Goal: Task Accomplishment & Management: Use online tool/utility

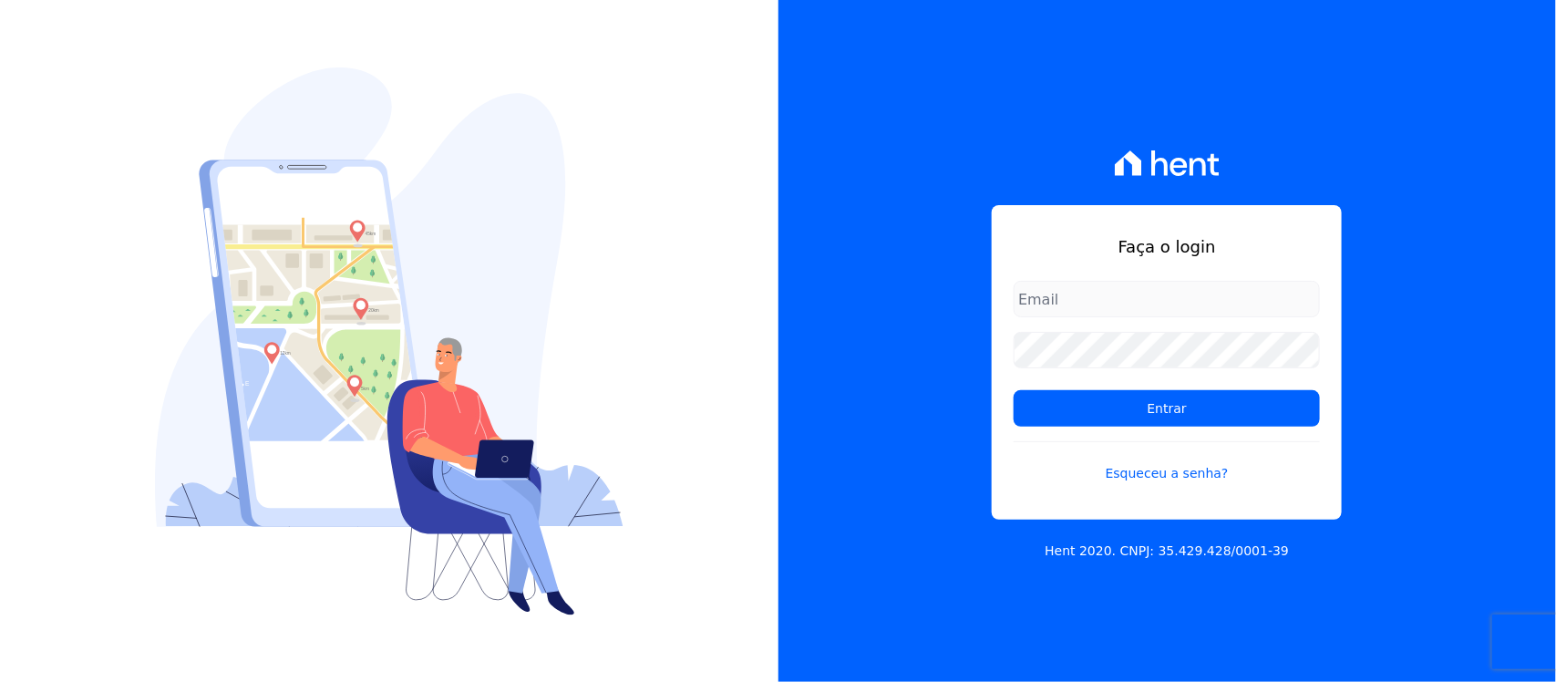
type input "[PERSON_NAME][EMAIL_ADDRESS][PERSON_NAME][DOMAIN_NAME]"
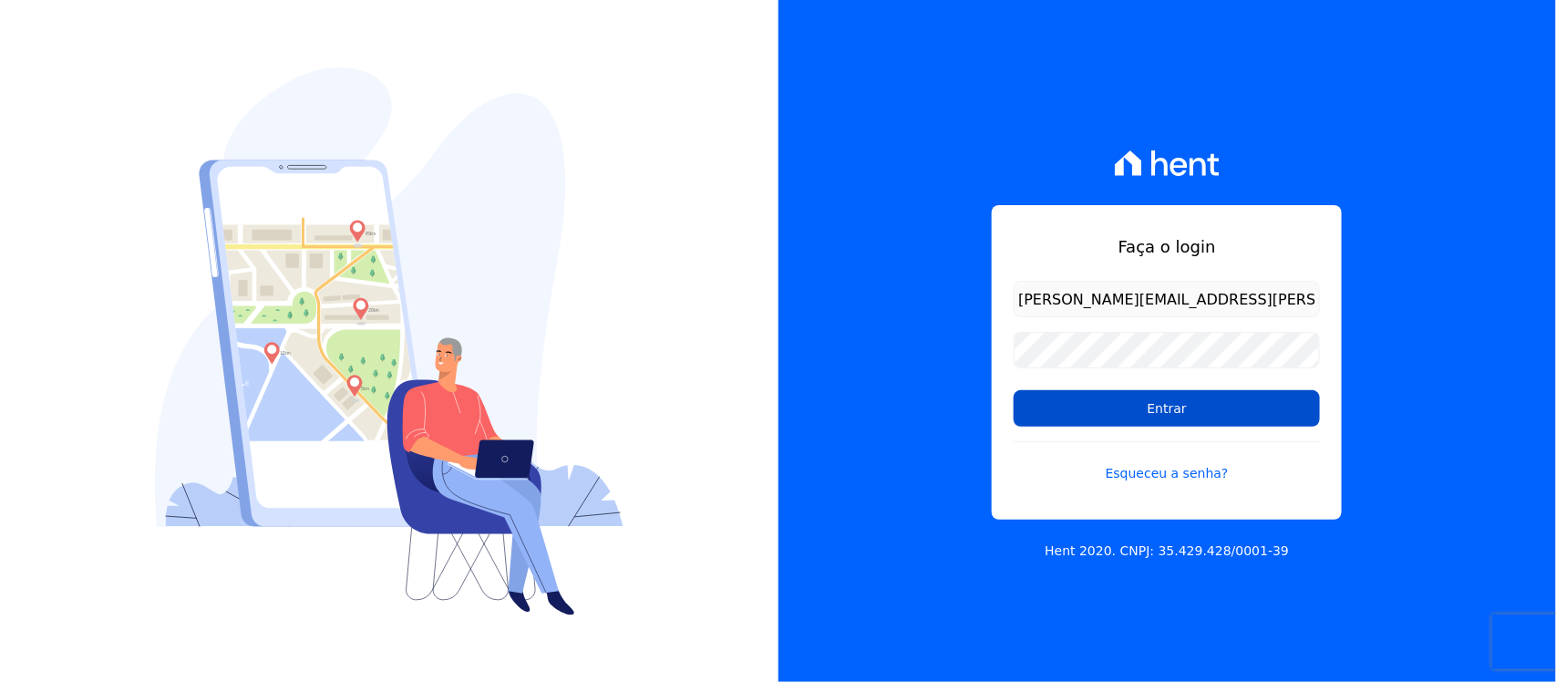
click at [1097, 421] on input "Entrar" at bounding box center [1167, 408] width 306 height 36
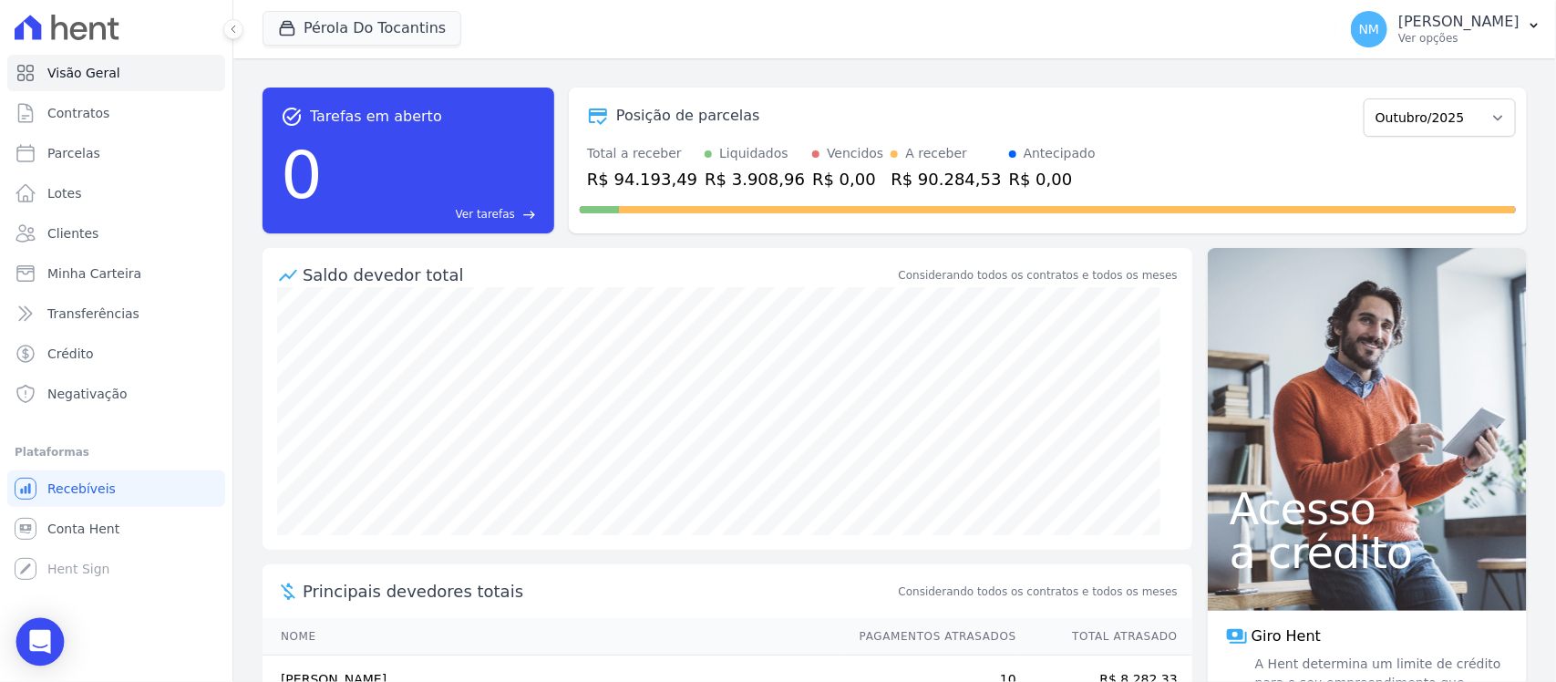
click at [30, 638] on icon "Open Intercom Messenger" at bounding box center [40, 642] width 24 height 24
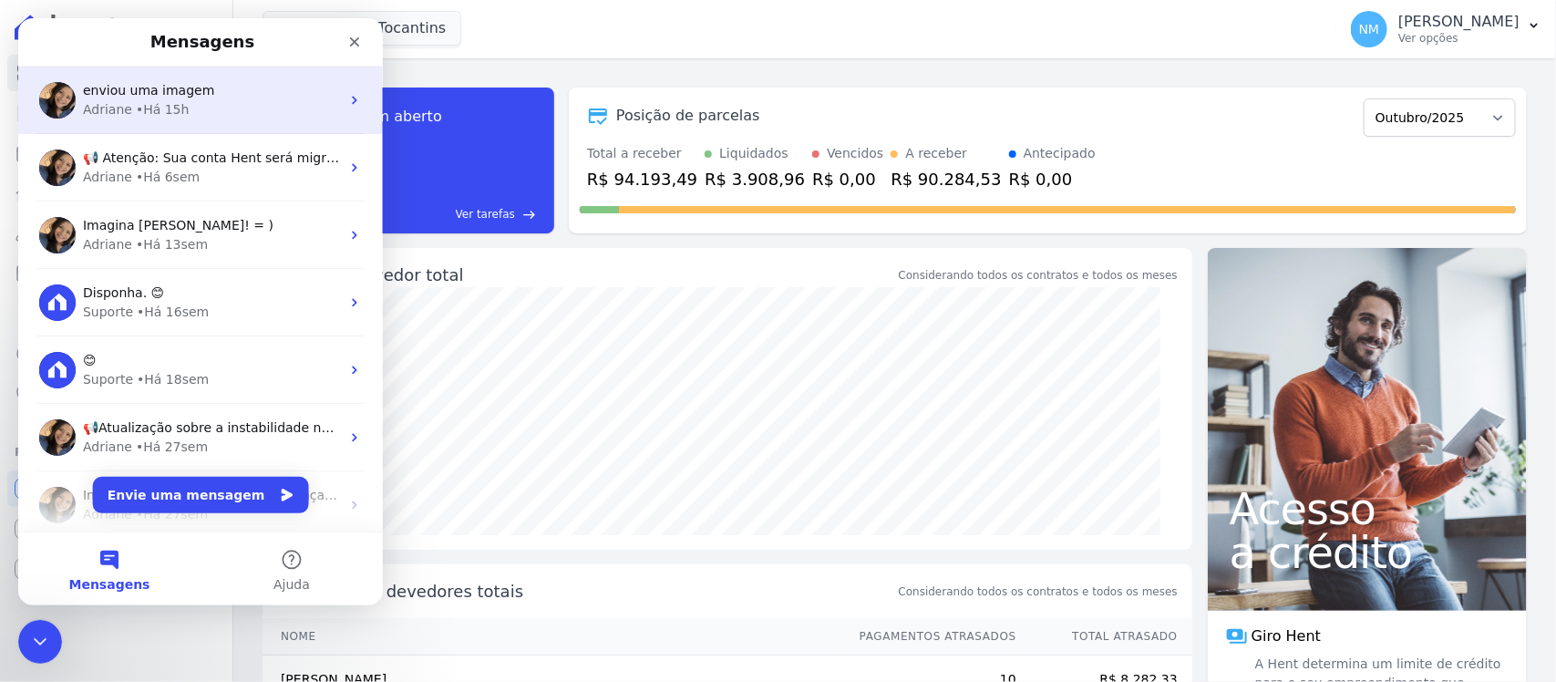
drag, startPoint x: 143, startPoint y: 98, endPoint x: 166, endPoint y: 107, distance: 24.5
click at [143, 97] on span "enviou uma imagem" at bounding box center [148, 90] width 131 height 15
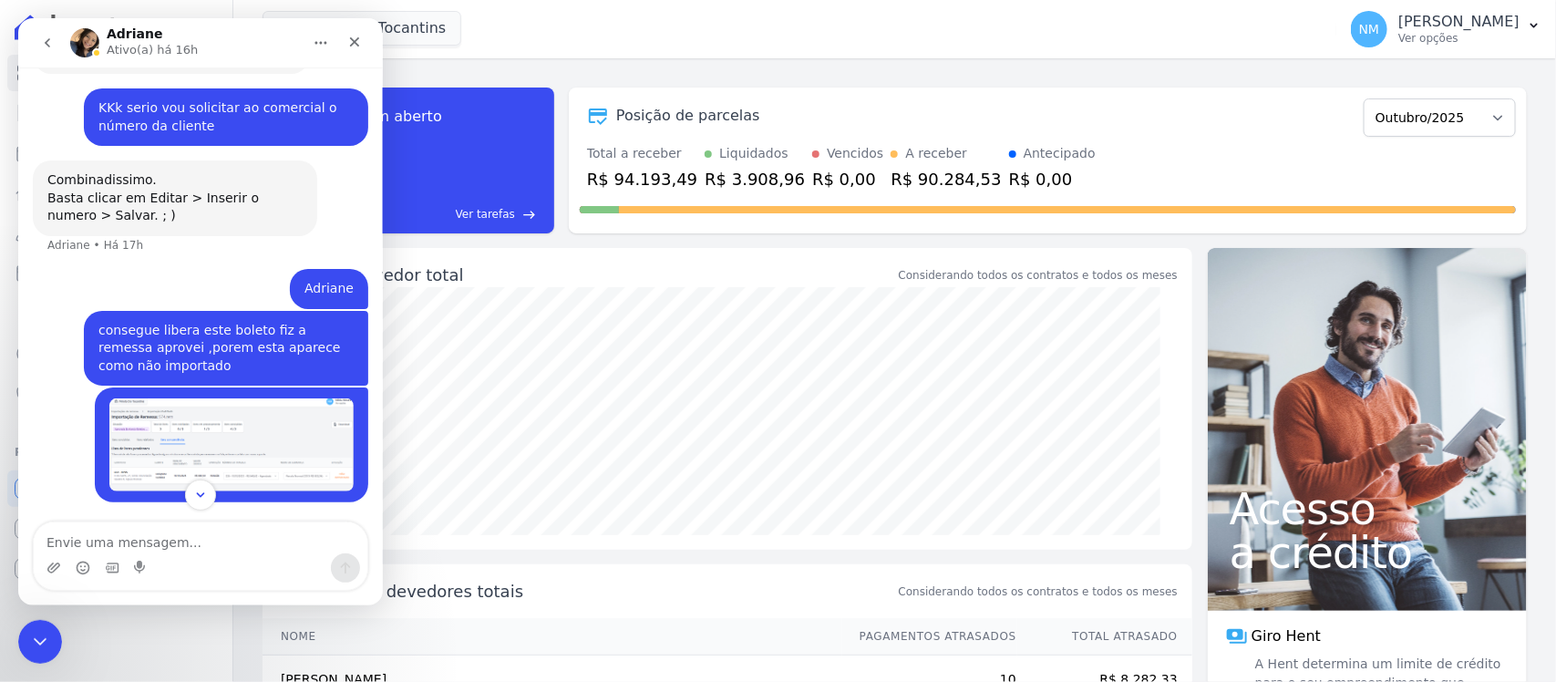
scroll to position [13434, 0]
click at [222, 436] on img "NILDA diz…" at bounding box center [231, 444] width 244 height 93
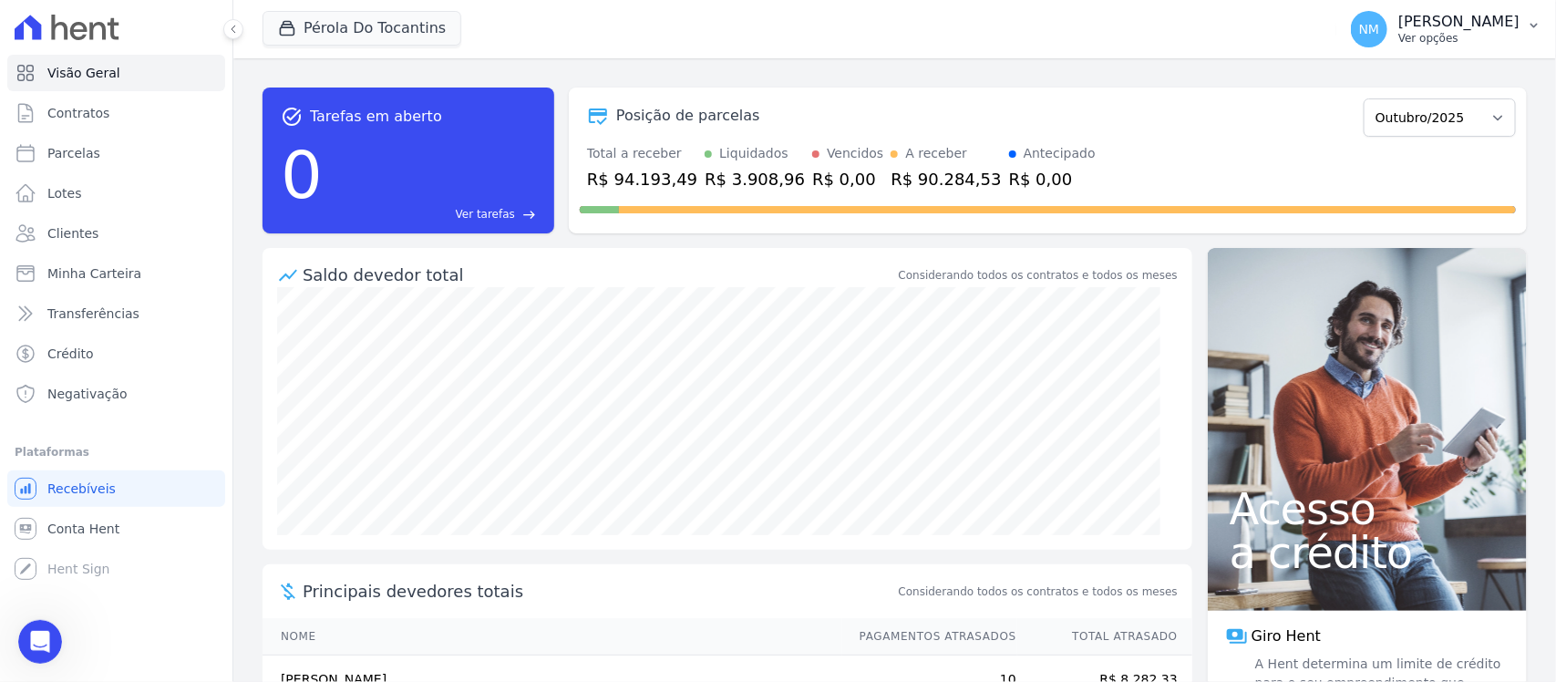
click at [1532, 23] on icon "button" at bounding box center [1534, 25] width 15 height 15
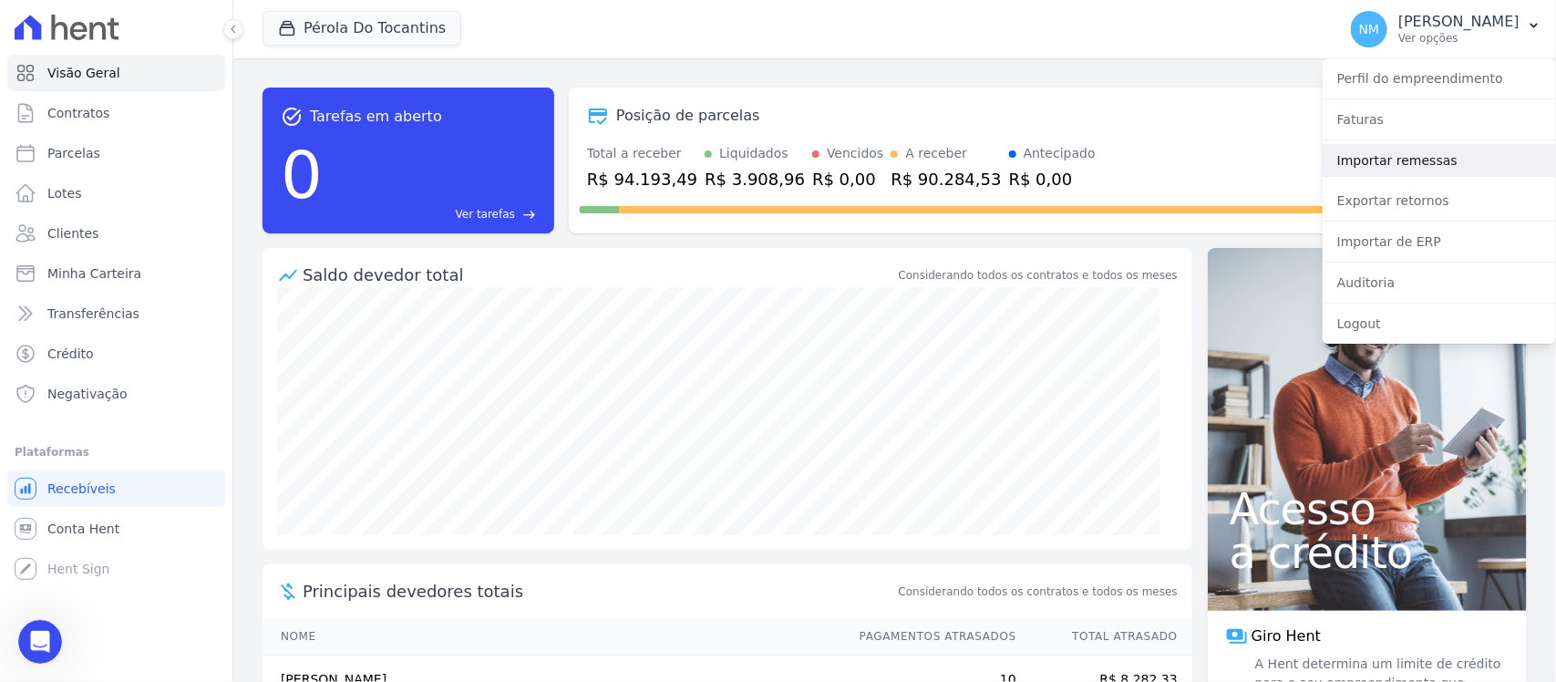
click at [1433, 166] on link "Importar remessas" at bounding box center [1439, 160] width 233 height 33
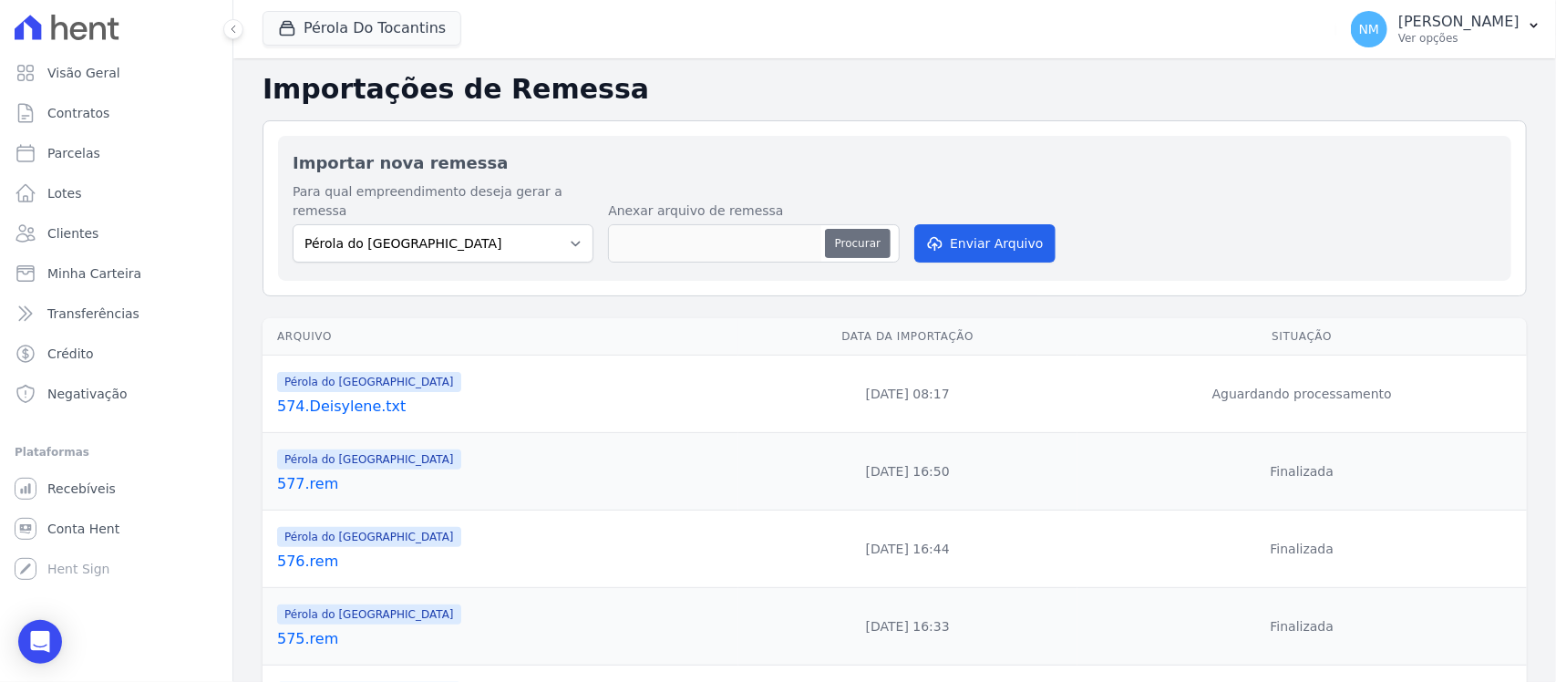
click at [850, 229] on button "Procurar" at bounding box center [858, 243] width 66 height 29
type input "577.rem"
click at [374, 397] on link "574.Deisylene.txt" at bounding box center [504, 407] width 454 height 22
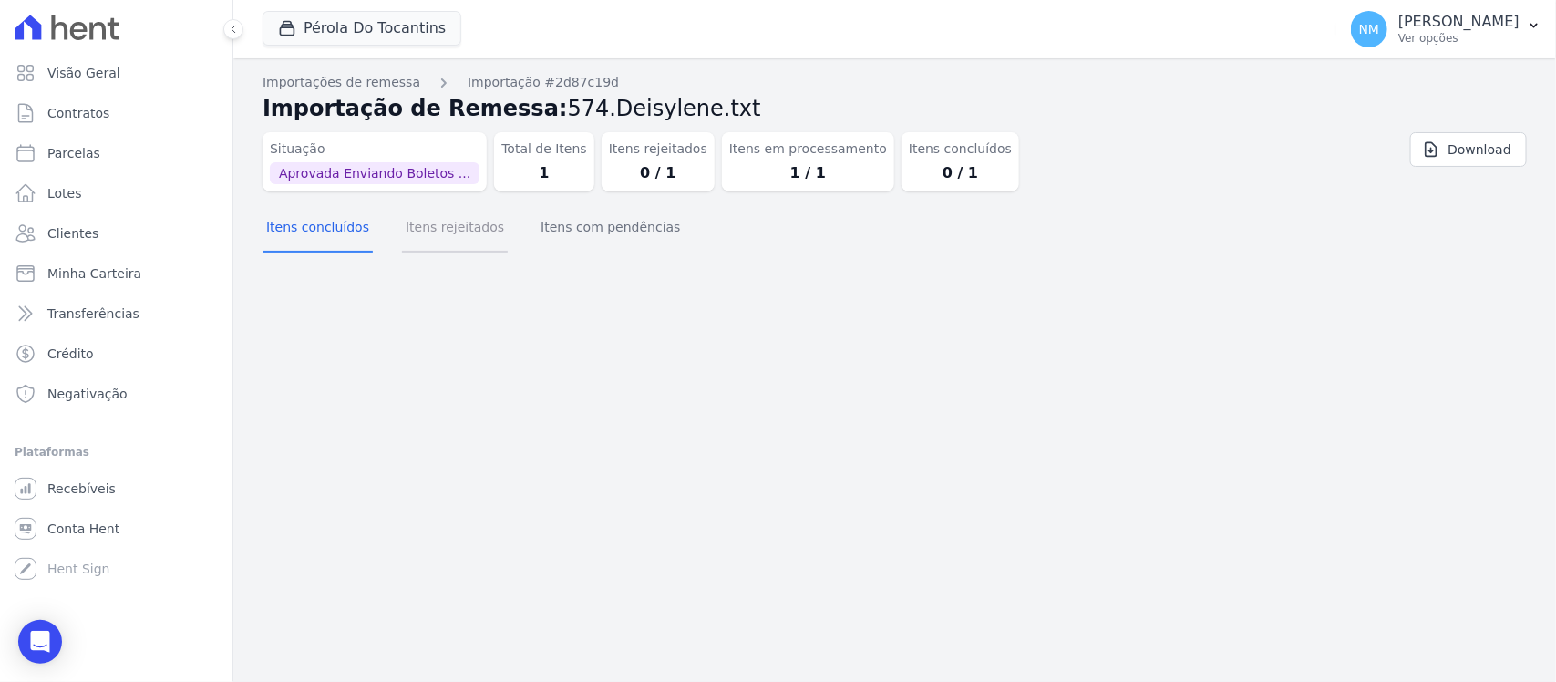
click at [468, 232] on button "Itens rejeitados" at bounding box center [455, 228] width 106 height 47
click at [606, 225] on button "Itens com pendências" at bounding box center [610, 228] width 147 height 47
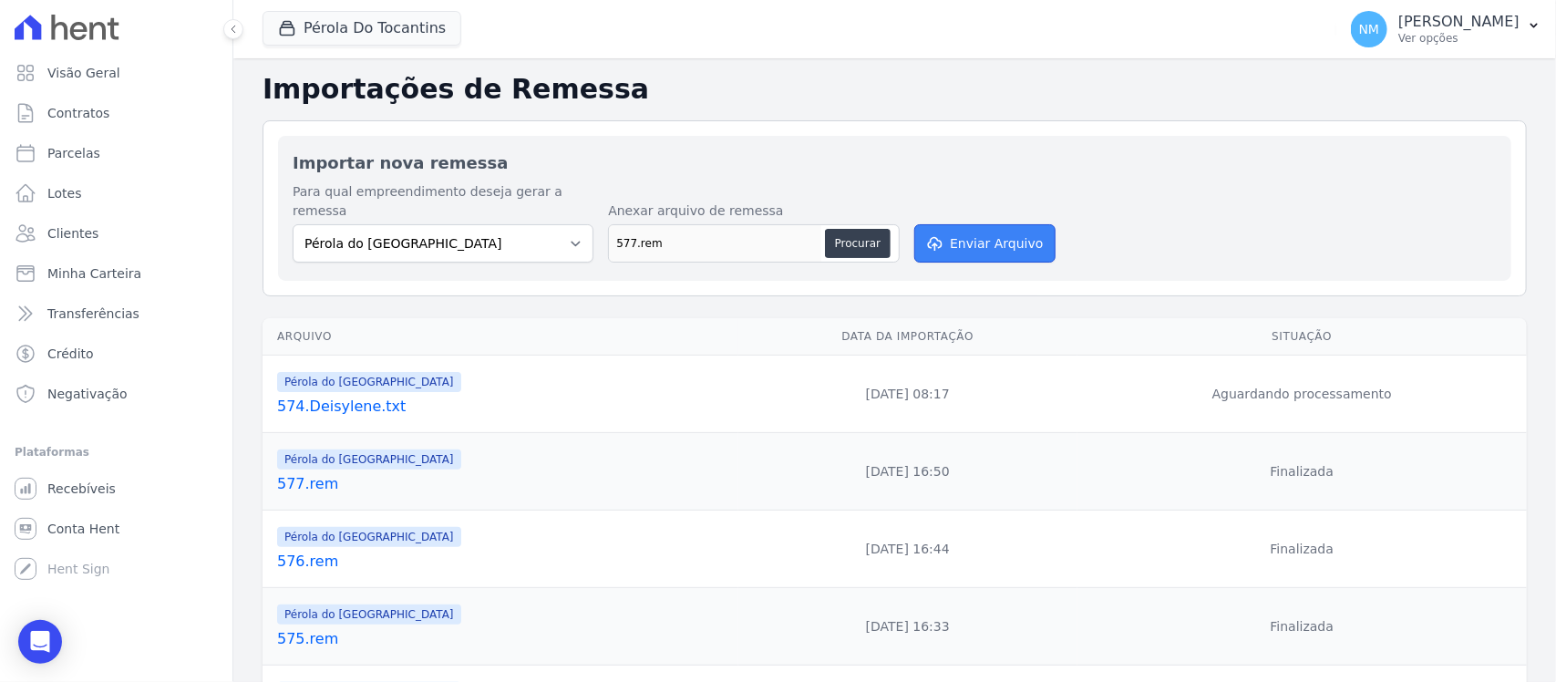
click at [1005, 225] on button "Enviar Arquivo" at bounding box center [984, 243] width 140 height 38
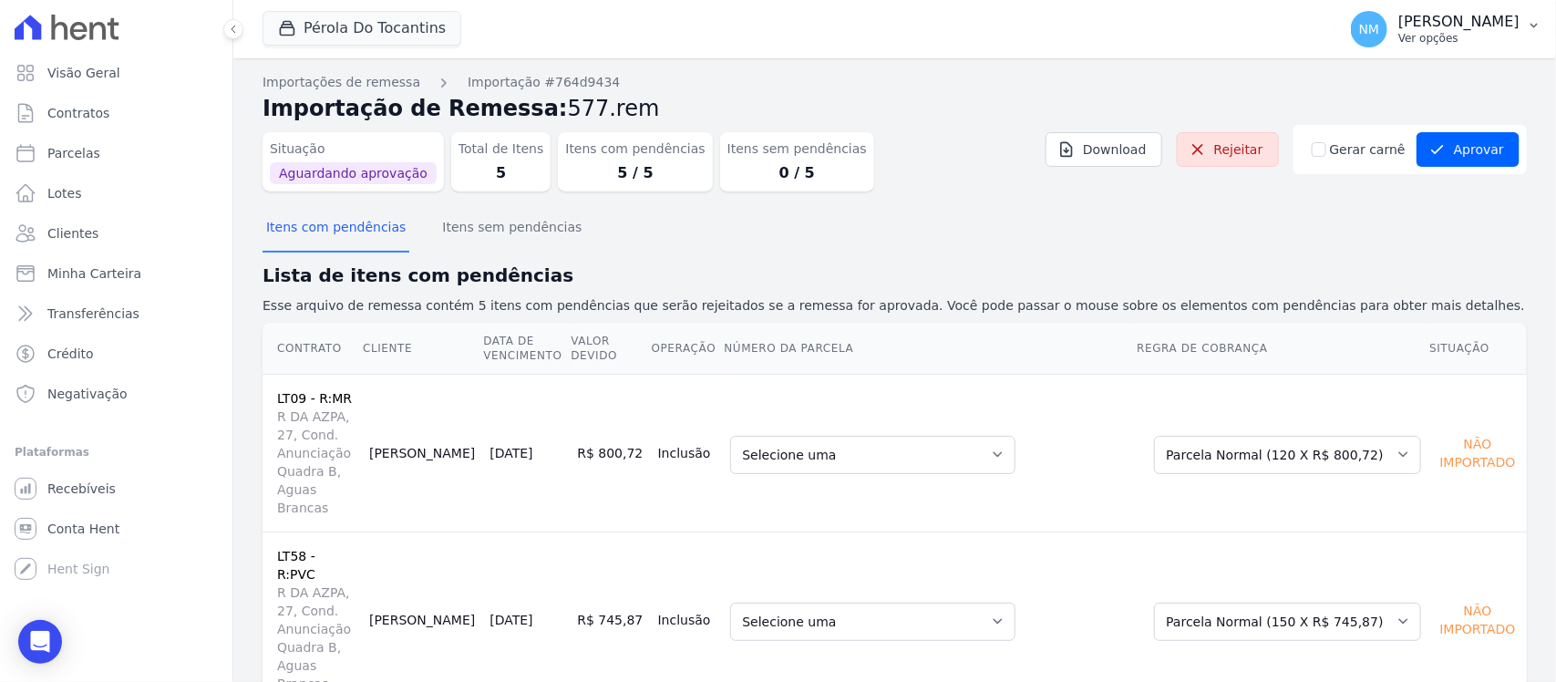
click at [1534, 24] on icon "button" at bounding box center [1534, 25] width 15 height 15
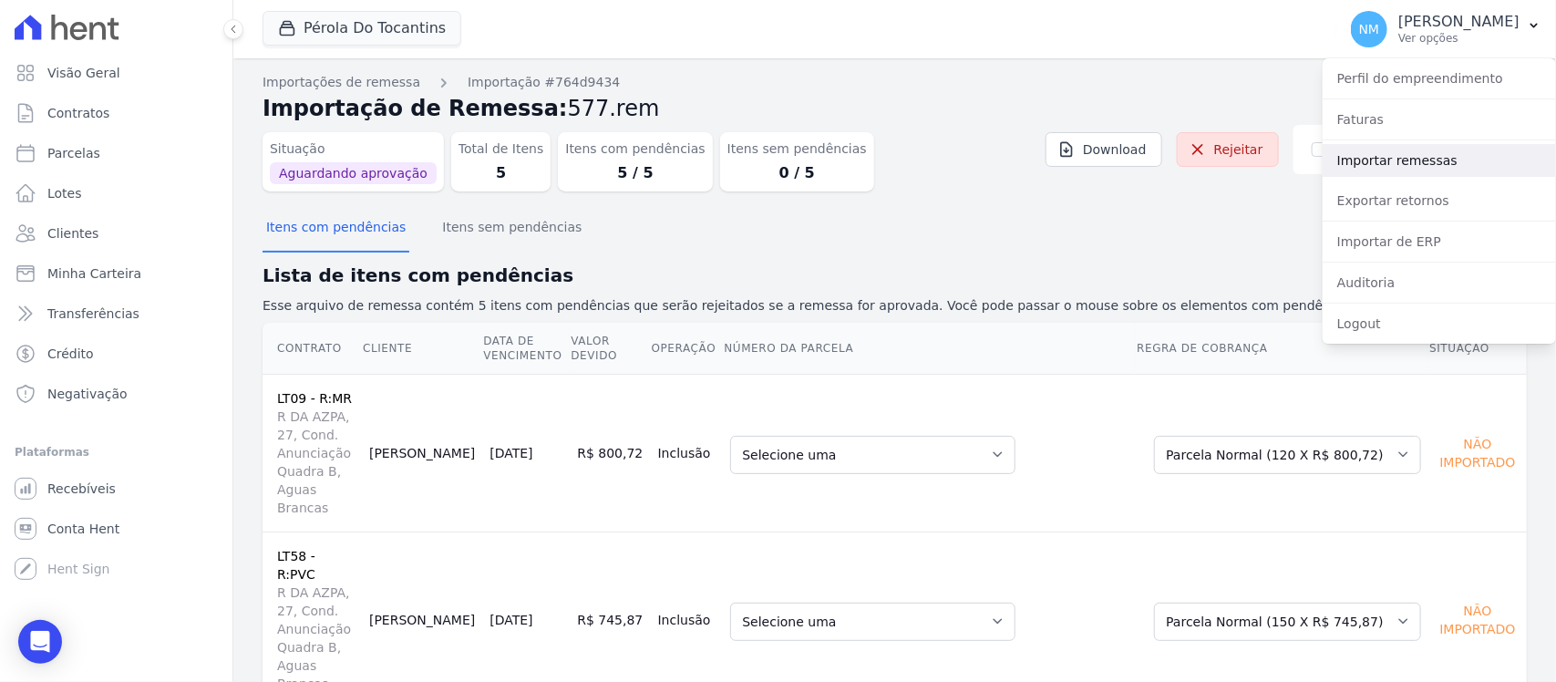
drag, startPoint x: 1415, startPoint y: 160, endPoint x: 1333, endPoint y: 176, distance: 83.7
click at [1413, 160] on link "Importar remessas" at bounding box center [1439, 160] width 233 height 33
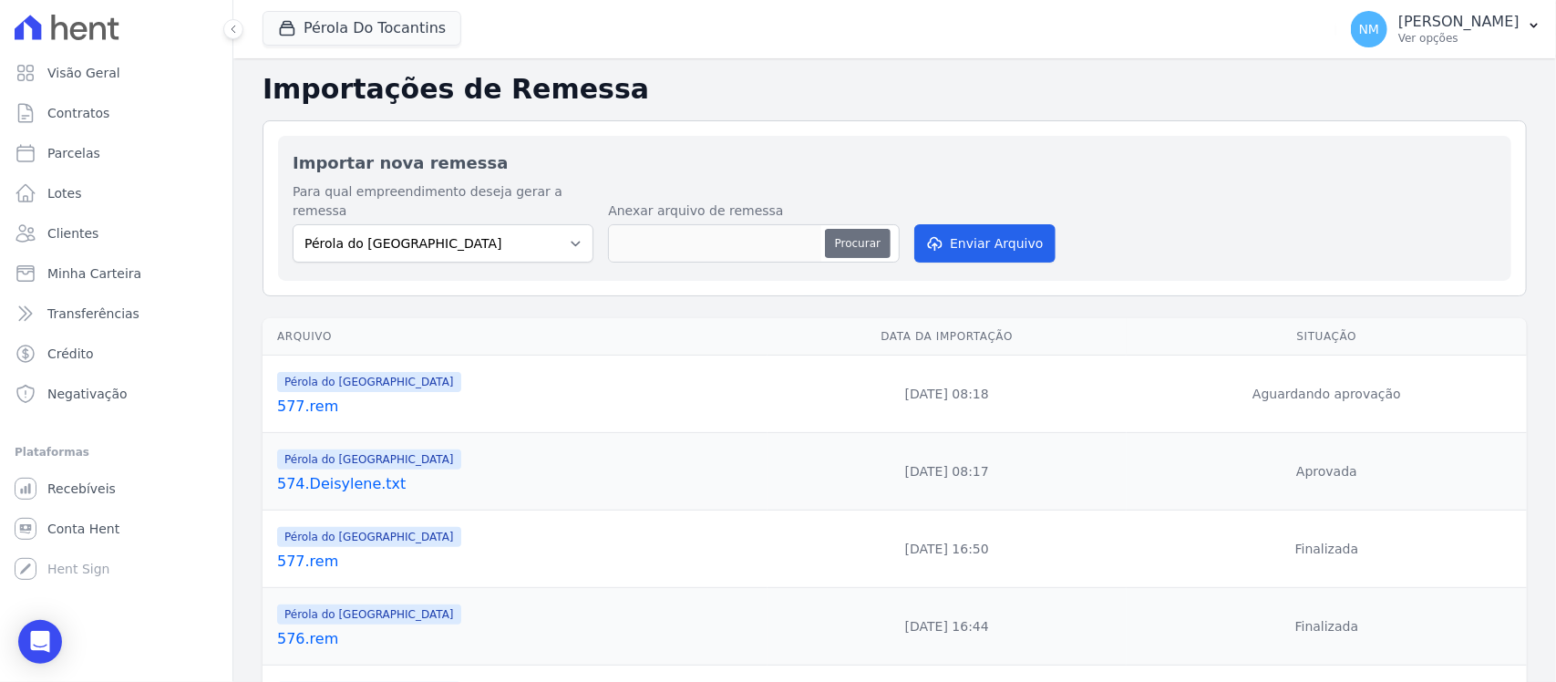
click at [860, 229] on button "Procurar" at bounding box center [858, 243] width 66 height 29
type input "578.rem"
click at [1000, 229] on button "Enviar Arquivo" at bounding box center [984, 243] width 140 height 38
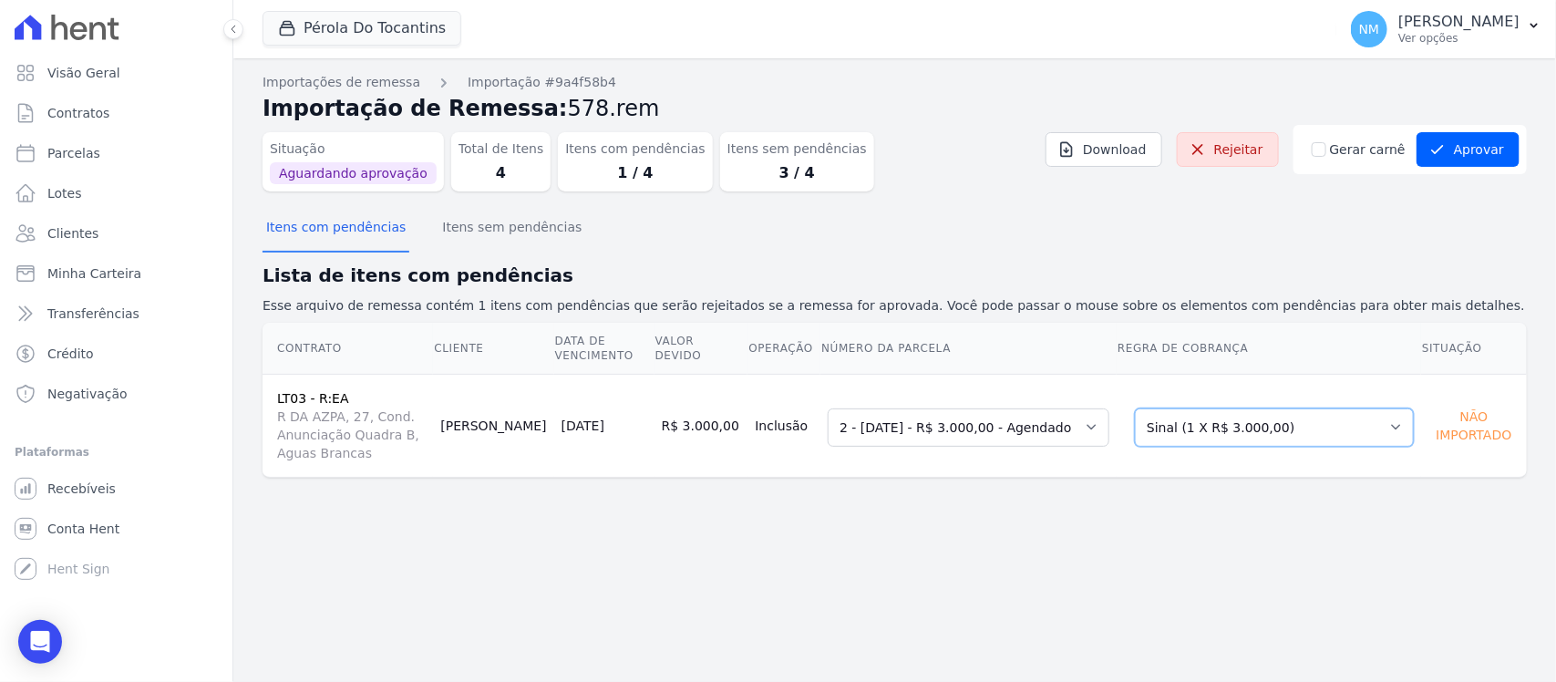
click at [1381, 421] on select "Selecione uma Nova Parcela Avulsa Parcela Avulsa Existente Sinal (1 X R$ 3.000,…" at bounding box center [1274, 427] width 279 height 38
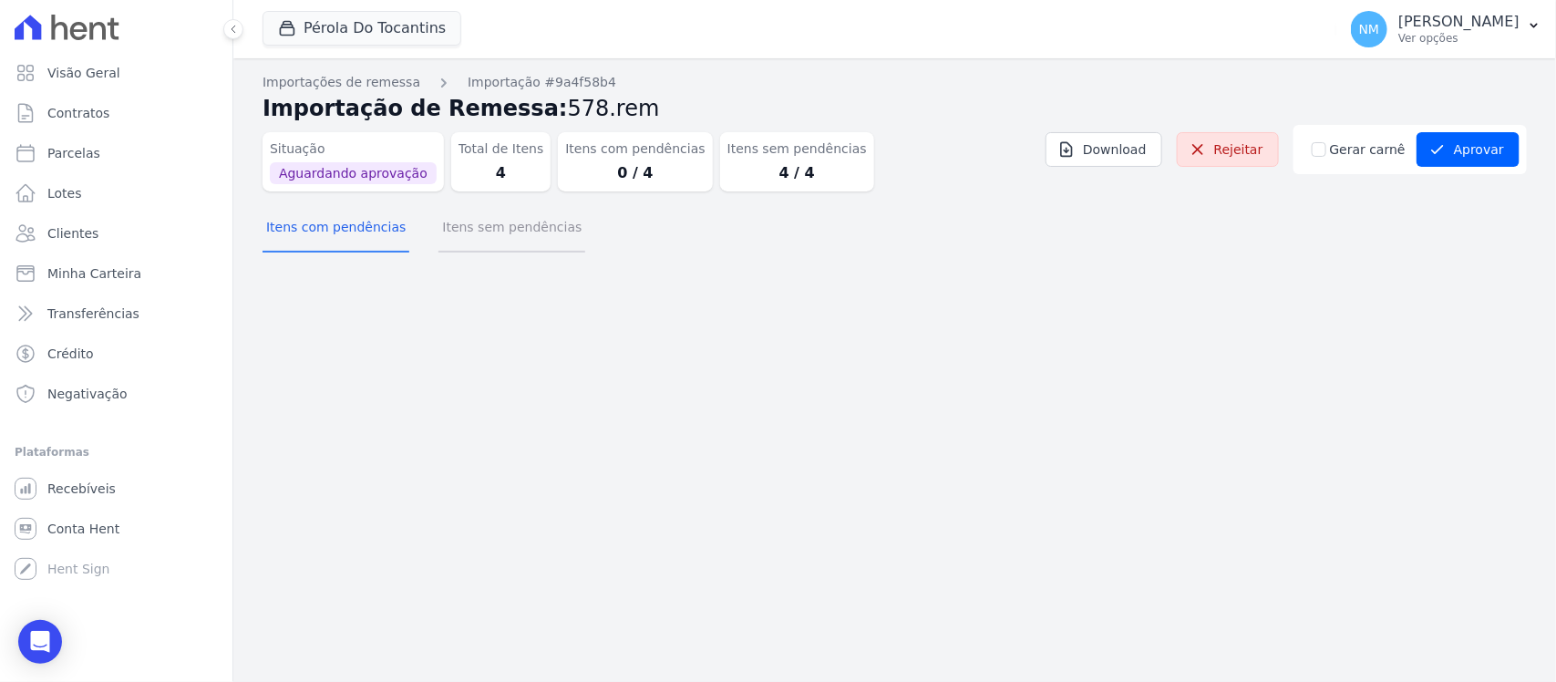
click at [495, 228] on button "Itens sem pendências" at bounding box center [511, 228] width 147 height 47
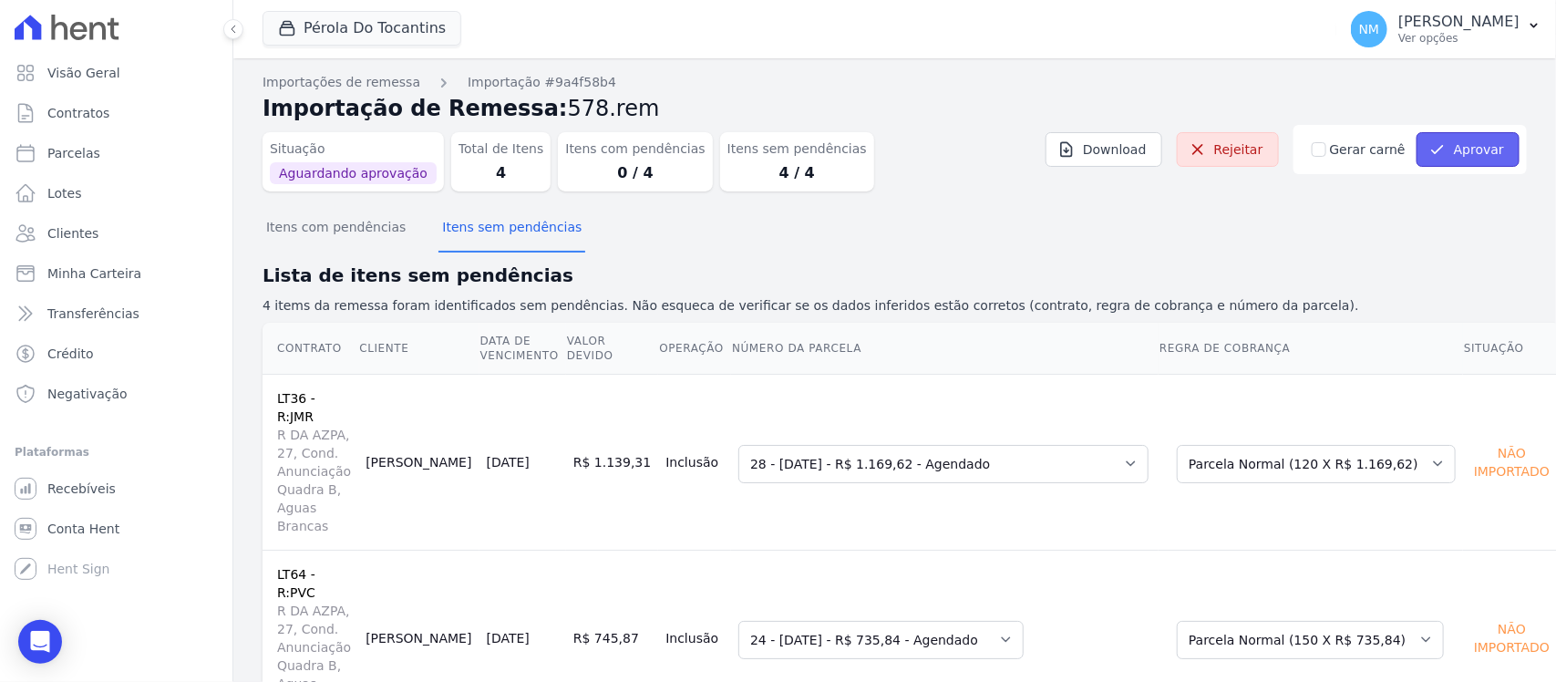
click at [1459, 142] on button "Aprovar" at bounding box center [1468, 149] width 103 height 35
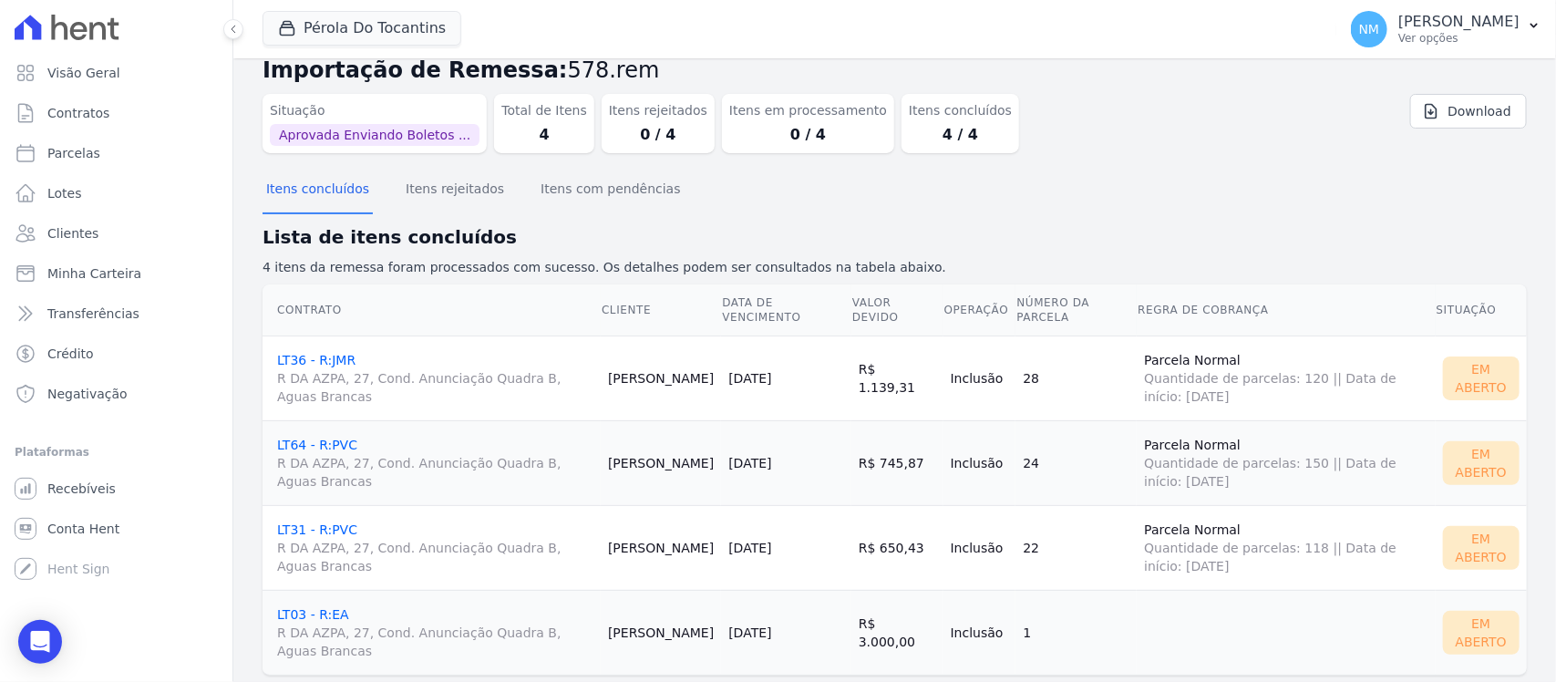
scroll to position [76, 0]
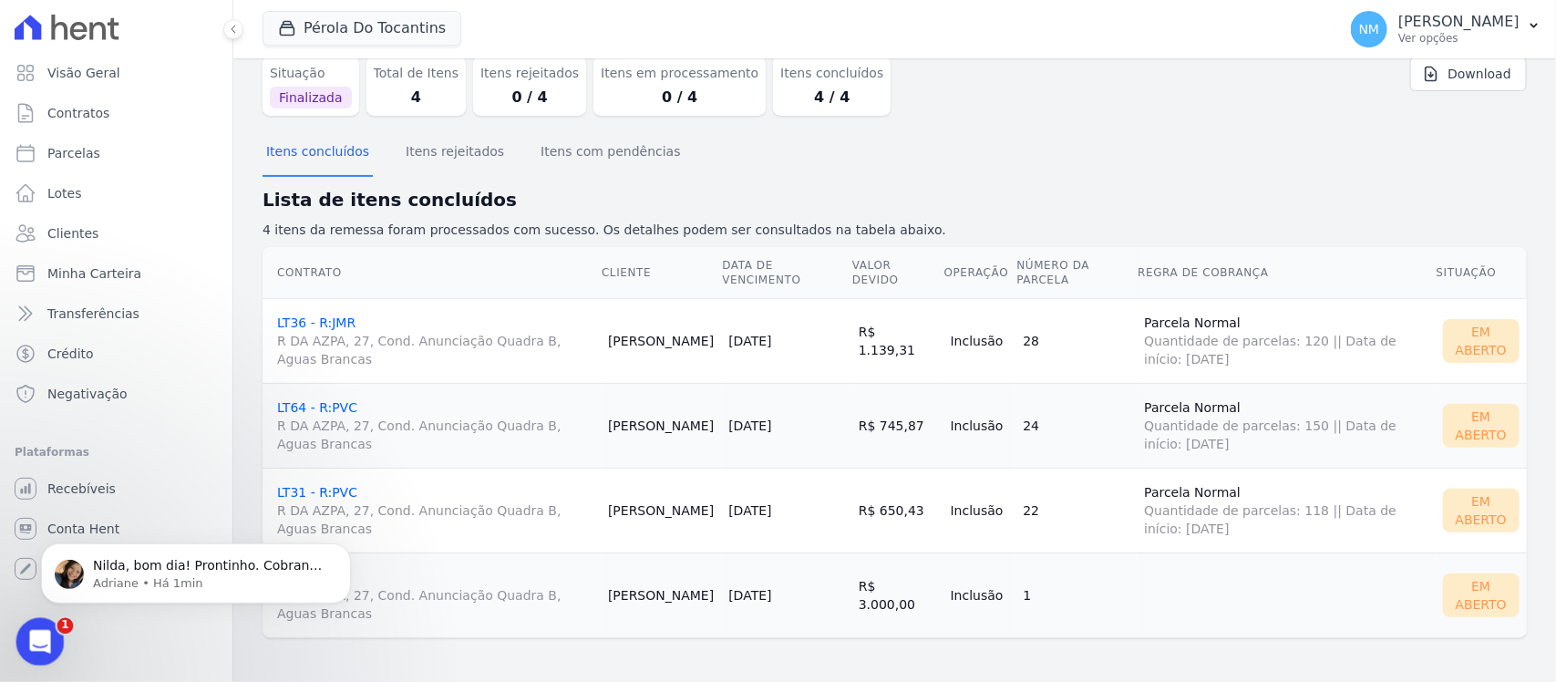
click at [33, 644] on icon "Abertura do Messenger da Intercom" at bounding box center [38, 639] width 30 height 30
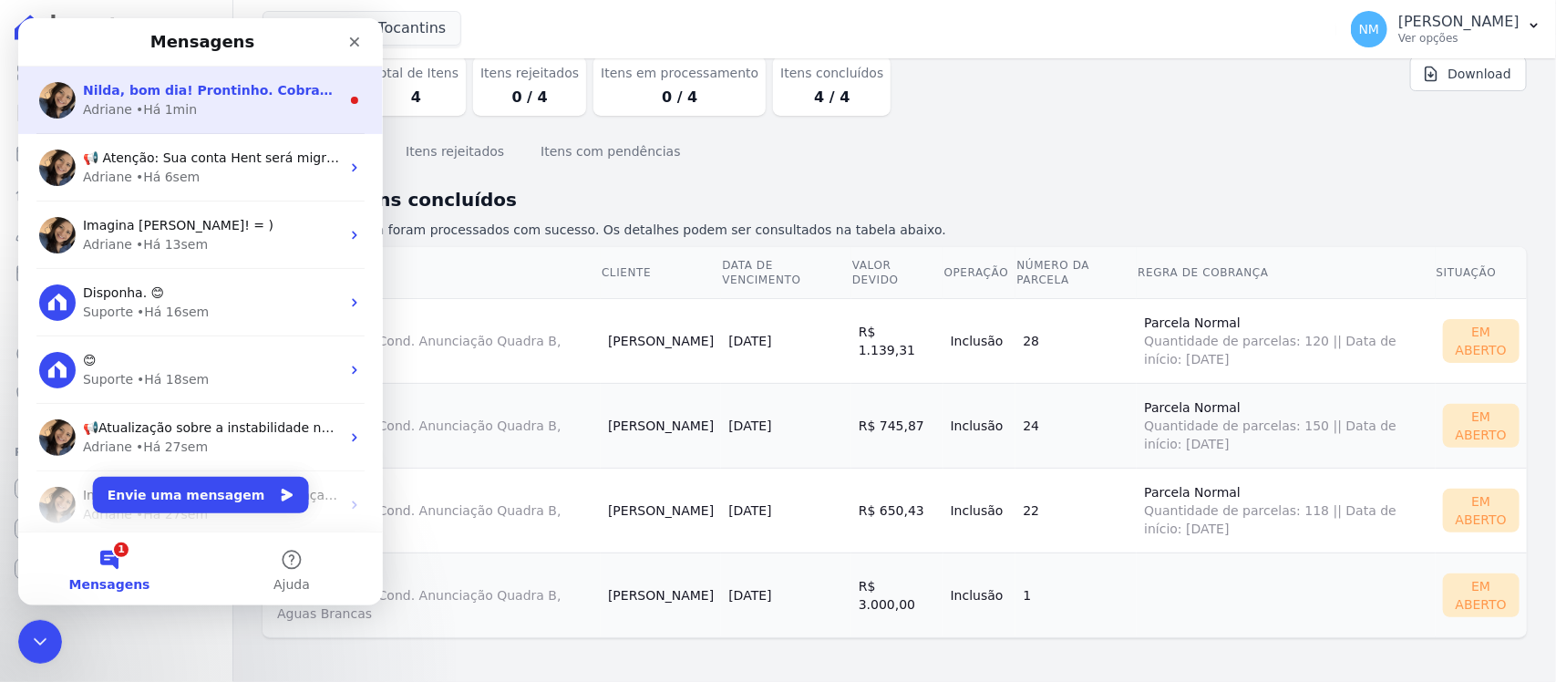
click at [197, 77] on div "Nilda, bom dia! Prontinho. Cobrança aprovada e disponivel no link: https://app.…" at bounding box center [200, 100] width 365 height 67
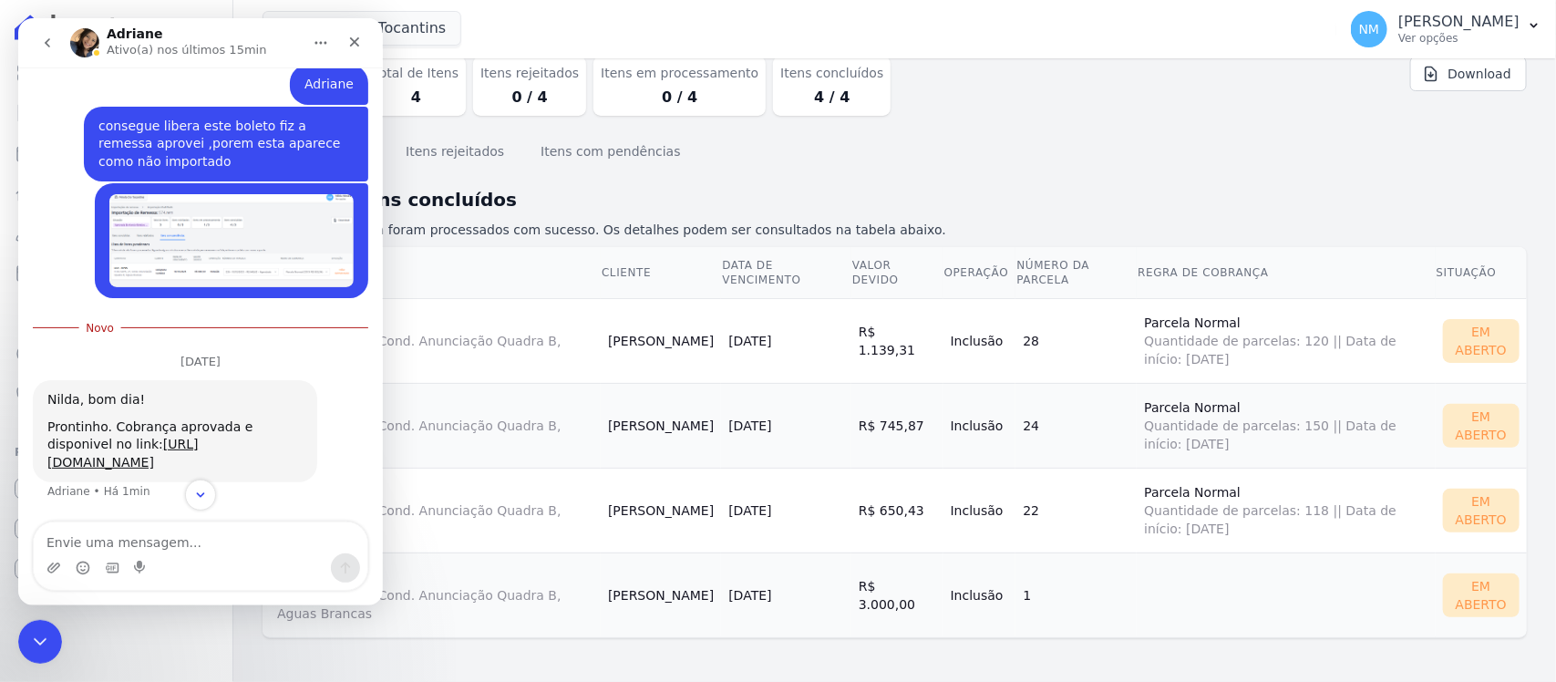
scroll to position [13655, 0]
click at [161, 546] on textarea "Envie uma mensagem..." at bounding box center [201, 537] width 334 height 31
type textarea "Bom Dia"
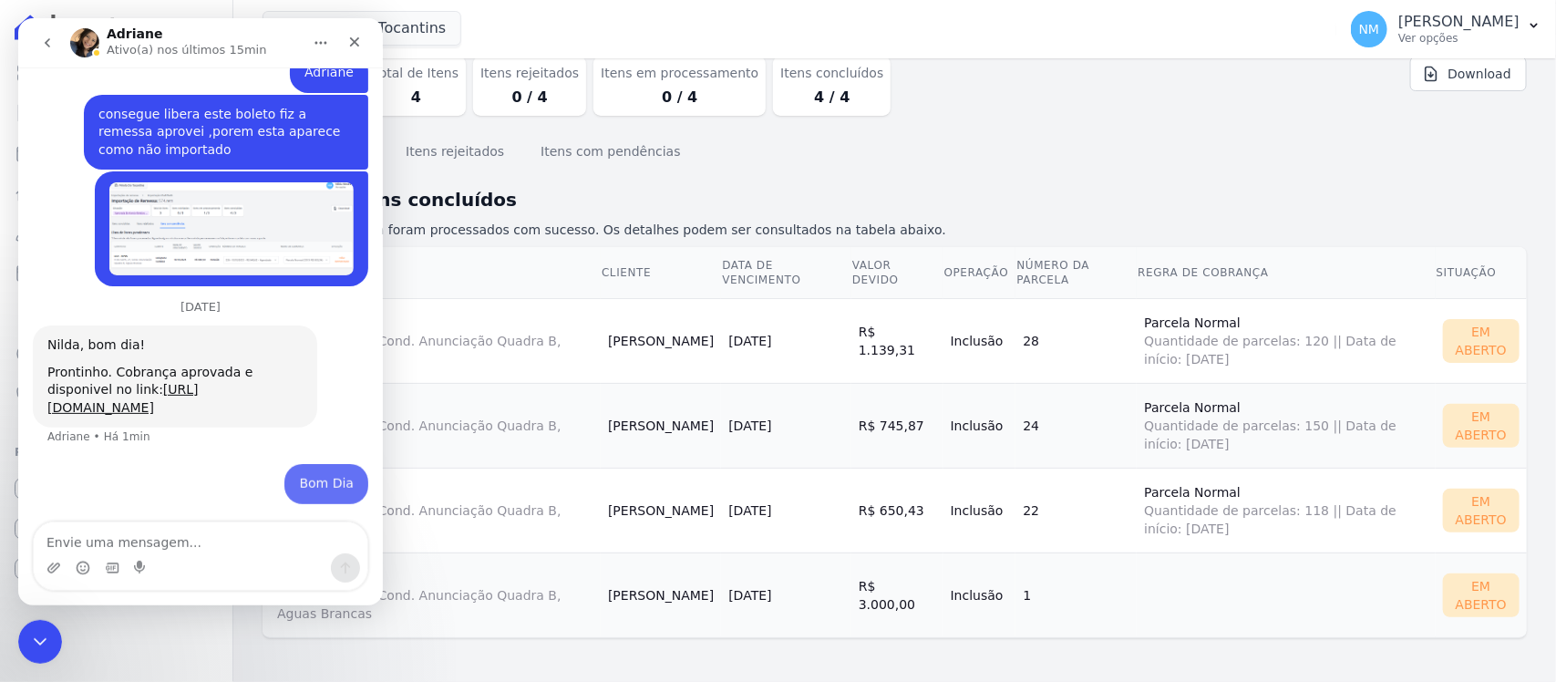
scroll to position [13666, 0]
type textarea "Adriane,Obrigada"
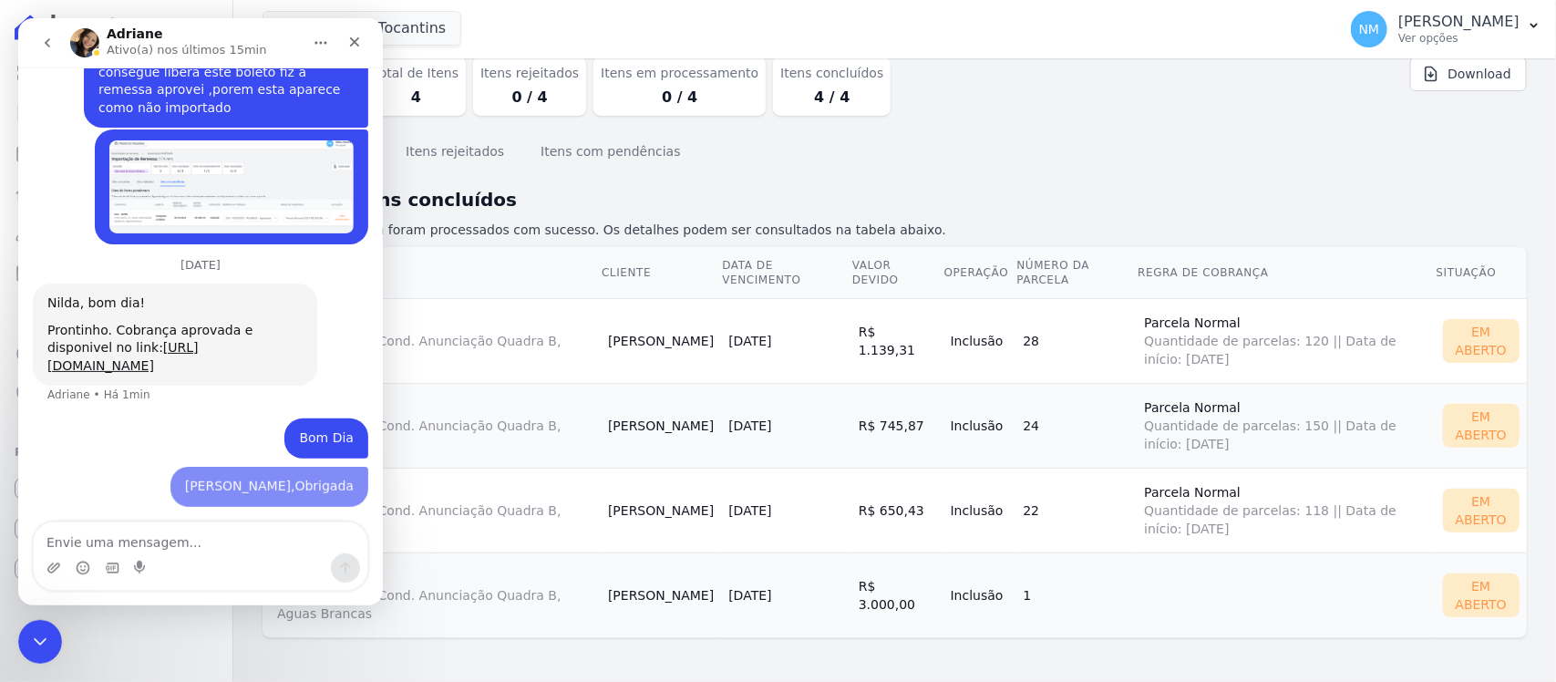
scroll to position [13707, 0]
drag, startPoint x: 34, startPoint y: 655, endPoint x: 387, endPoint y: 1067, distance: 542.5
click at [36, 659] on div "Encerramento do Messenger da Intercom" at bounding box center [37, 639] width 44 height 44
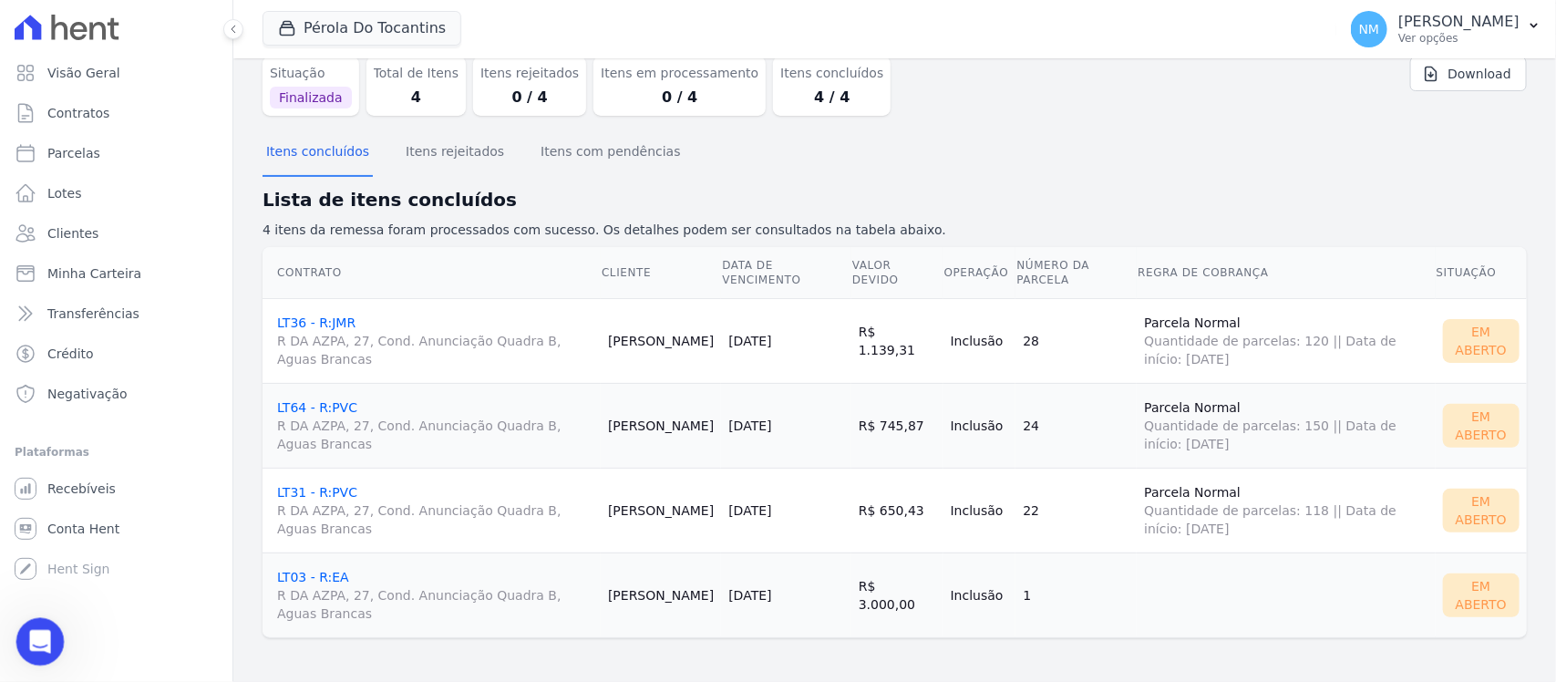
click at [43, 635] on icon "Abertura do Messenger da Intercom" at bounding box center [38, 639] width 30 height 30
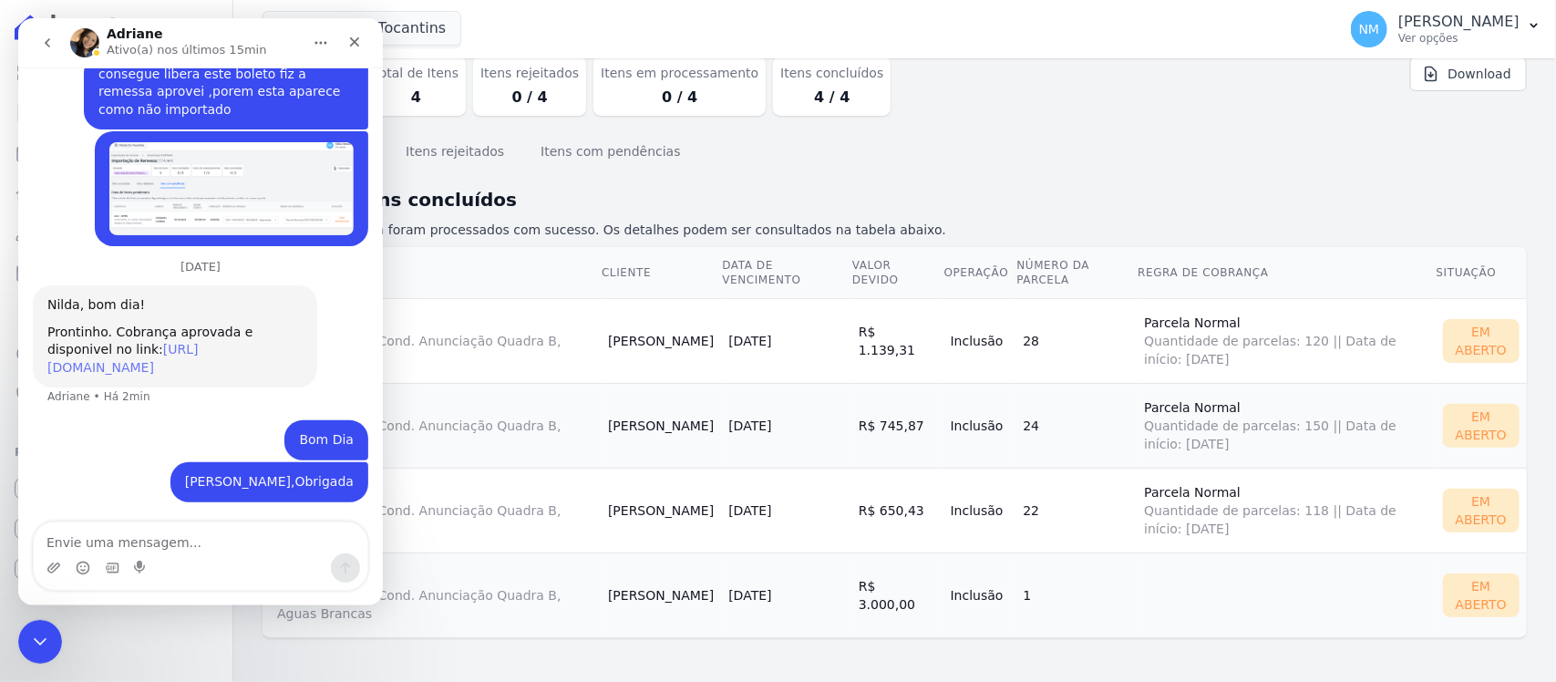
click at [199, 342] on link "https://app.hent.com.br/integrations/cnab/cobranca_file_imports/87dff469-6aae-4…" at bounding box center [122, 358] width 151 height 33
click at [32, 639] on icon "Encerramento do Messenger da Intercom" at bounding box center [37, 639] width 22 height 22
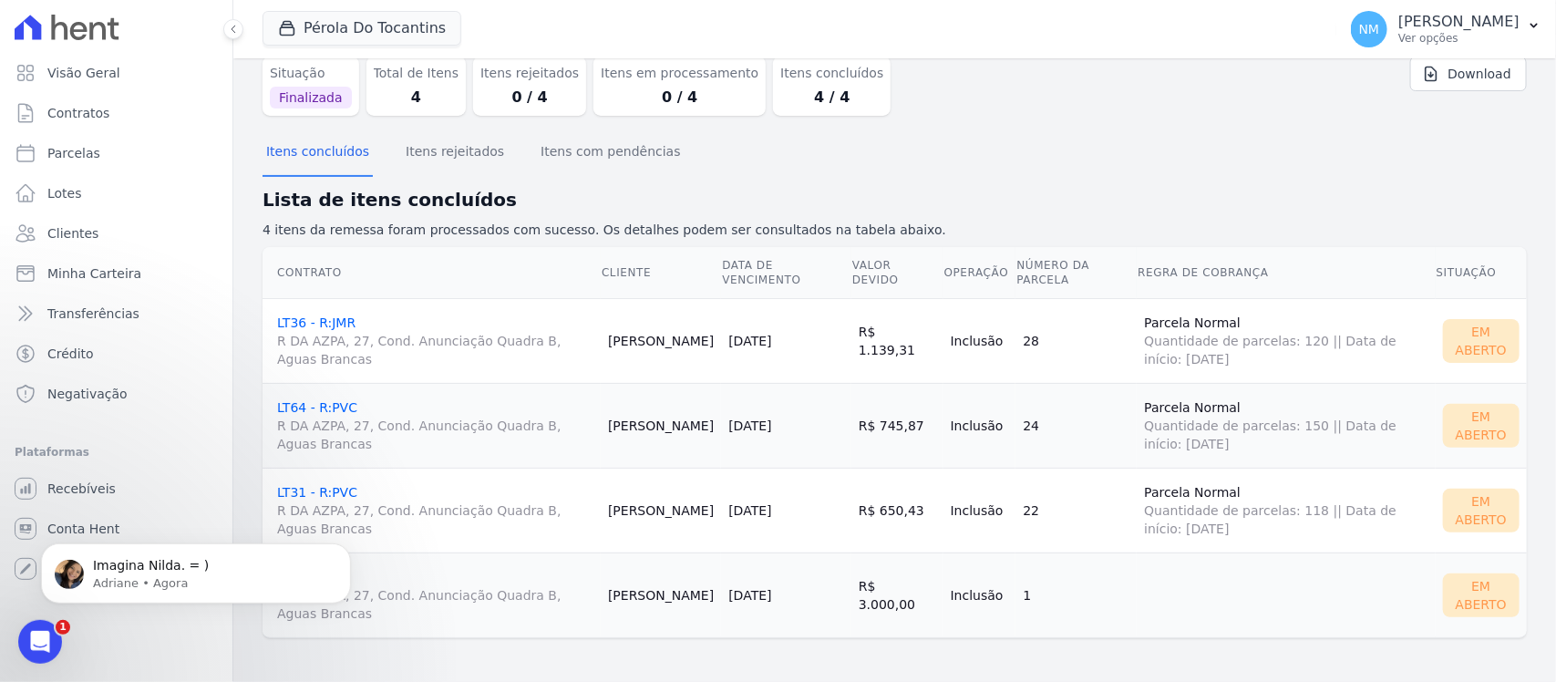
scroll to position [0, 0]
click at [1532, 28] on icon "button" at bounding box center [1534, 25] width 15 height 15
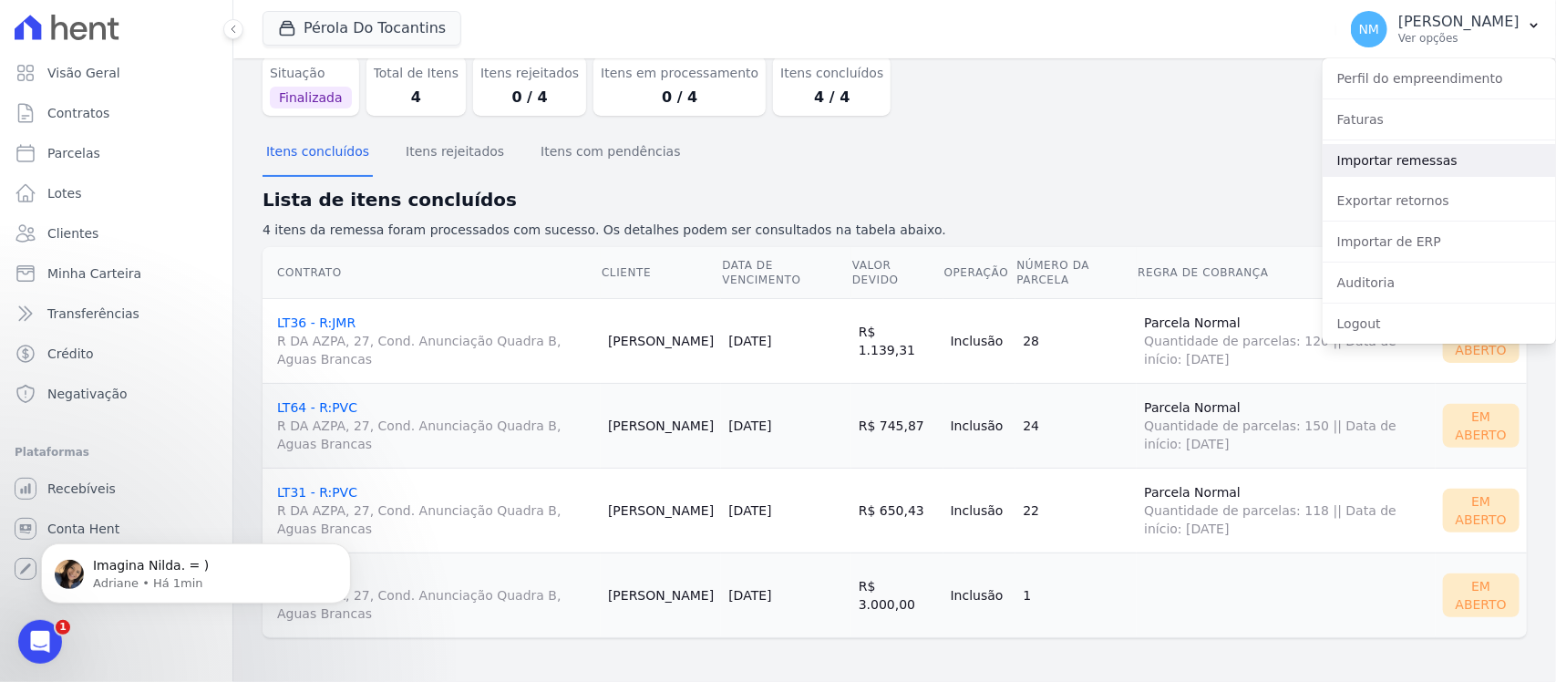
click at [1443, 157] on link "Importar remessas" at bounding box center [1439, 160] width 233 height 33
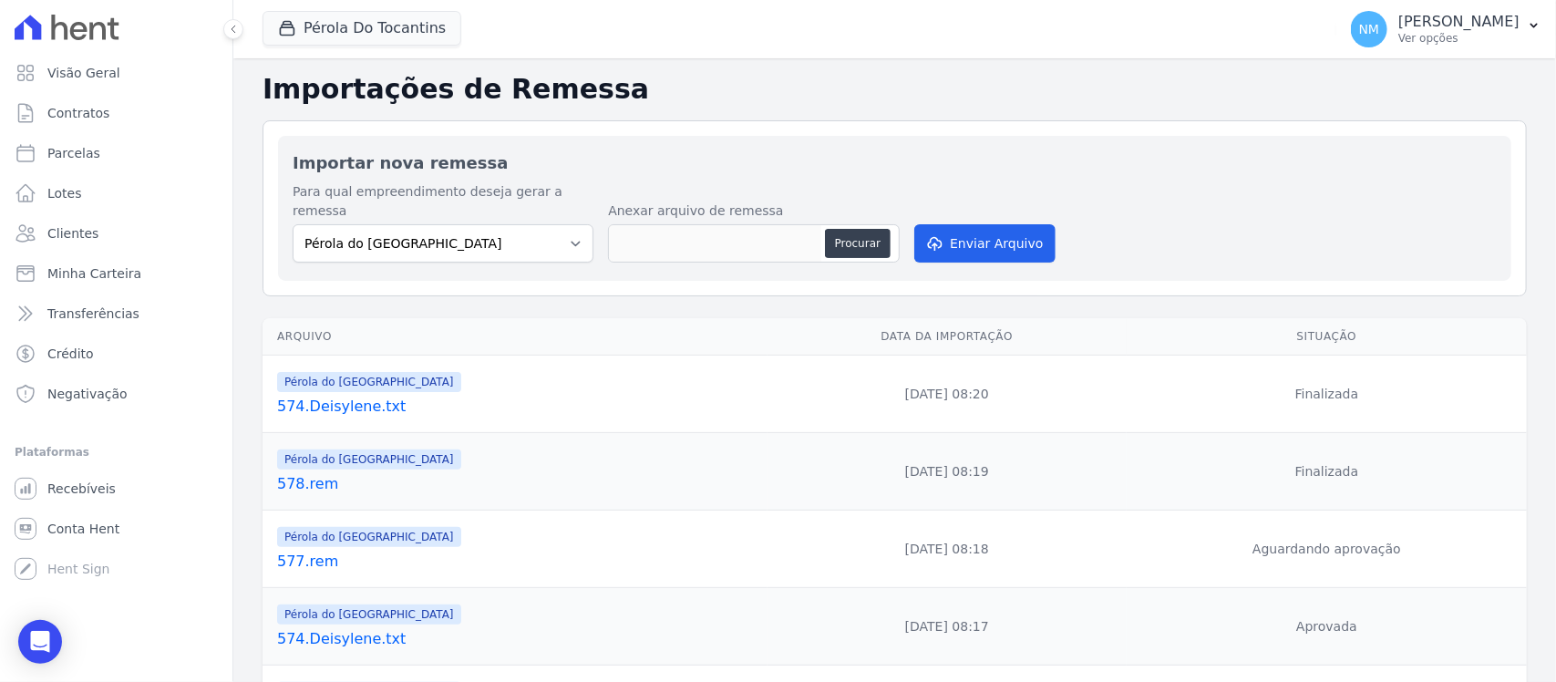
click at [322, 473] on link "578.rem" at bounding box center [518, 484] width 483 height 22
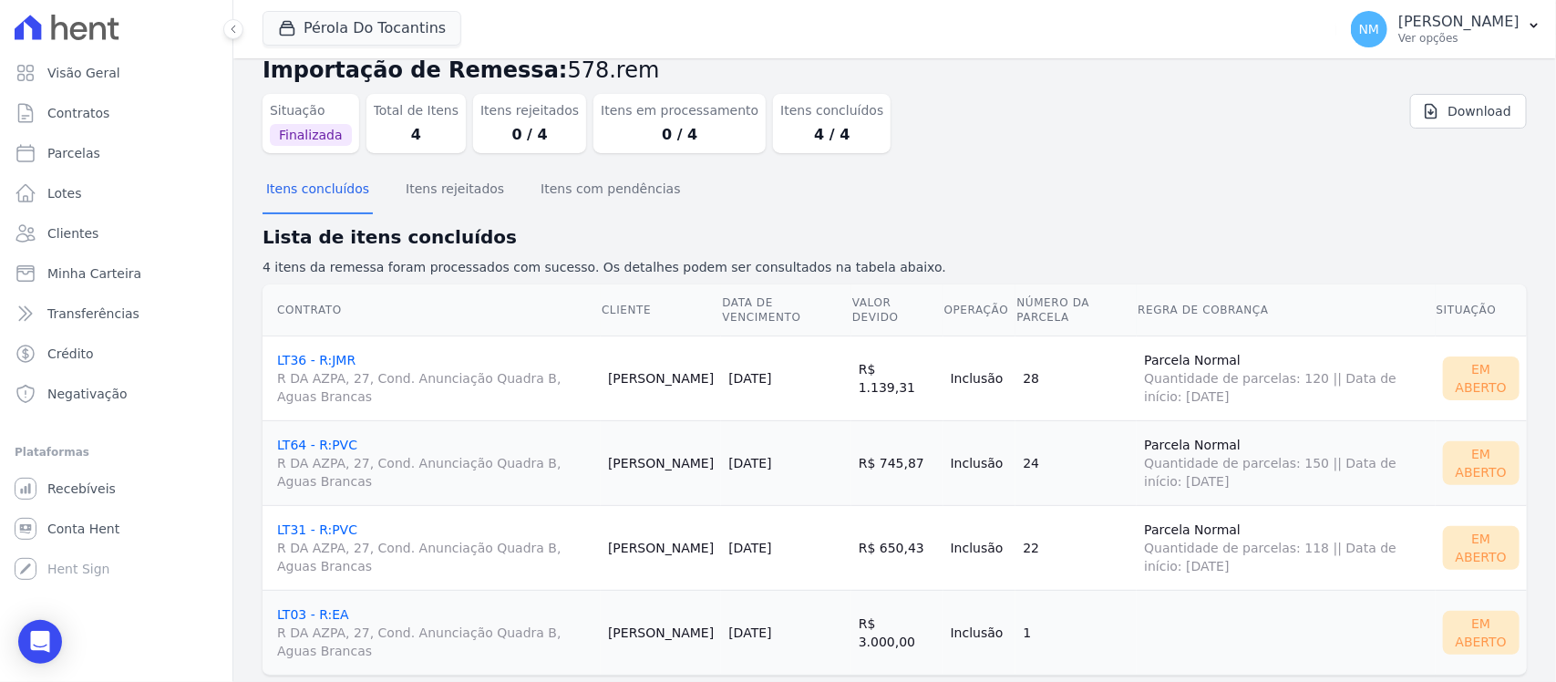
scroll to position [76, 0]
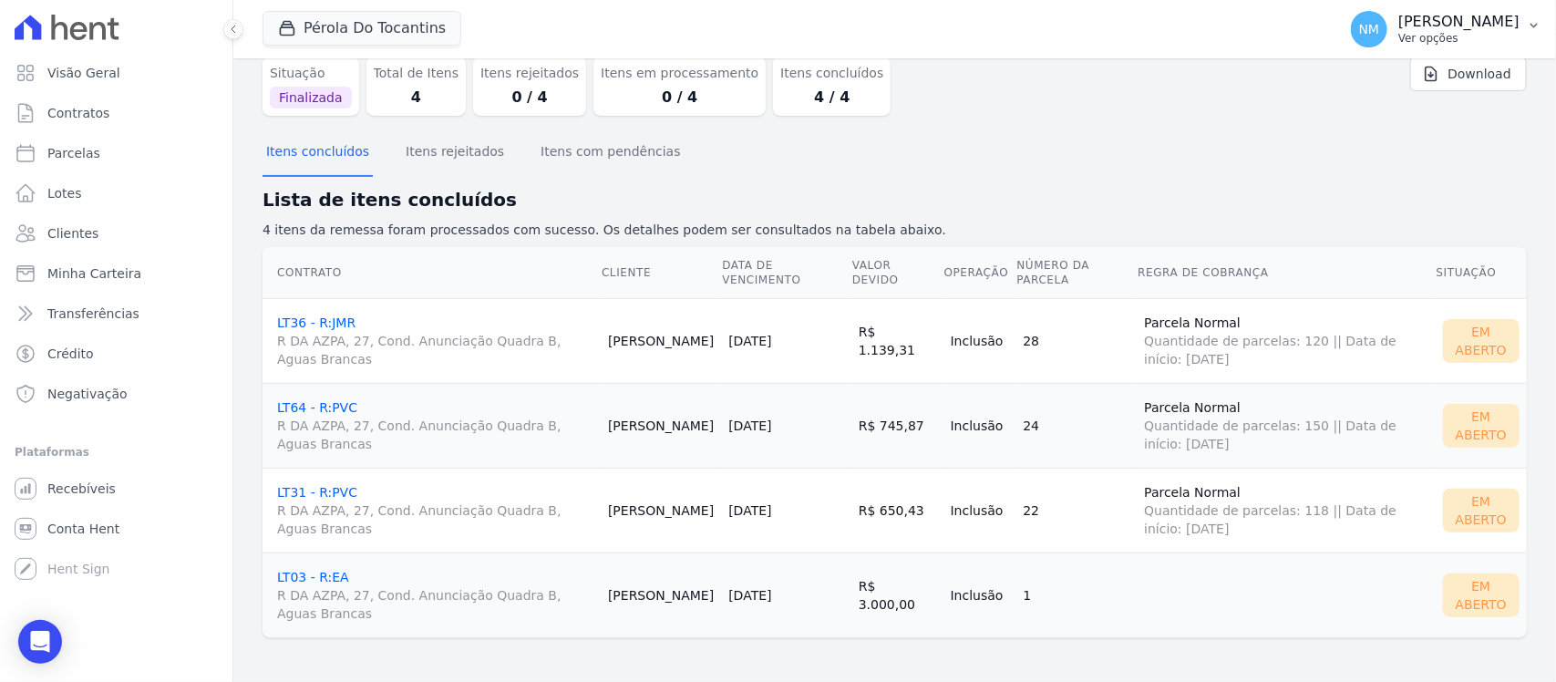
click at [1537, 26] on icon "button" at bounding box center [1534, 25] width 15 height 15
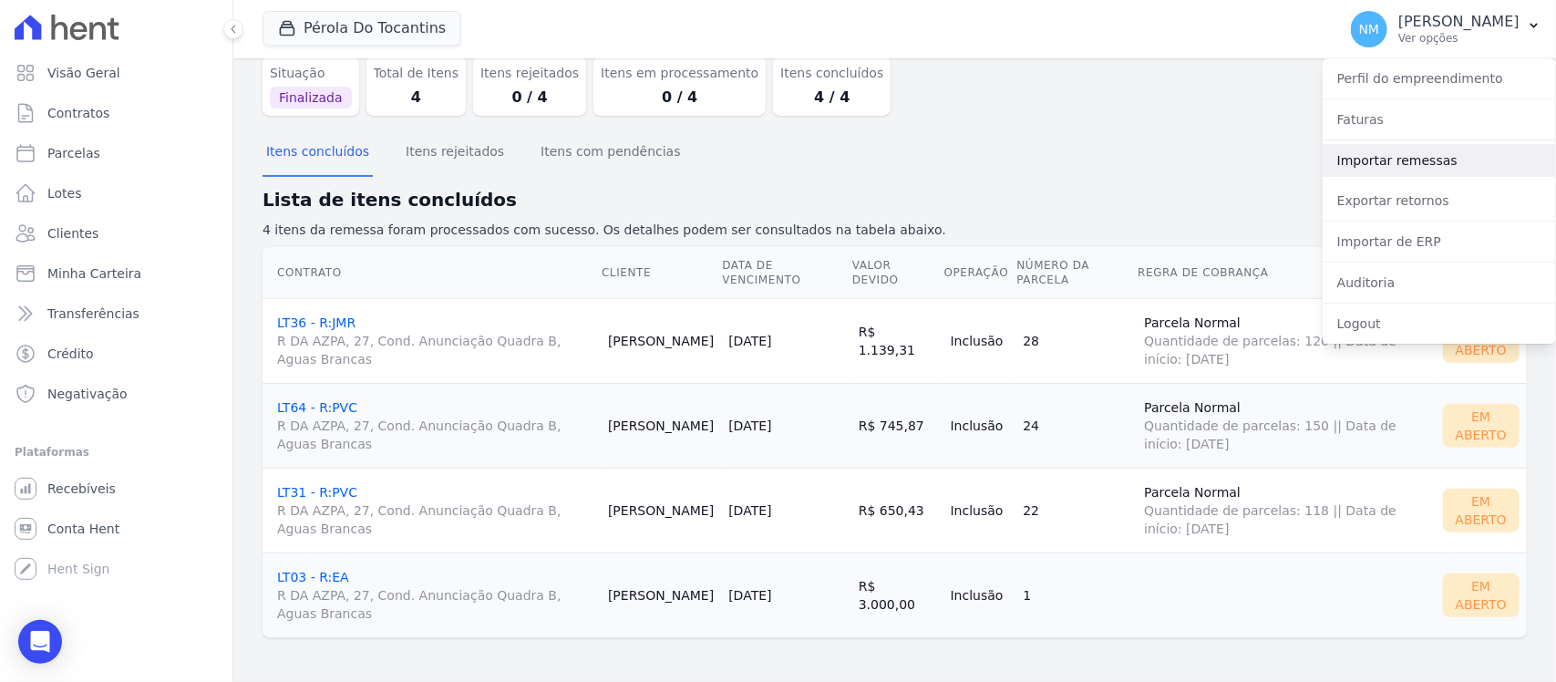
click at [1432, 157] on link "Importar remessas" at bounding box center [1439, 160] width 233 height 33
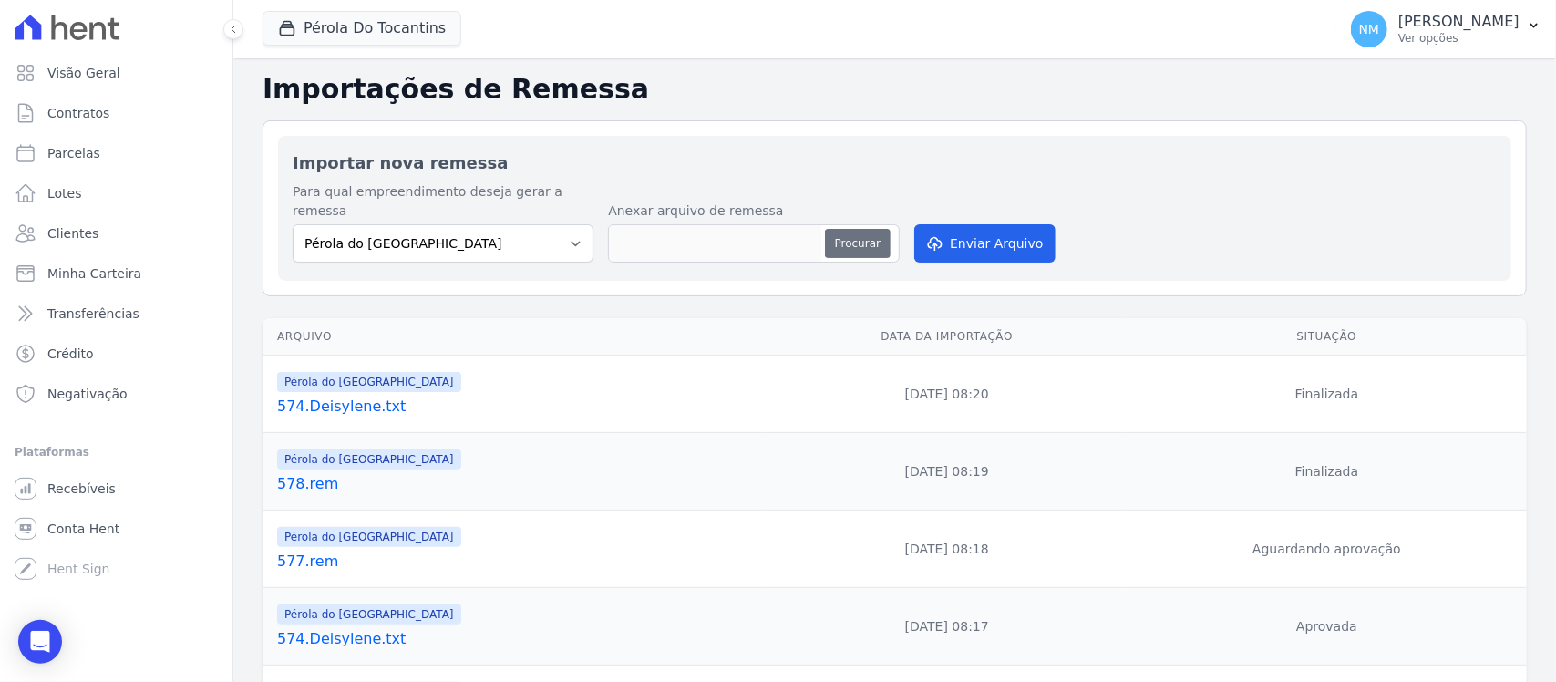
click at [859, 229] on button "Procurar" at bounding box center [858, 243] width 66 height 29
type input "579.rem"
click at [985, 224] on button "Enviar Arquivo" at bounding box center [984, 243] width 140 height 38
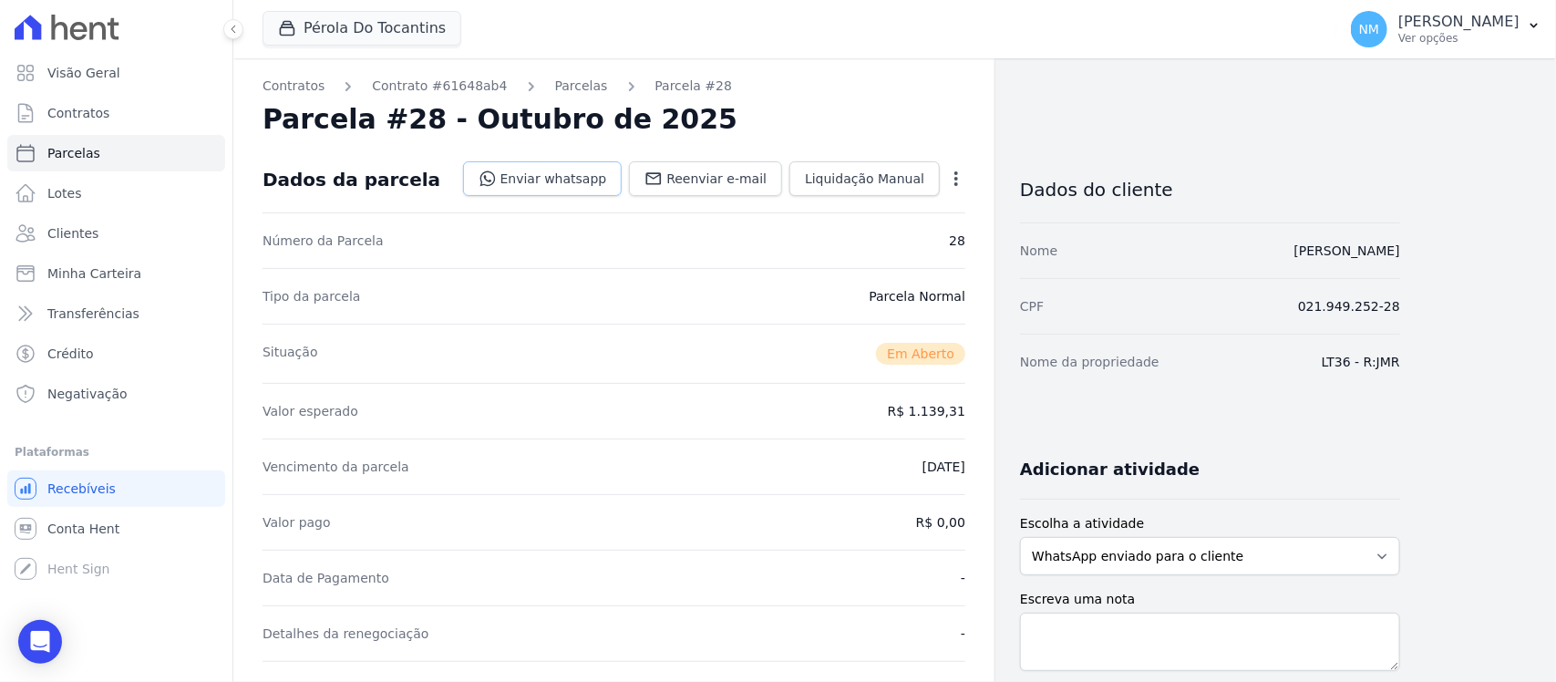
click at [586, 174] on link "Enviar whatsapp" at bounding box center [543, 178] width 160 height 35
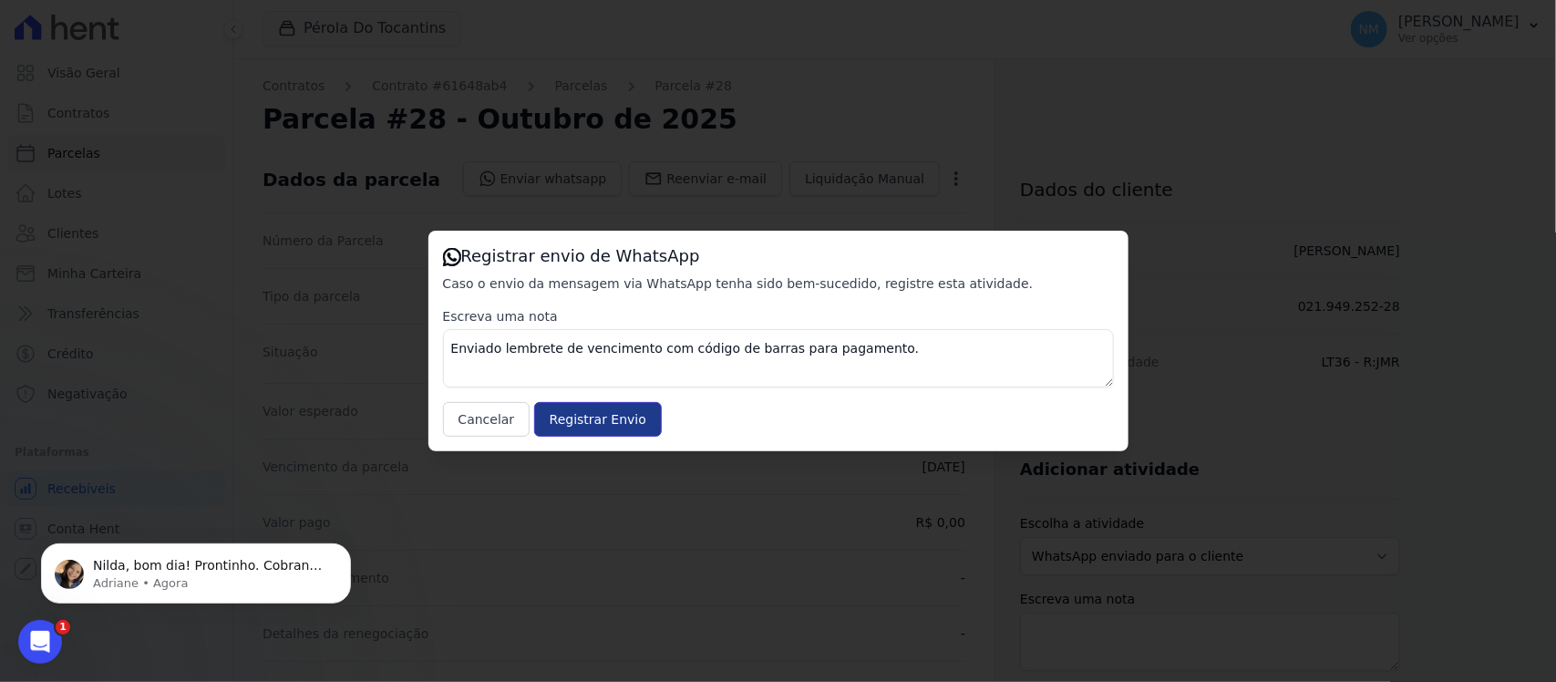
click at [593, 419] on input "Registrar Envio" at bounding box center [598, 419] width 128 height 35
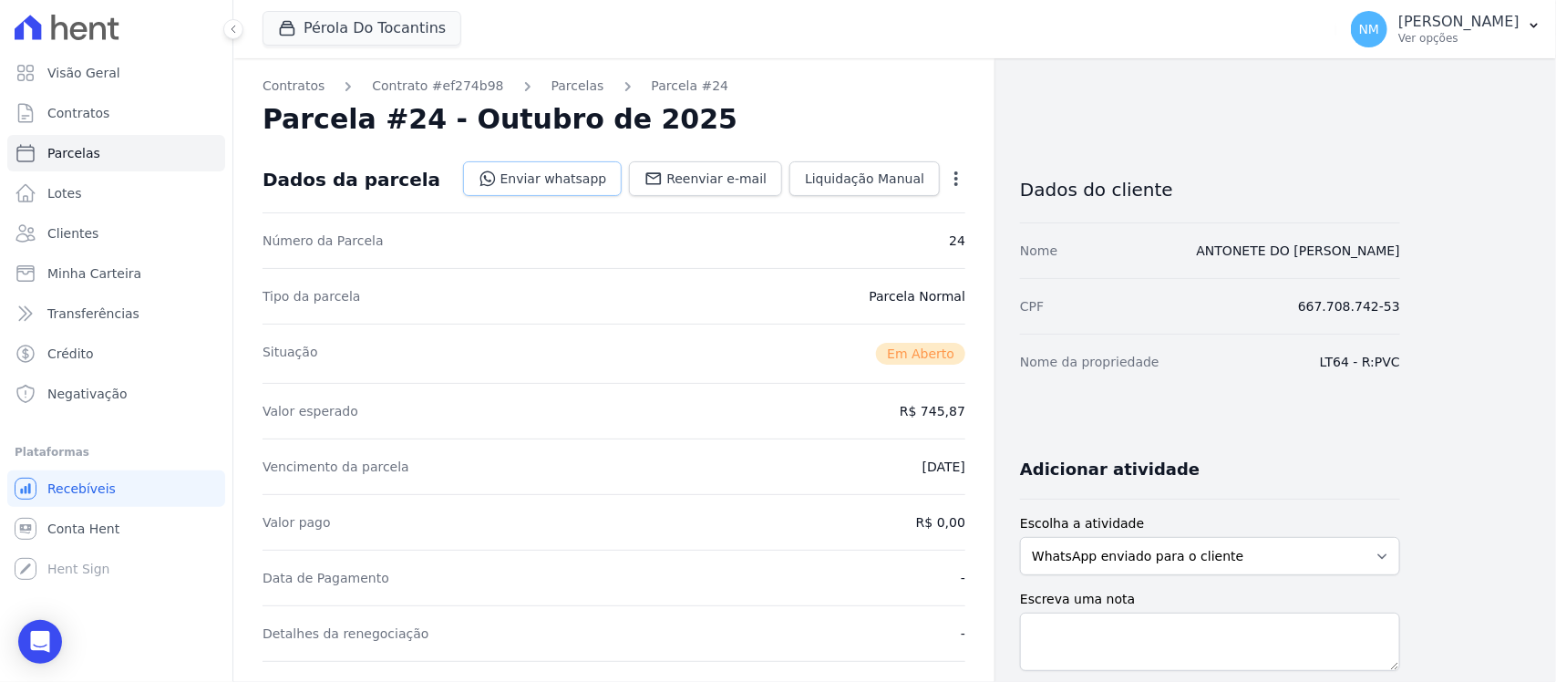
click at [598, 179] on link "Enviar whatsapp" at bounding box center [543, 178] width 160 height 35
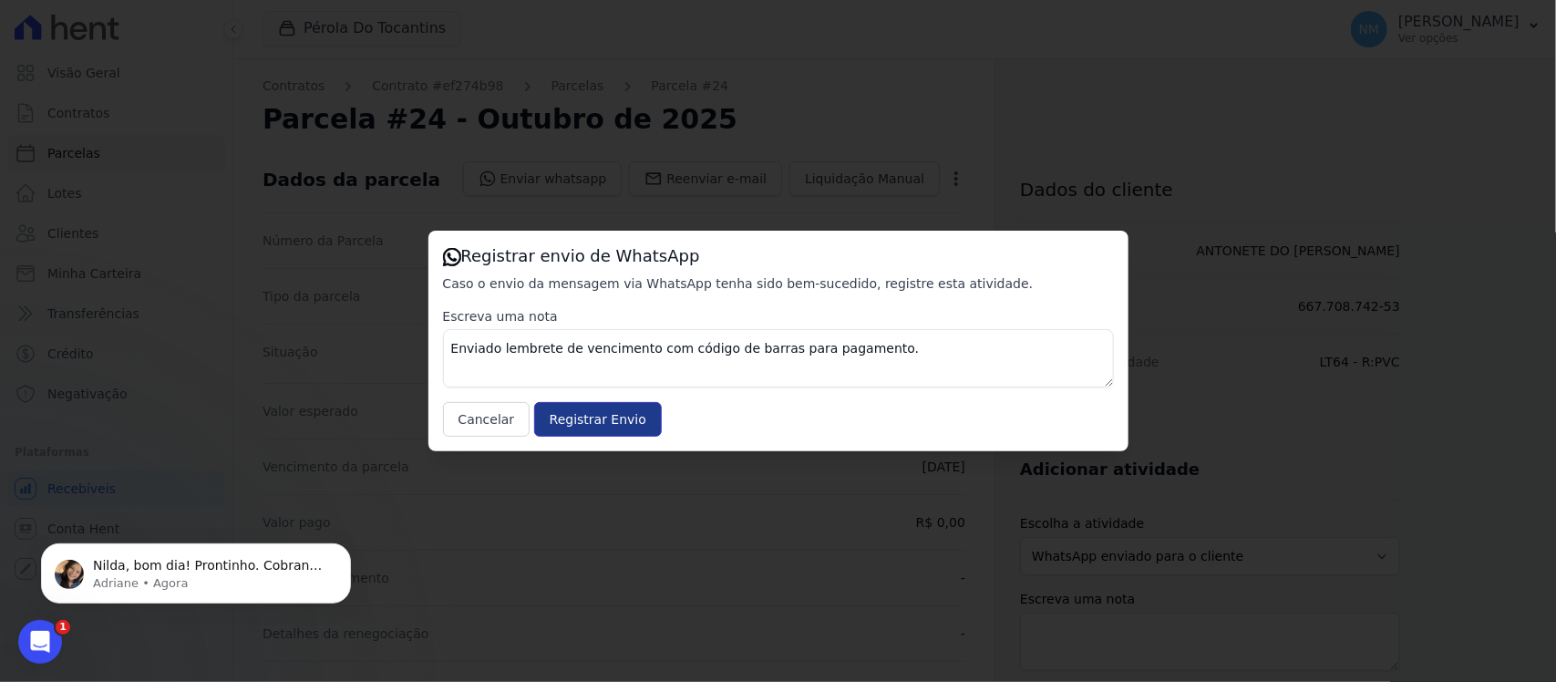
drag, startPoint x: 580, startPoint y: 420, endPoint x: 778, endPoint y: 292, distance: 235.9
click at [581, 420] on input "Registrar Envio" at bounding box center [598, 419] width 128 height 35
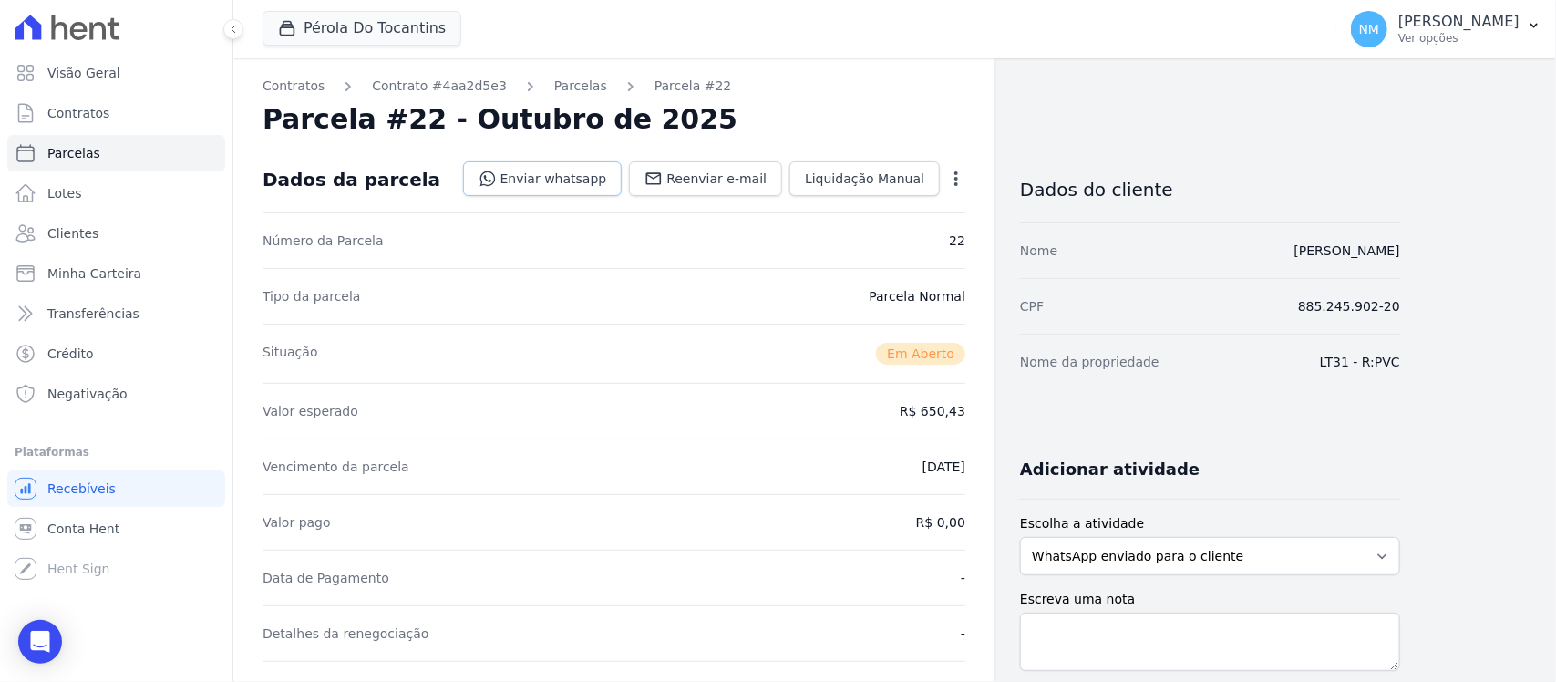
click at [583, 182] on link "Enviar whatsapp" at bounding box center [543, 178] width 160 height 35
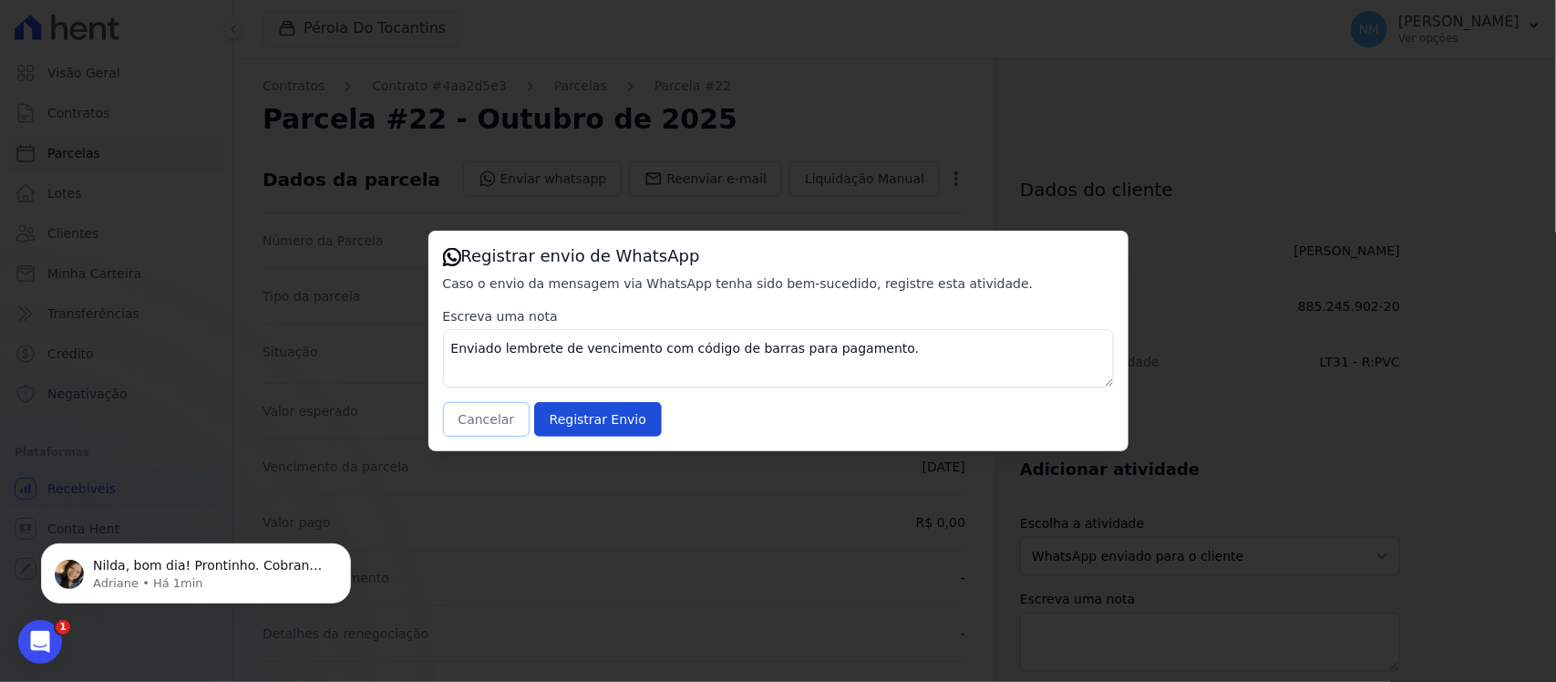
click at [469, 426] on button "Cancelar" at bounding box center [487, 419] width 88 height 35
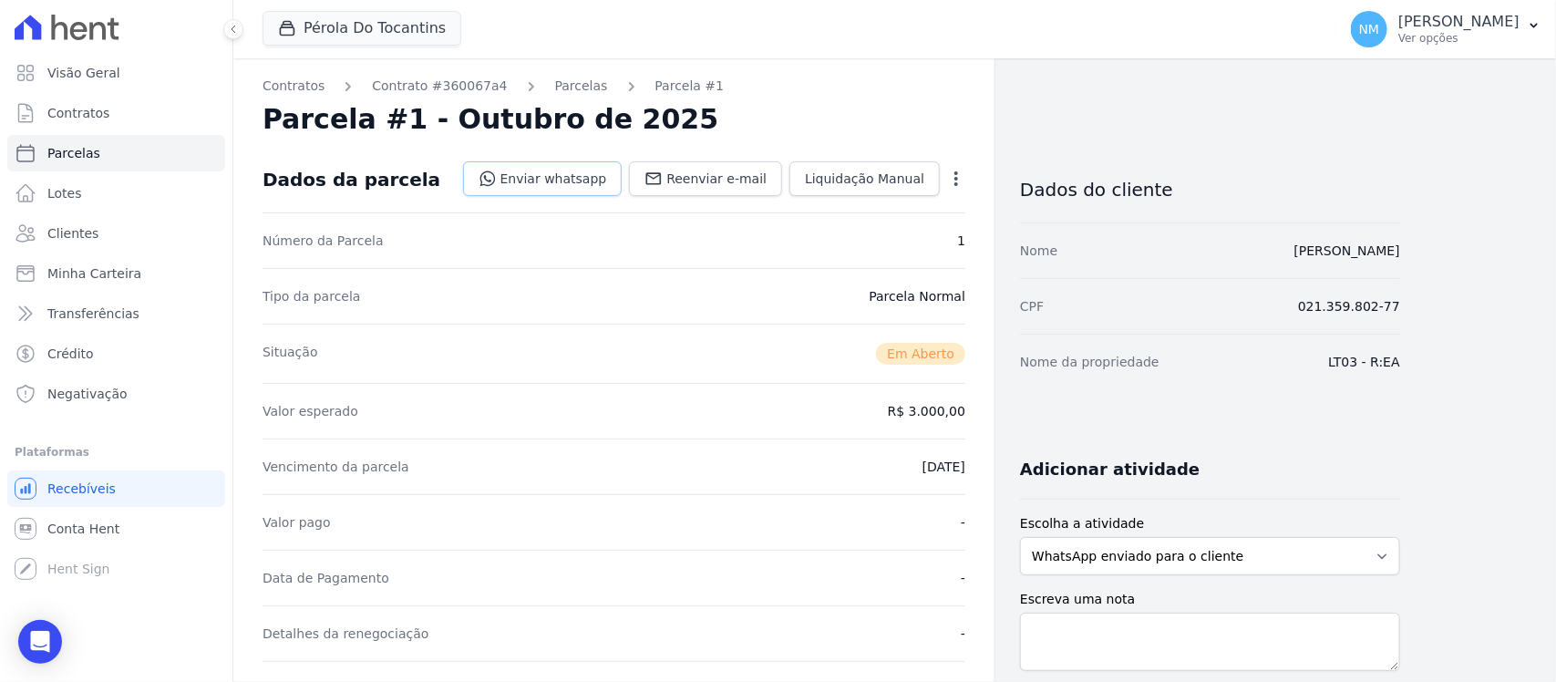
drag, startPoint x: 565, startPoint y: 170, endPoint x: 588, endPoint y: 175, distance: 23.2
click at [568, 170] on link "Enviar whatsapp" at bounding box center [543, 178] width 160 height 35
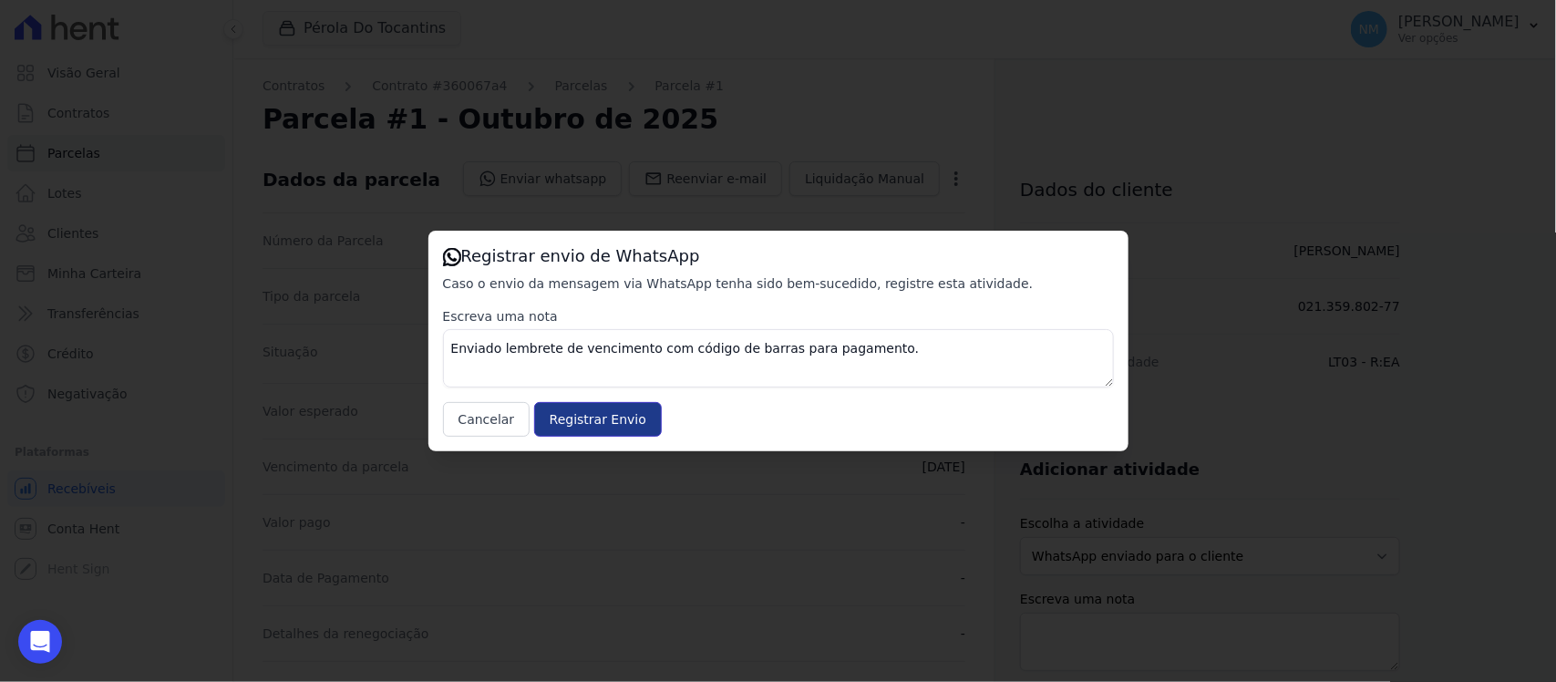
drag, startPoint x: 591, startPoint y: 418, endPoint x: 600, endPoint y: 417, distance: 9.2
click at [594, 419] on input "Registrar Envio" at bounding box center [598, 419] width 128 height 35
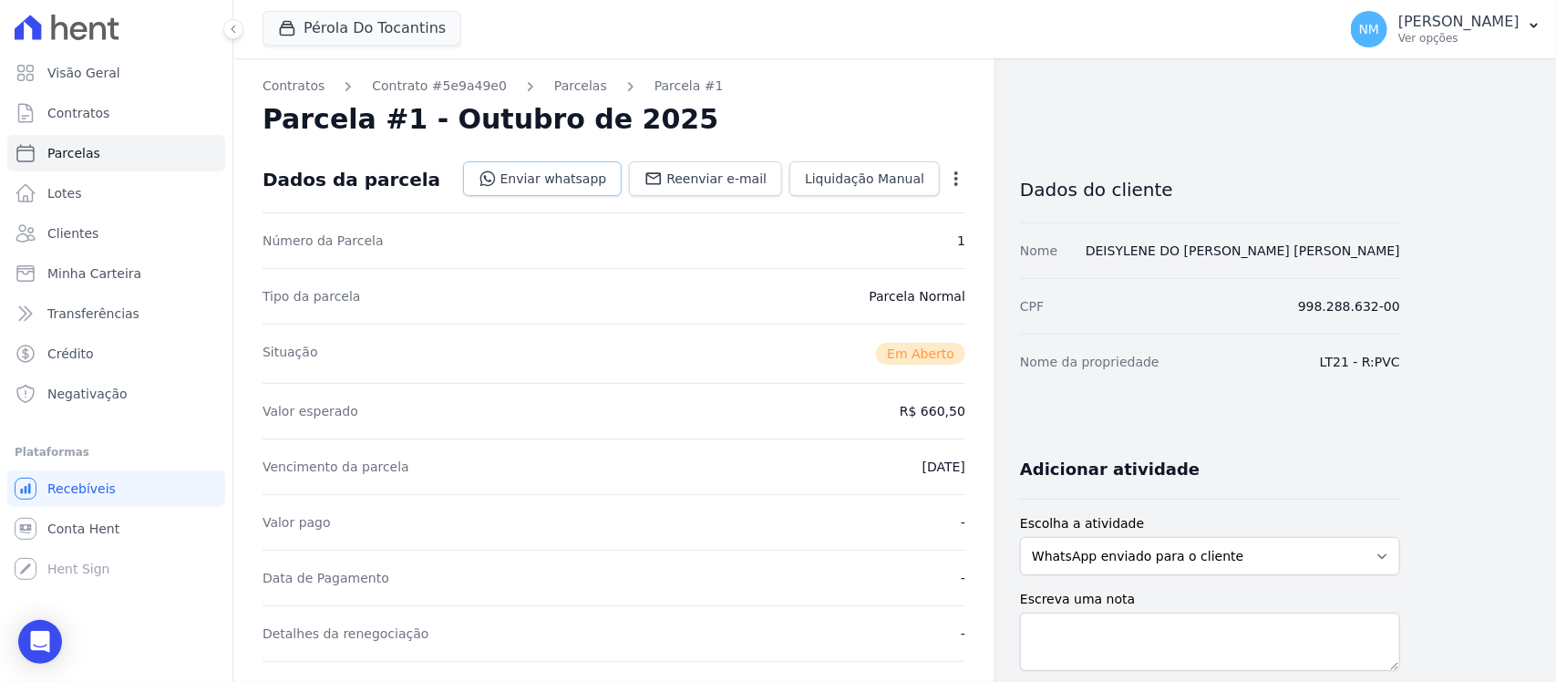
click at [590, 178] on link "Enviar whatsapp" at bounding box center [543, 178] width 160 height 35
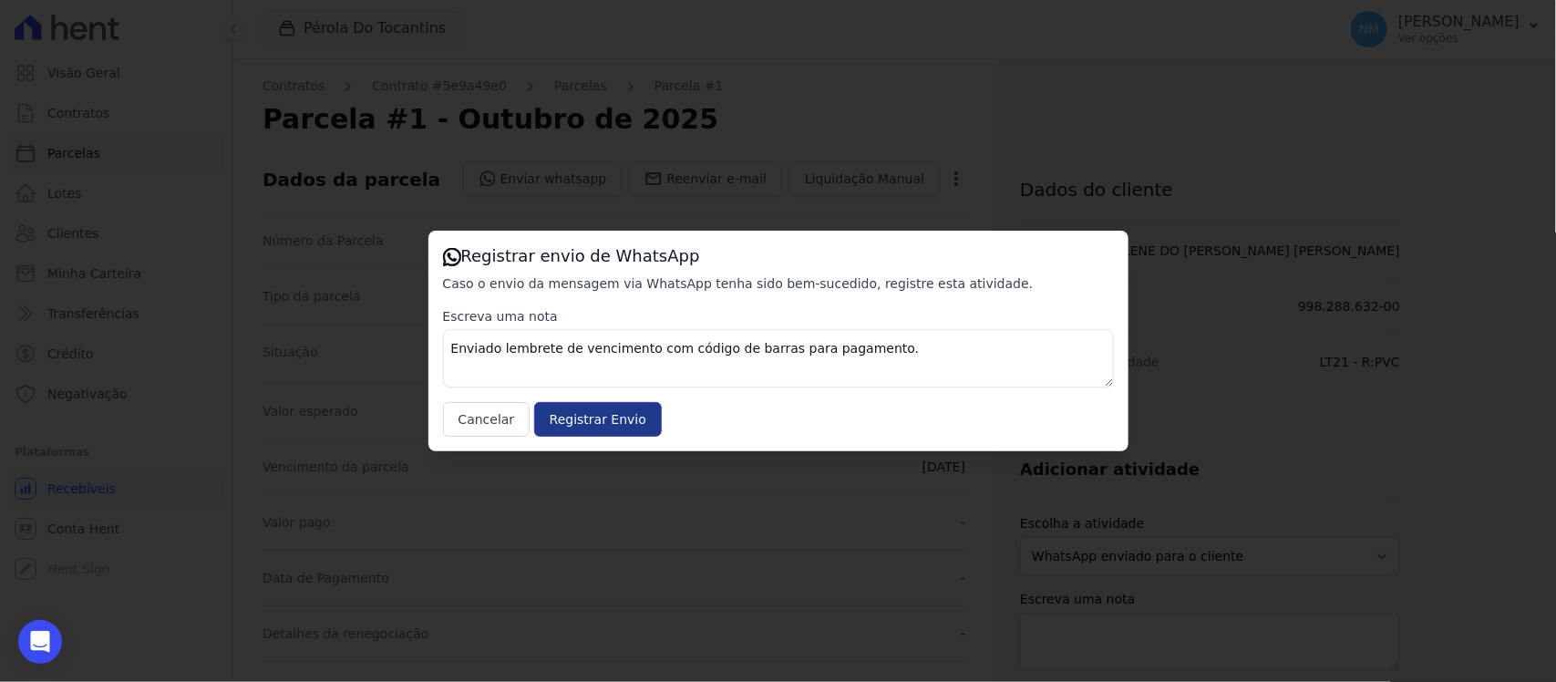
click at [630, 422] on input "Registrar Envio" at bounding box center [598, 419] width 128 height 35
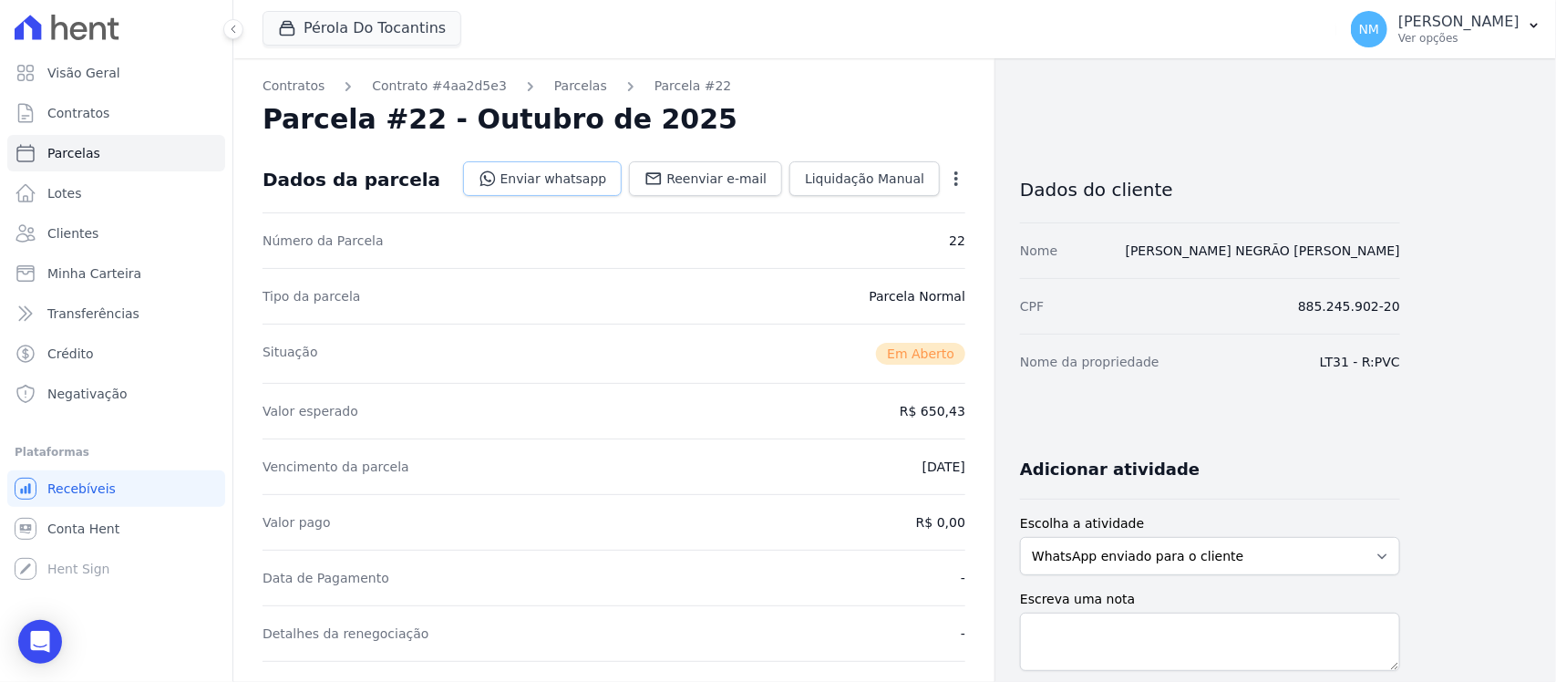
click at [588, 181] on link "Enviar whatsapp" at bounding box center [543, 178] width 160 height 35
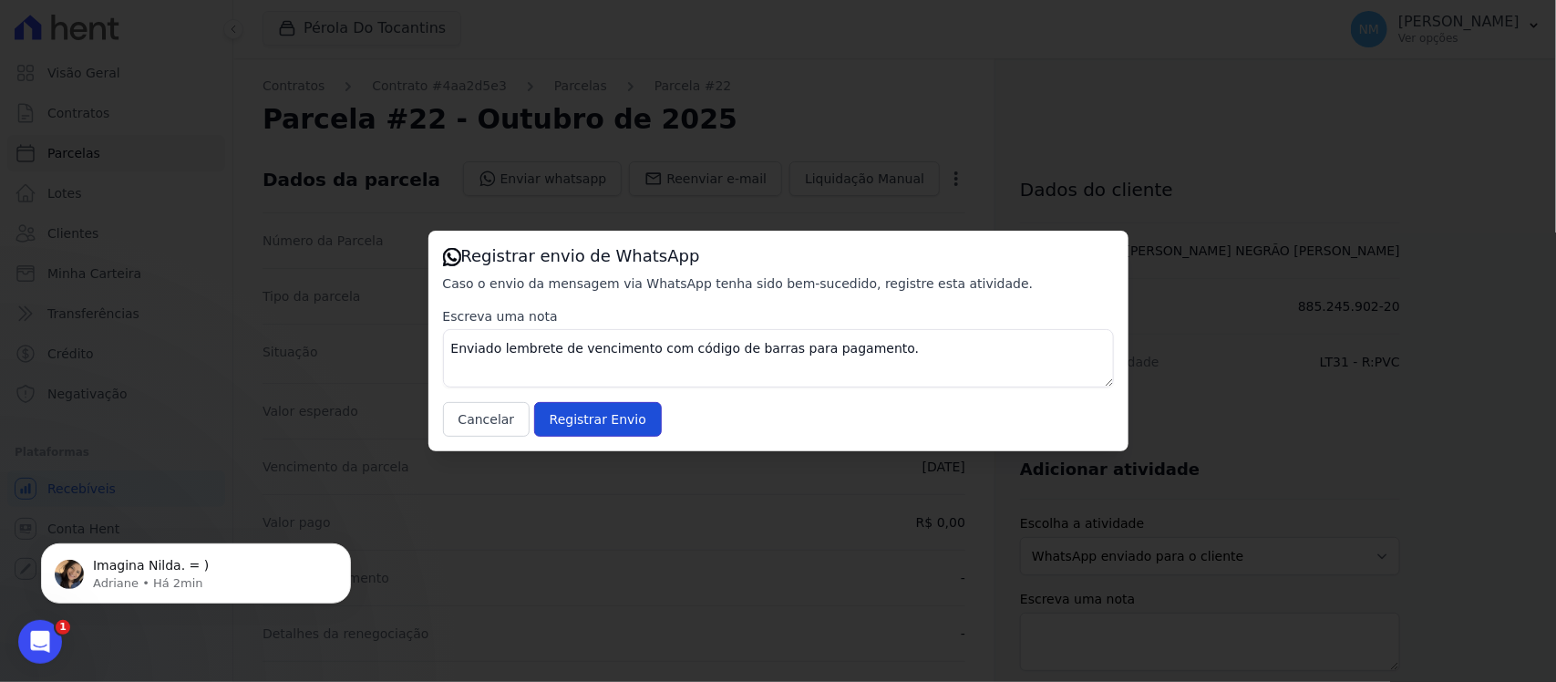
drag, startPoint x: 563, startPoint y: 421, endPoint x: 767, endPoint y: 357, distance: 213.1
click at [568, 420] on input "Registrar Envio" at bounding box center [598, 419] width 128 height 35
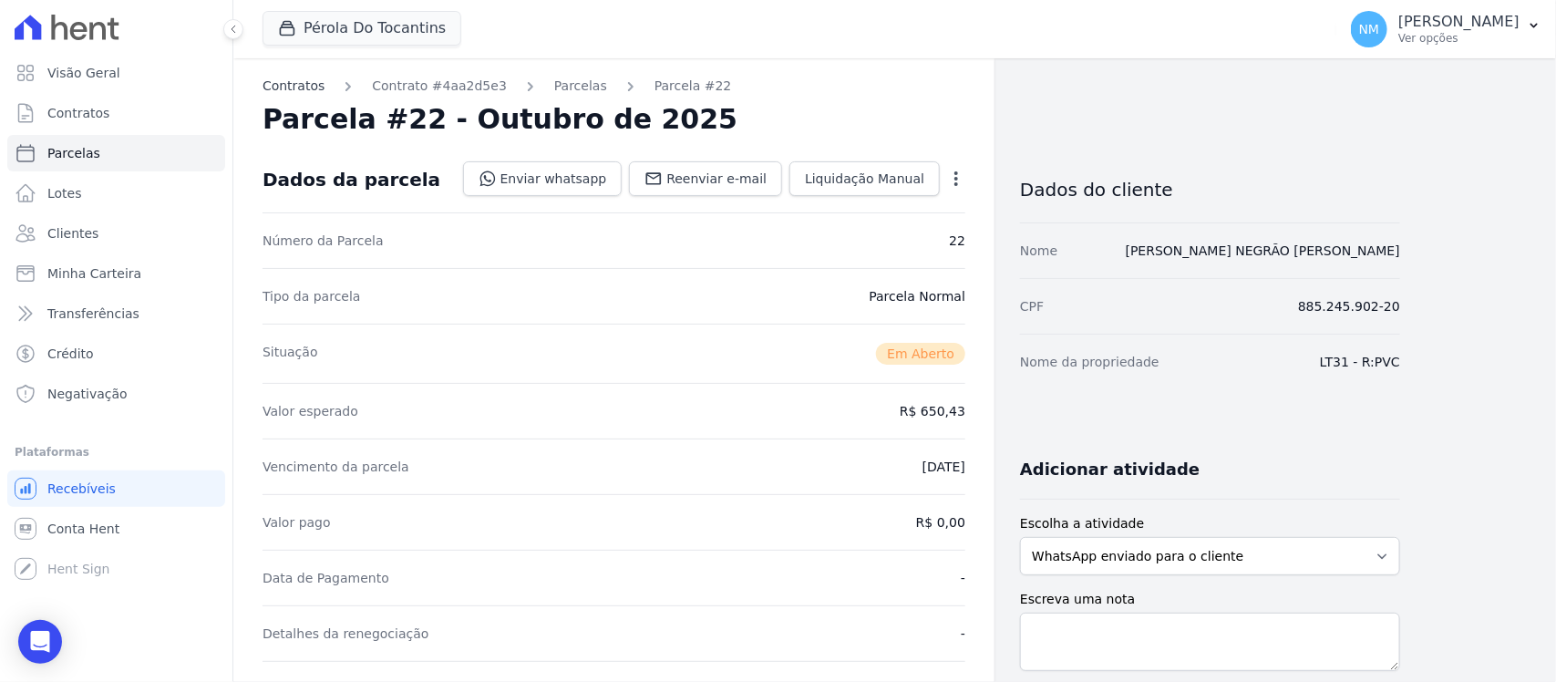
click at [302, 87] on link "Contratos" at bounding box center [294, 86] width 62 height 19
click at [558, 91] on link "Parcelas" at bounding box center [580, 86] width 53 height 19
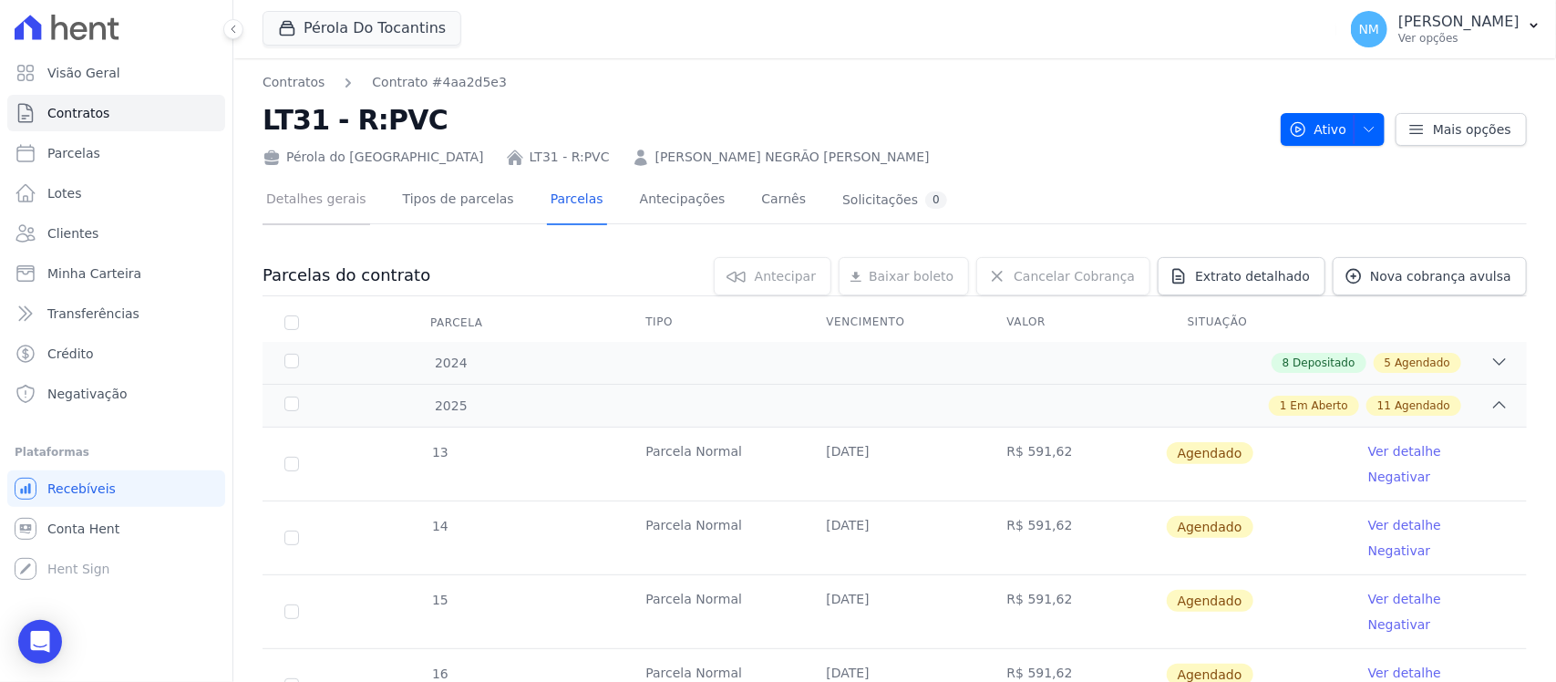
click at [324, 201] on link "Detalhes gerais" at bounding box center [317, 201] width 108 height 48
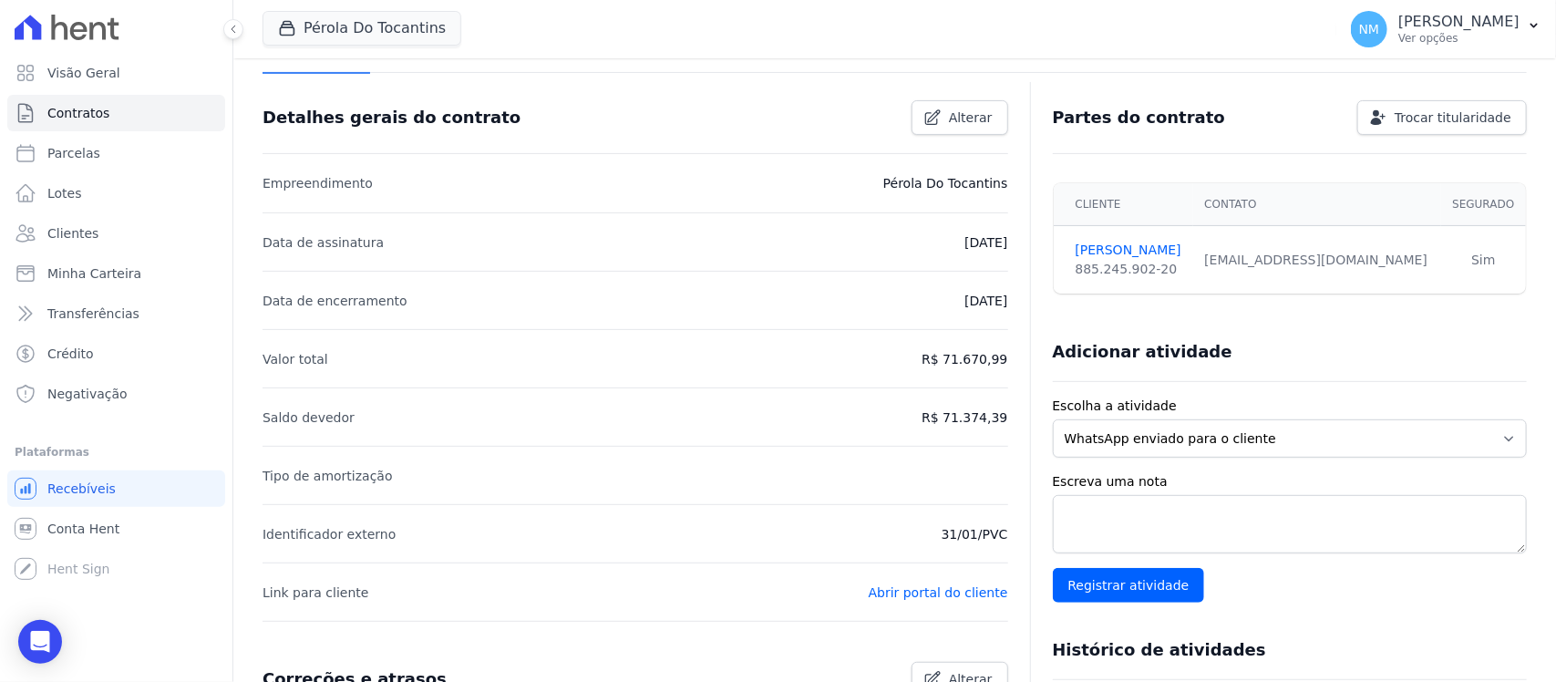
scroll to position [114, 0]
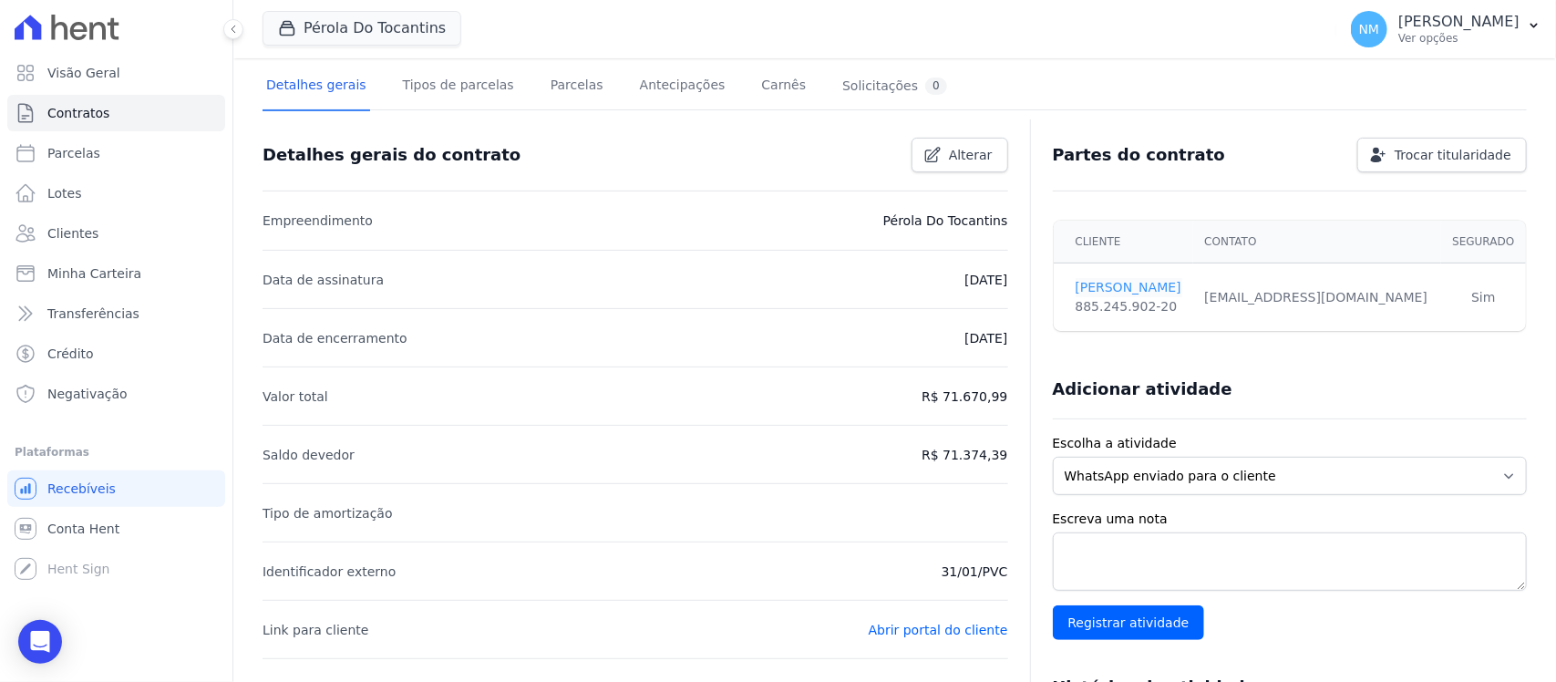
click at [1117, 285] on link "MIGUEL NETO" at bounding box center [1130, 287] width 108 height 19
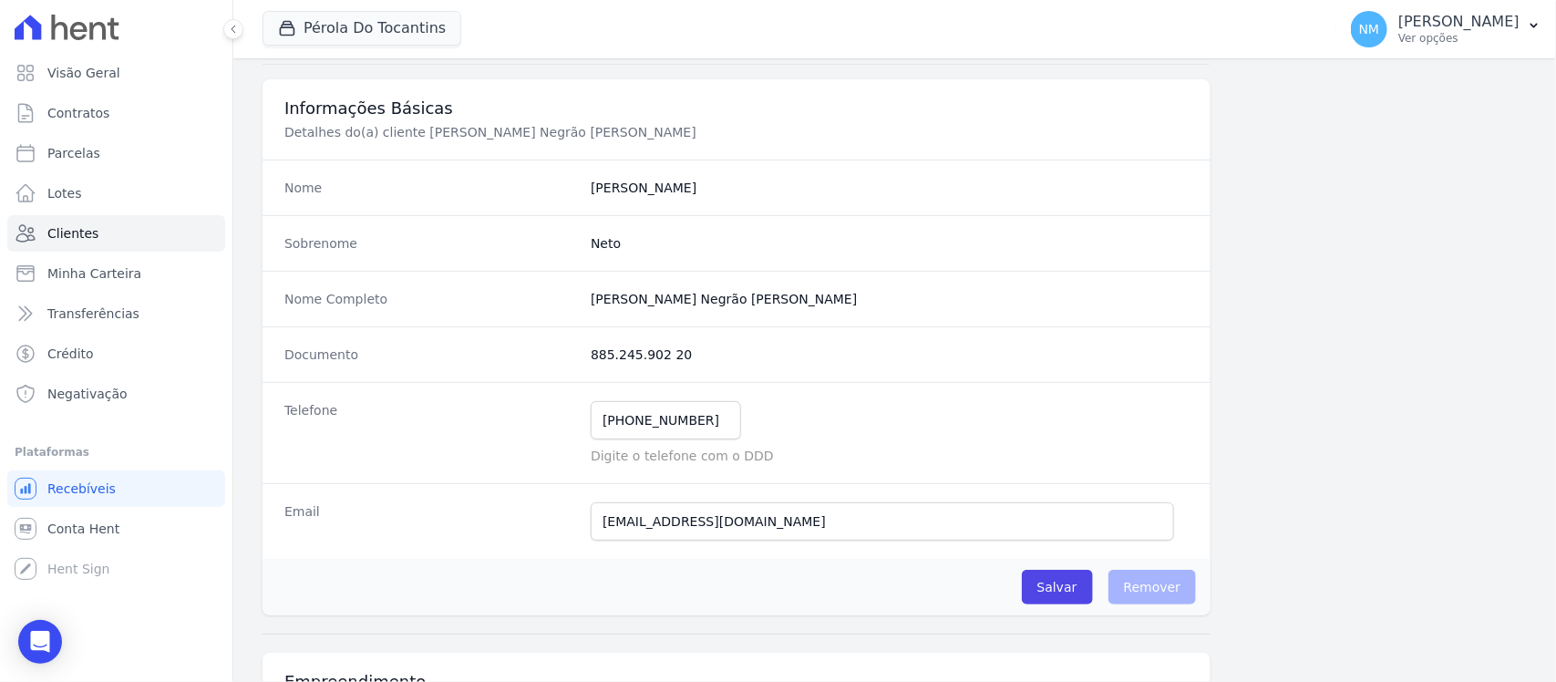
scroll to position [114, 0]
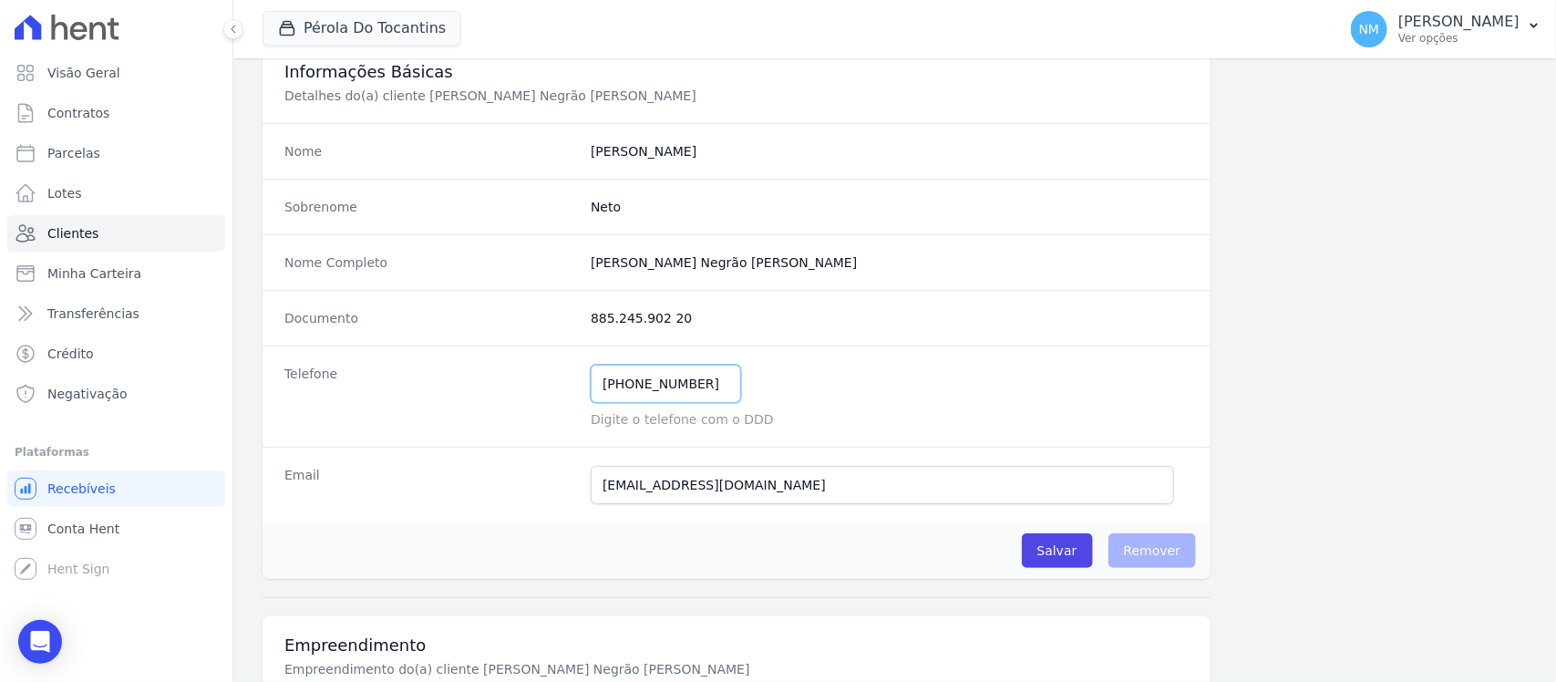
click at [693, 379] on input "(91) 98141-4636" at bounding box center [666, 384] width 150 height 38
type input "(91) 984819897"
click at [1045, 552] on input "Salvar" at bounding box center [1057, 550] width 71 height 35
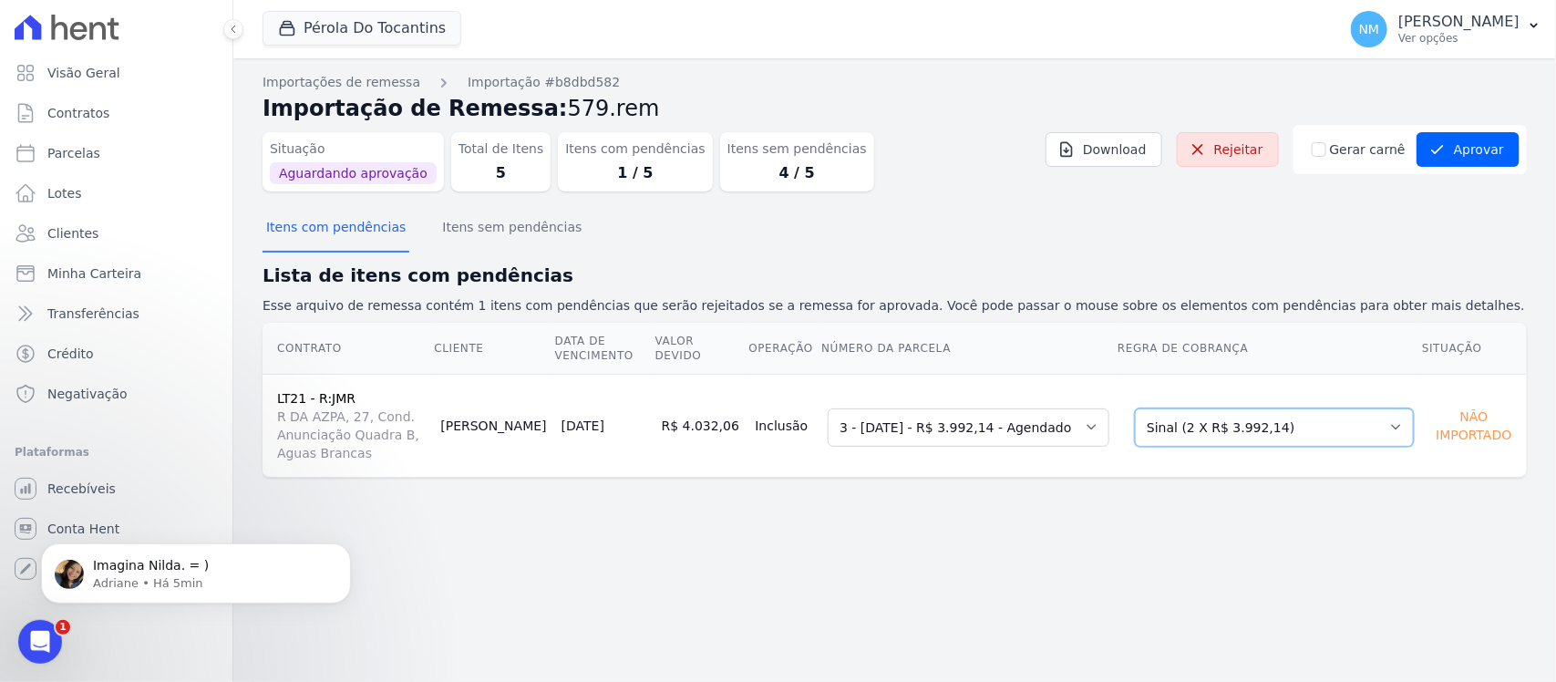
click at [1383, 421] on select "Selecione uma Nova Parcela Avulsa Parcela Avulsa Existente Sinal (1 X R$ 3.865,…" at bounding box center [1274, 427] width 279 height 38
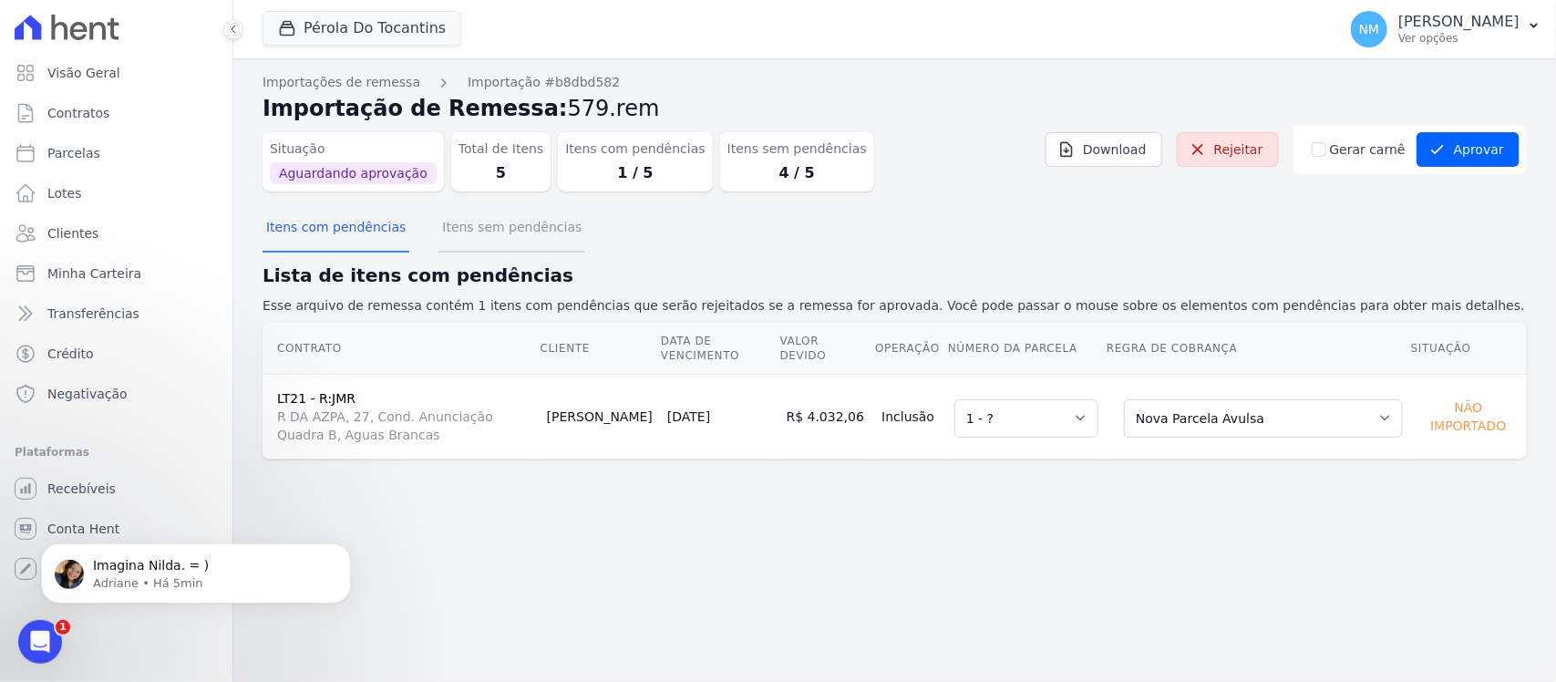
click at [530, 231] on button "Itens sem pendências" at bounding box center [511, 228] width 147 height 47
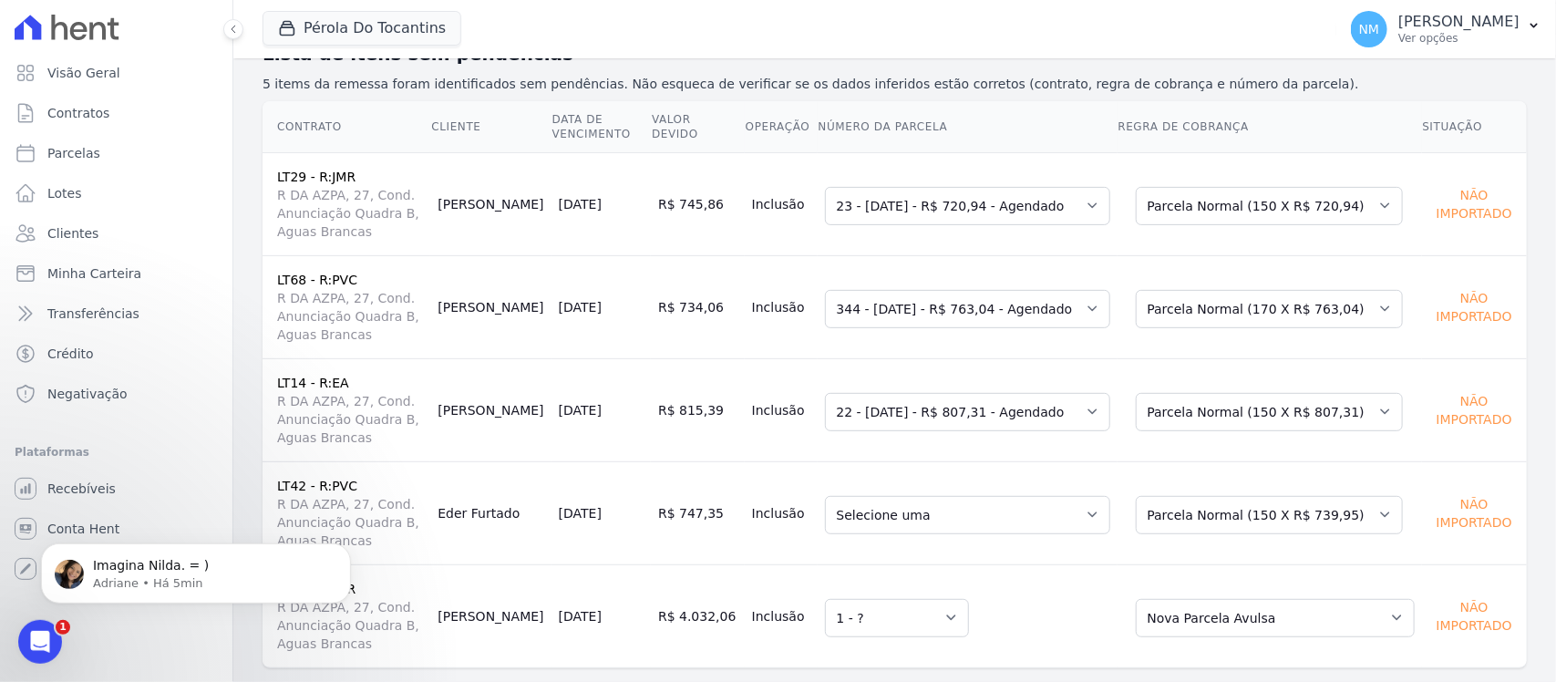
scroll to position [252, 0]
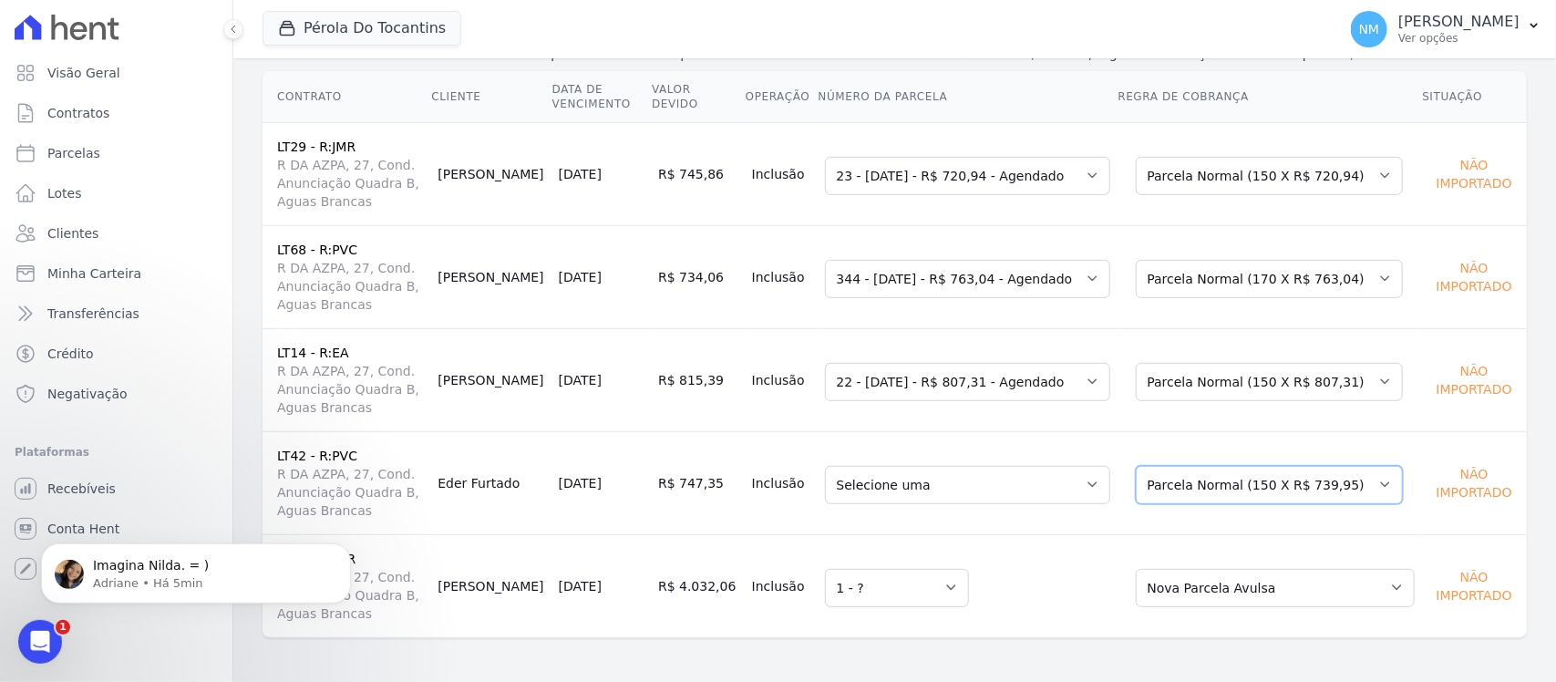
click at [1375, 486] on select "Selecione uma Nova Parcela Avulsa Parcela Avulsa Existente Sinal (1 X R$ 5.131,…" at bounding box center [1269, 485] width 267 height 38
click at [1115, 549] on td "Selecione uma 1 - ?" at bounding box center [968, 585] width 300 height 103
click at [1109, 495] on select "Selecione uma 155 - [DATE] - R$ 739,95 - Agendado 156 - [DATE] - R$ 739,95 - Ag…" at bounding box center [967, 485] width 285 height 38
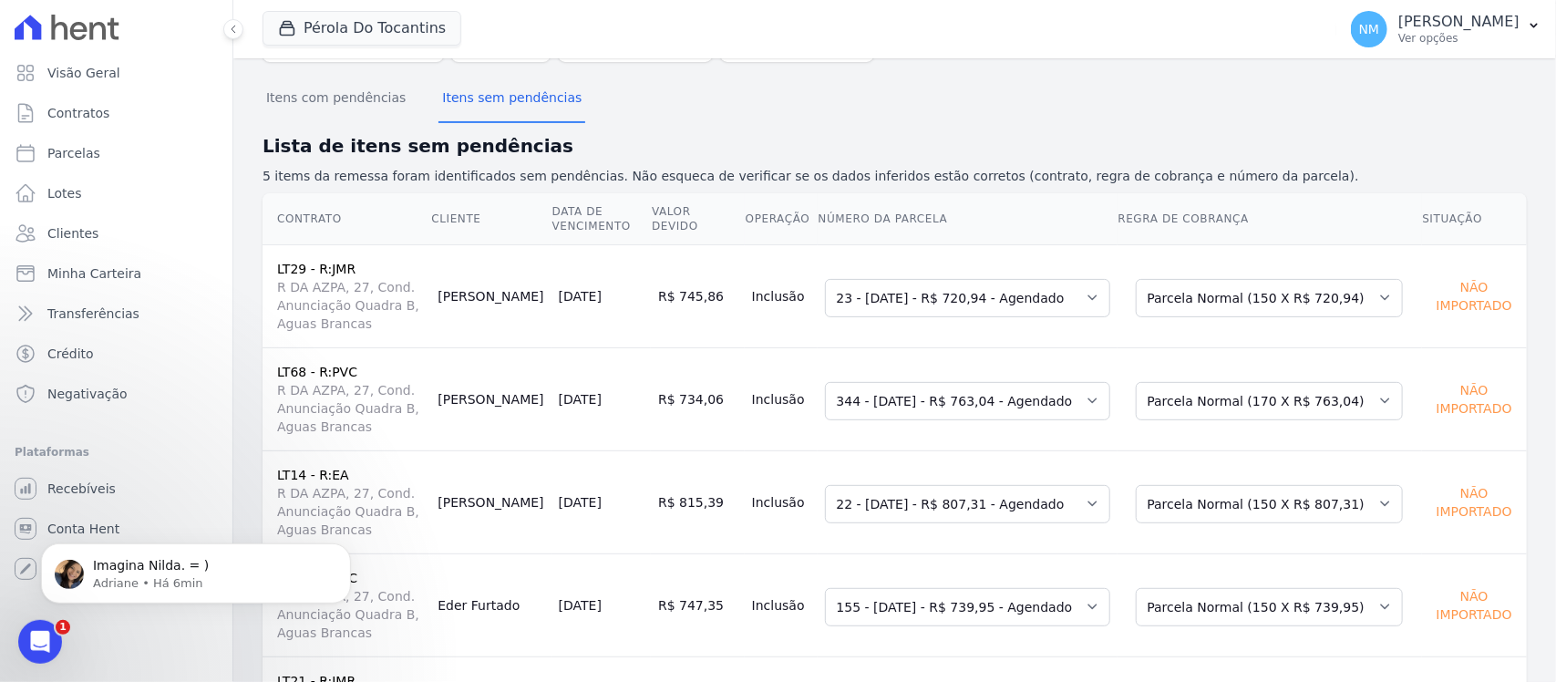
scroll to position [0, 0]
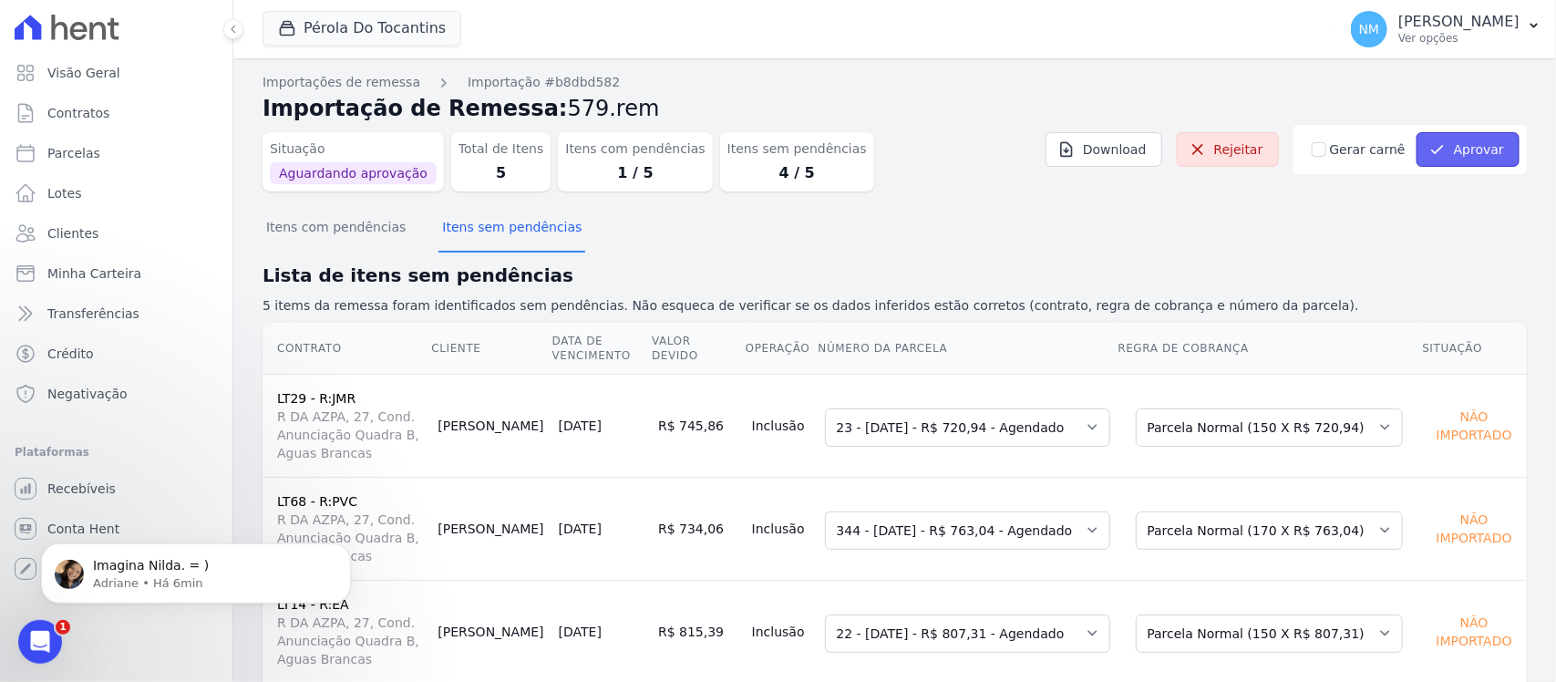
click at [1448, 142] on button "Aprovar" at bounding box center [1468, 149] width 103 height 35
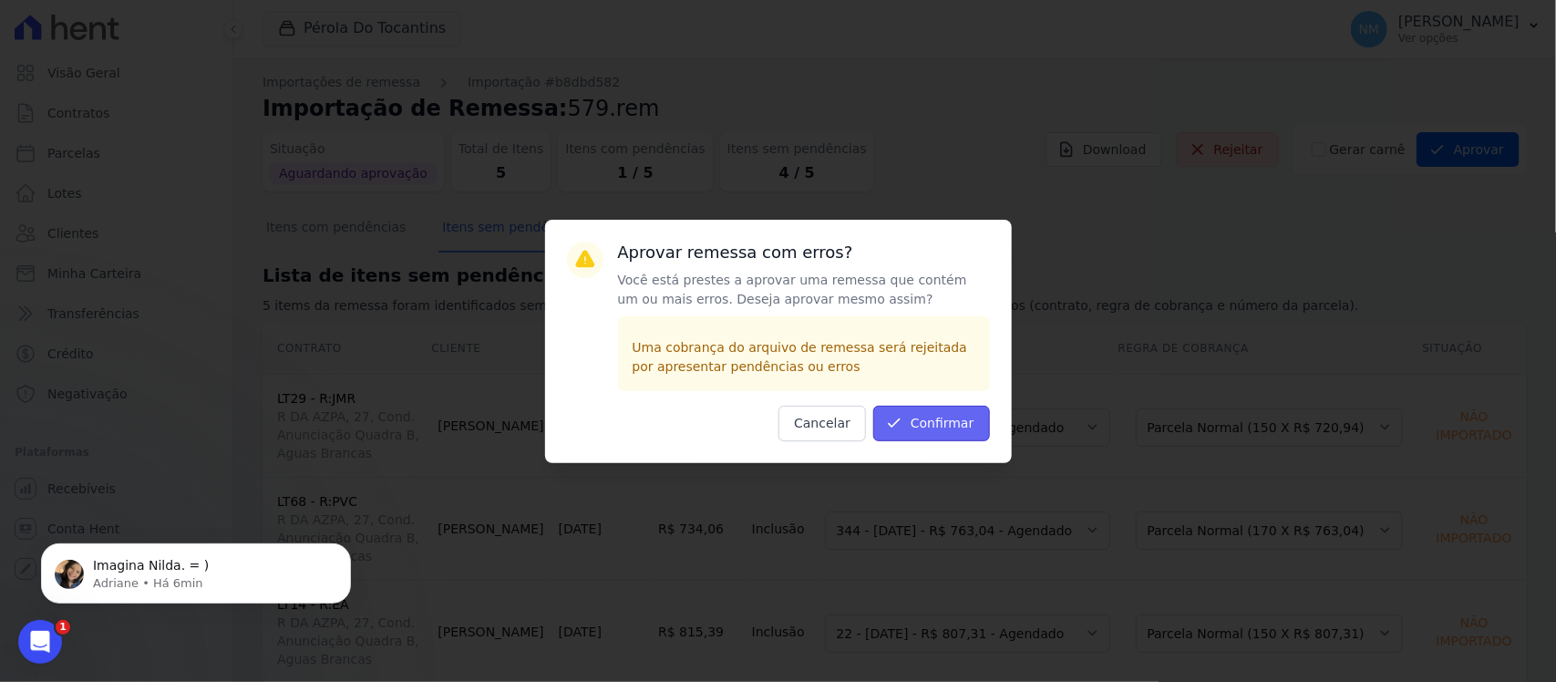
click at [944, 412] on button "Confirmar" at bounding box center [931, 424] width 117 height 36
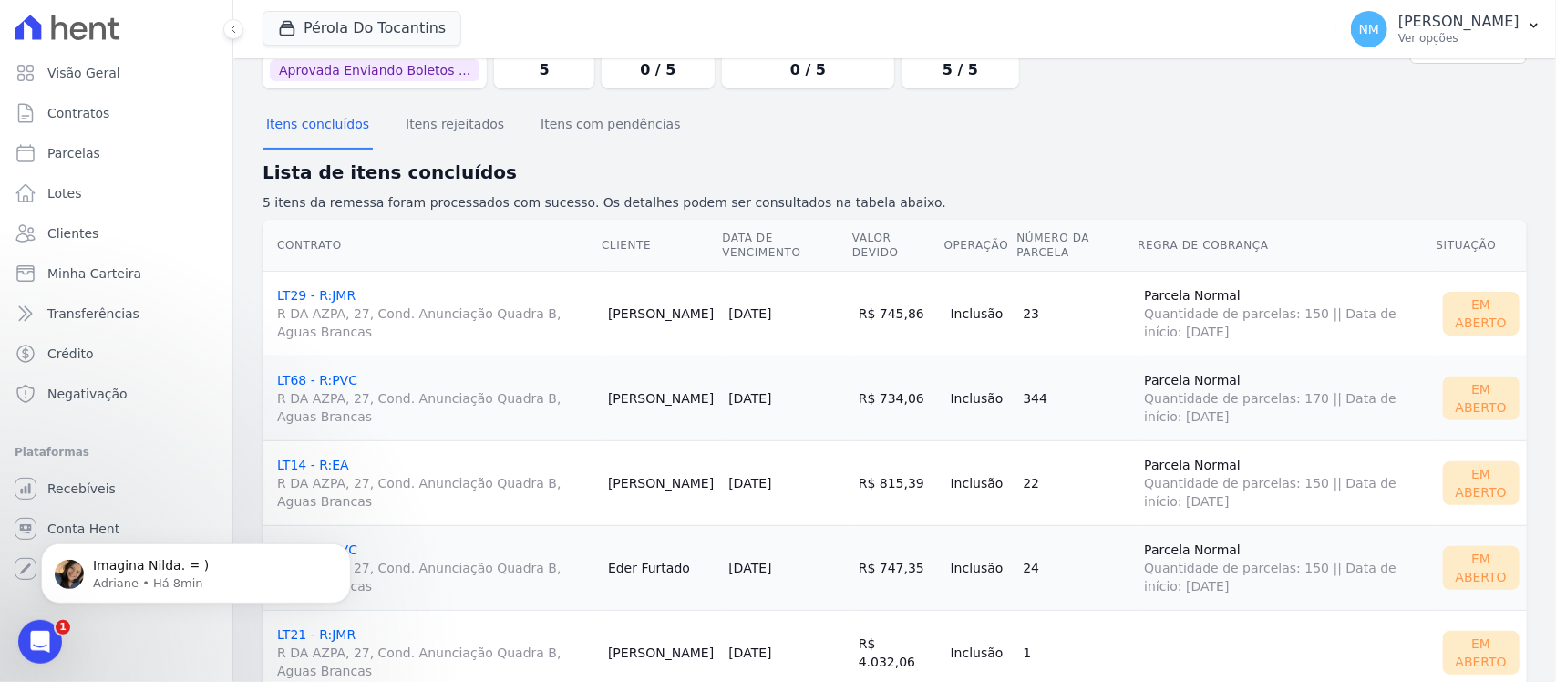
scroll to position [47, 0]
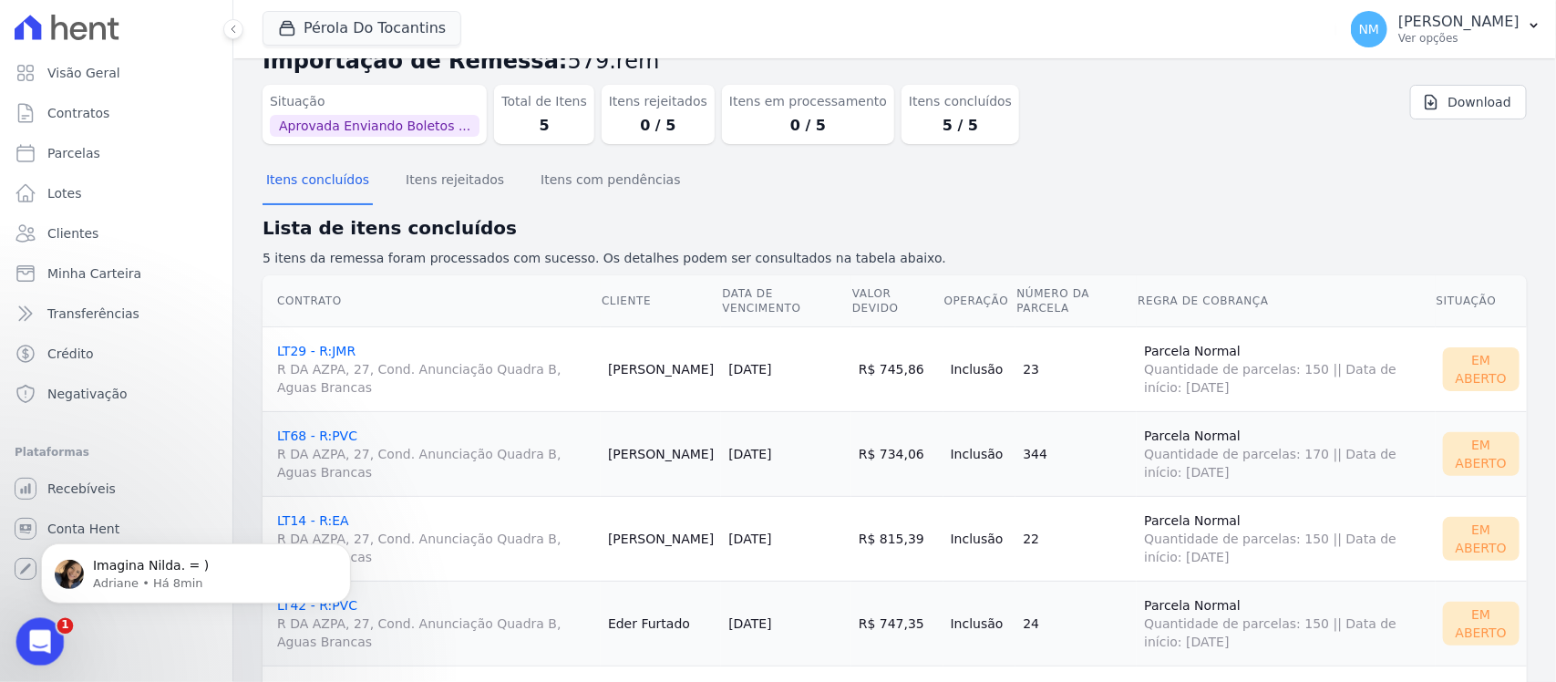
drag, startPoint x: 40, startPoint y: 628, endPoint x: 140, endPoint y: 1167, distance: 548.0
click at [40, 626] on div "Abertura do Messenger da Intercom" at bounding box center [37, 639] width 60 height 60
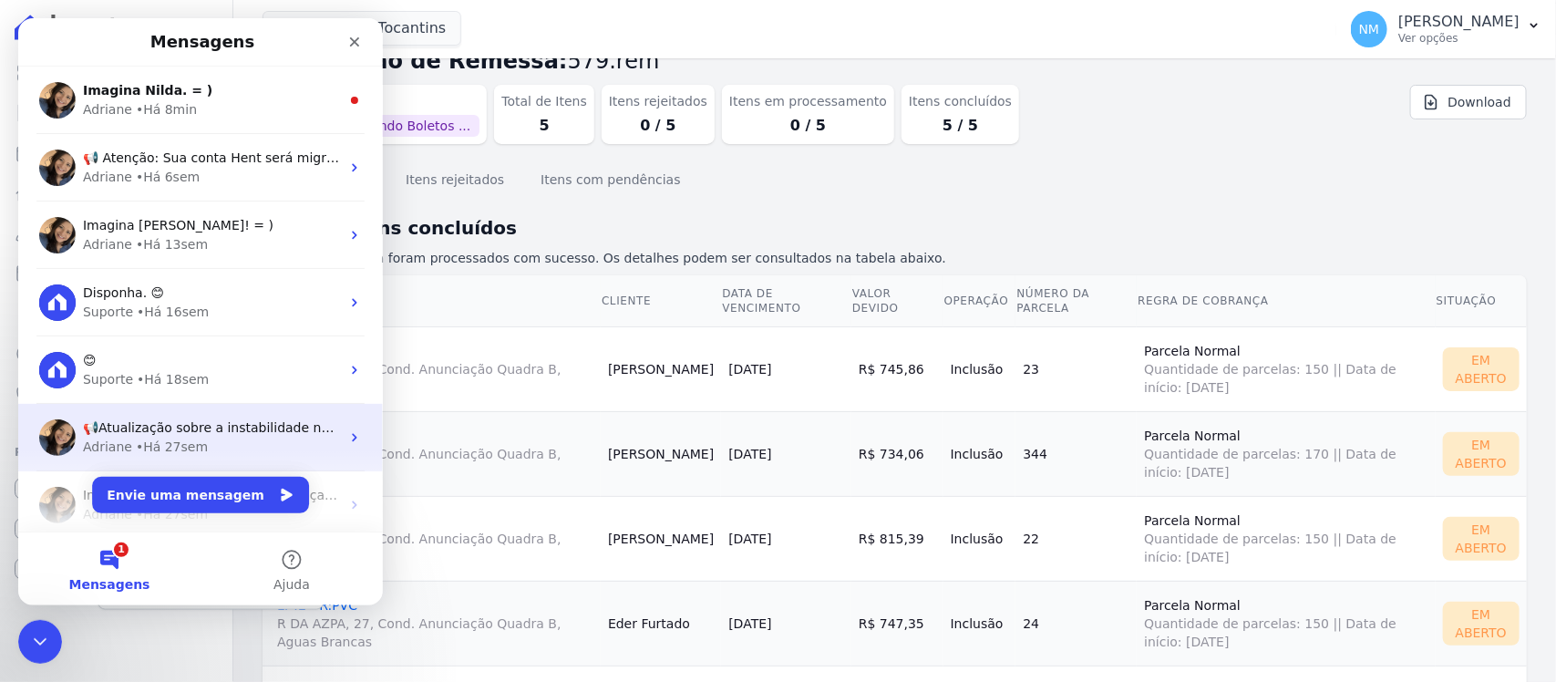
scroll to position [0, 0]
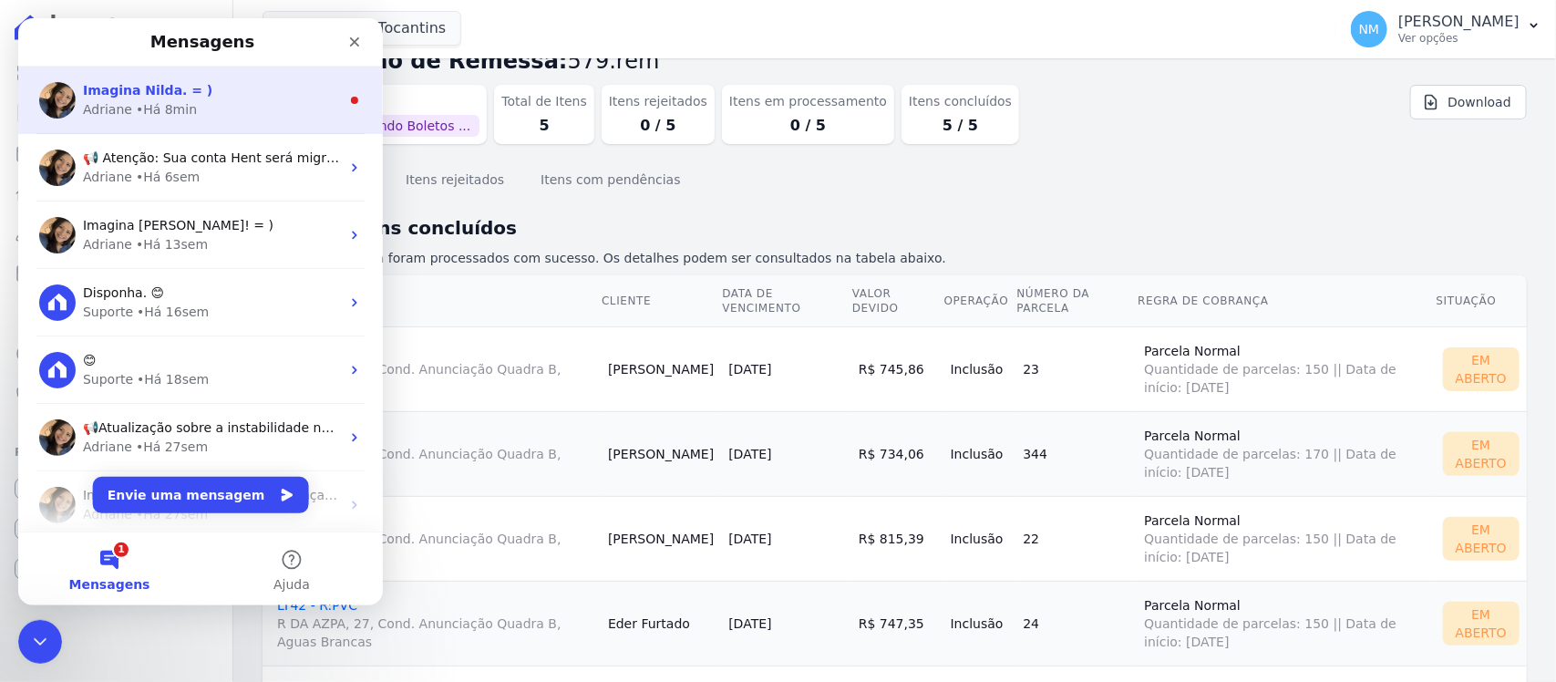
click at [220, 102] on div "Adriane • Há 8min" at bounding box center [211, 109] width 257 height 19
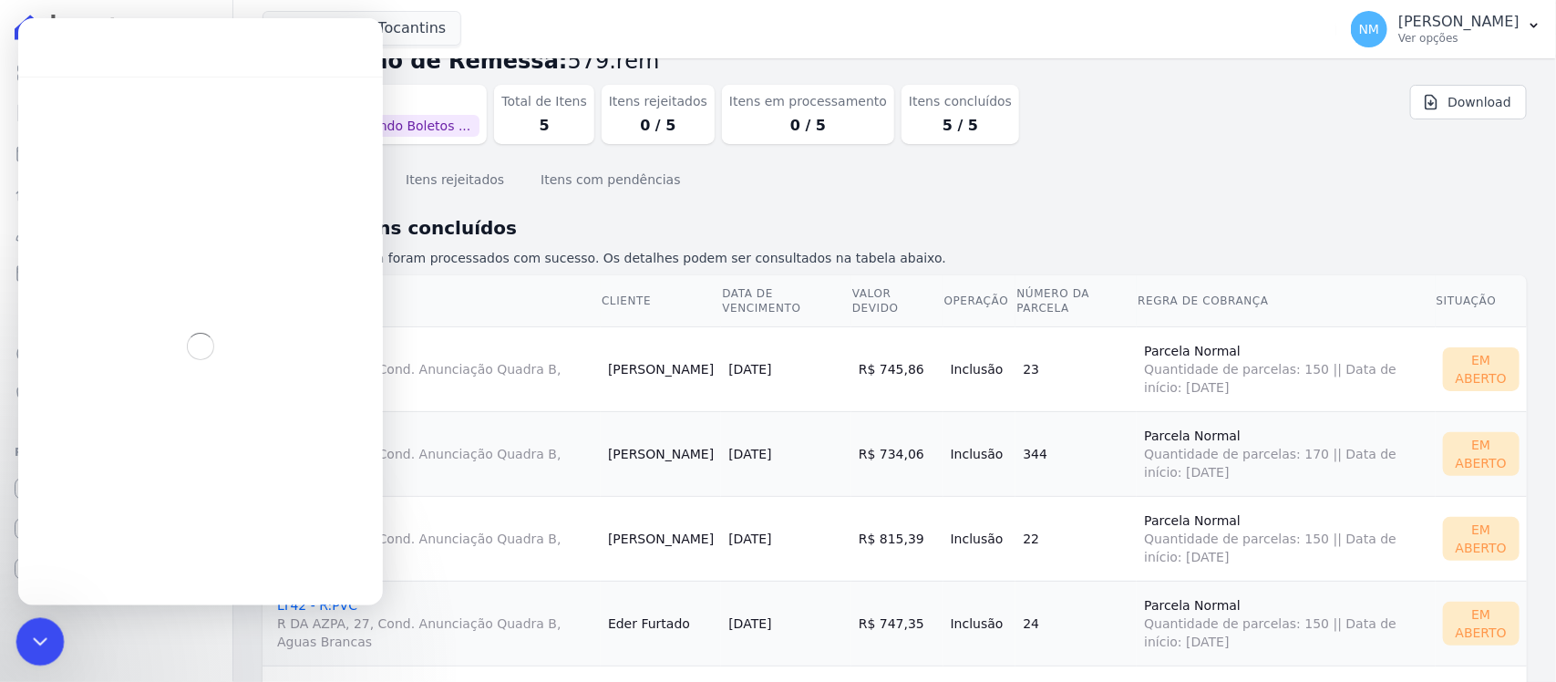
drag, startPoint x: 43, startPoint y: 634, endPoint x: 947, endPoint y: 617, distance: 904.5
click at [45, 632] on icon "Encerramento do Messenger da Intercom" at bounding box center [37, 639] width 22 height 22
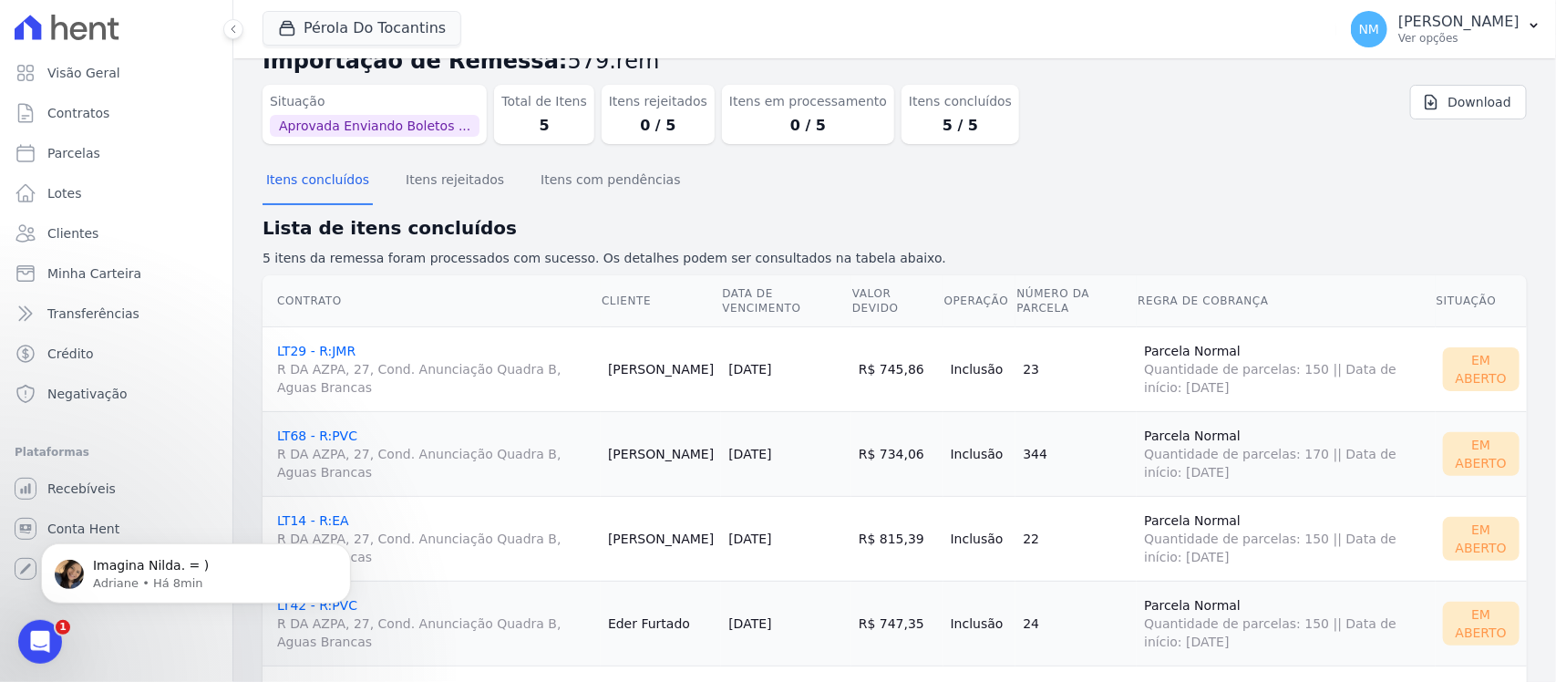
scroll to position [160, 0]
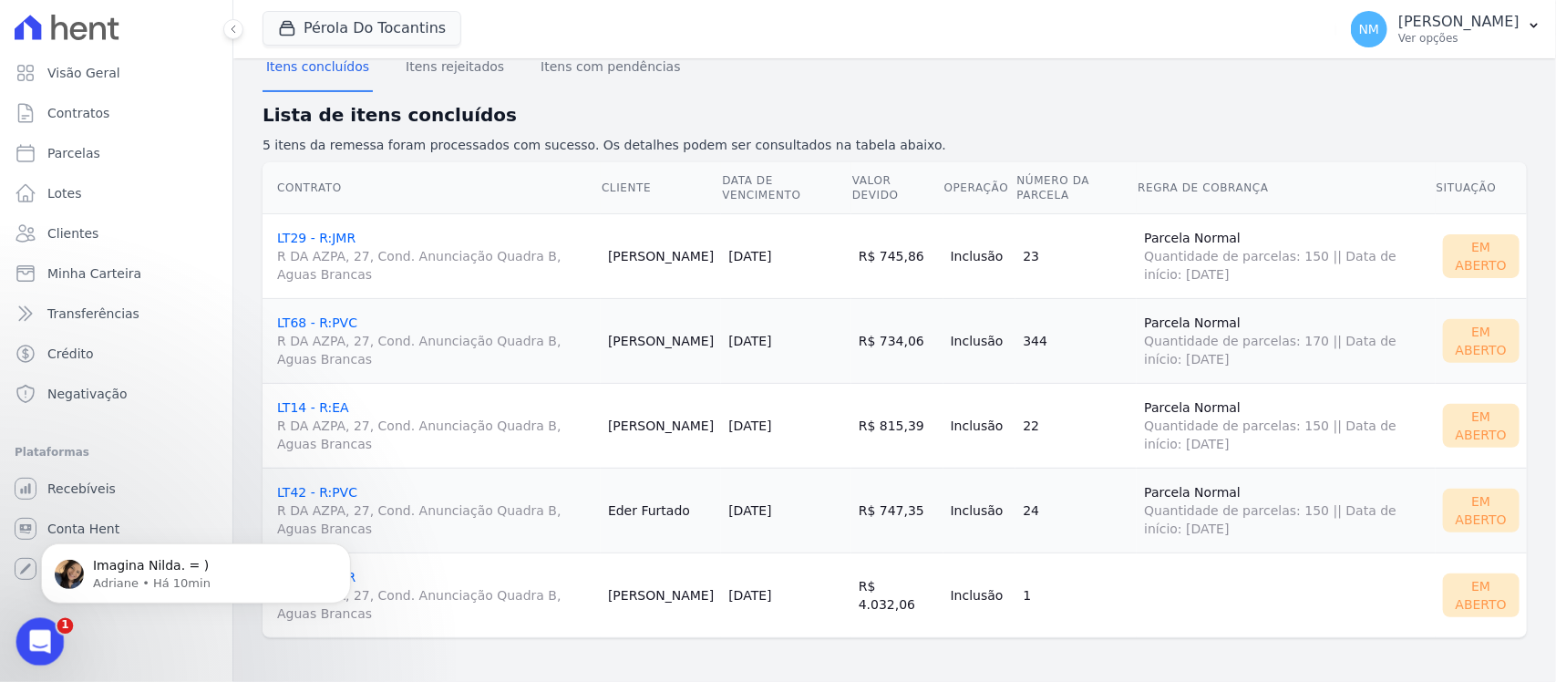
drag, startPoint x: 88, startPoint y: 1187, endPoint x: 52, endPoint y: 633, distance: 555.5
click at [52, 633] on div "Abertura do Messenger da Intercom" at bounding box center [37, 639] width 60 height 60
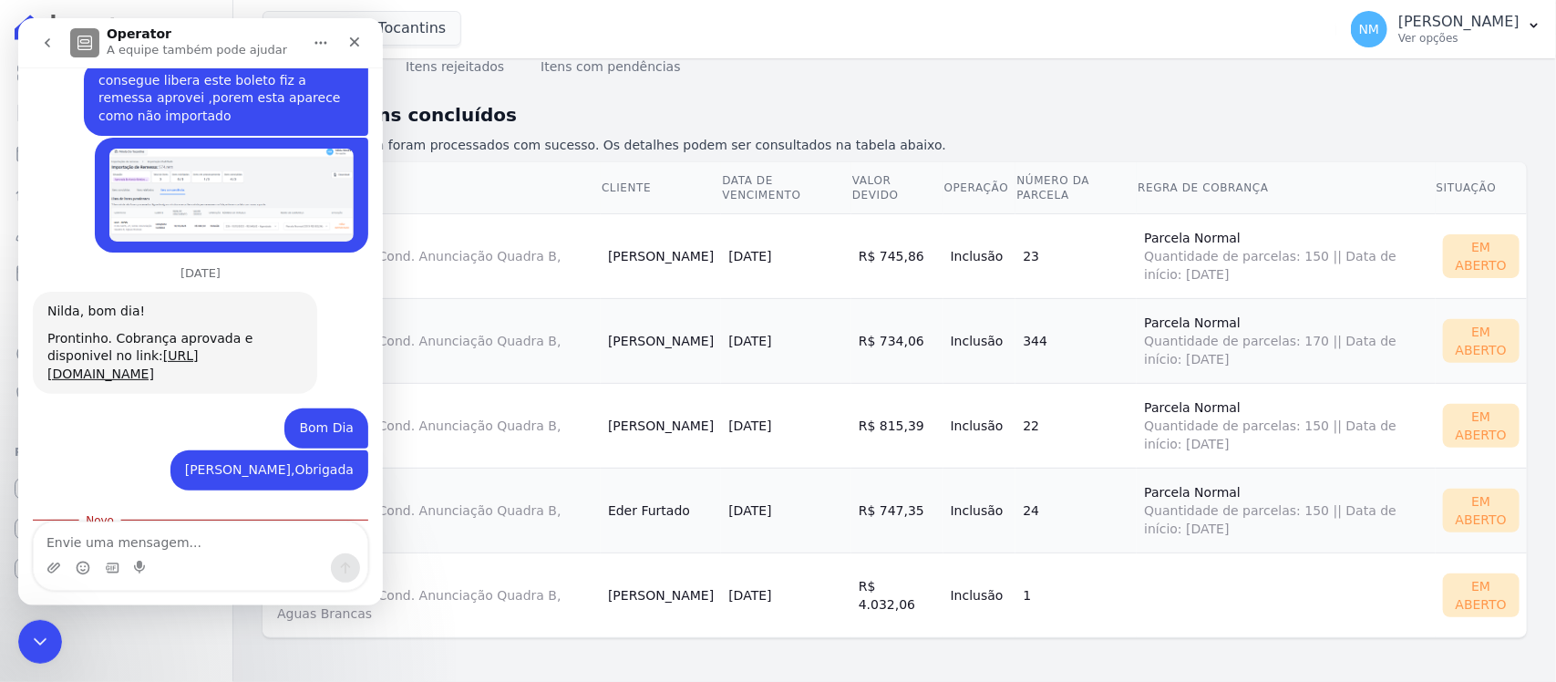
scroll to position [13827, 0]
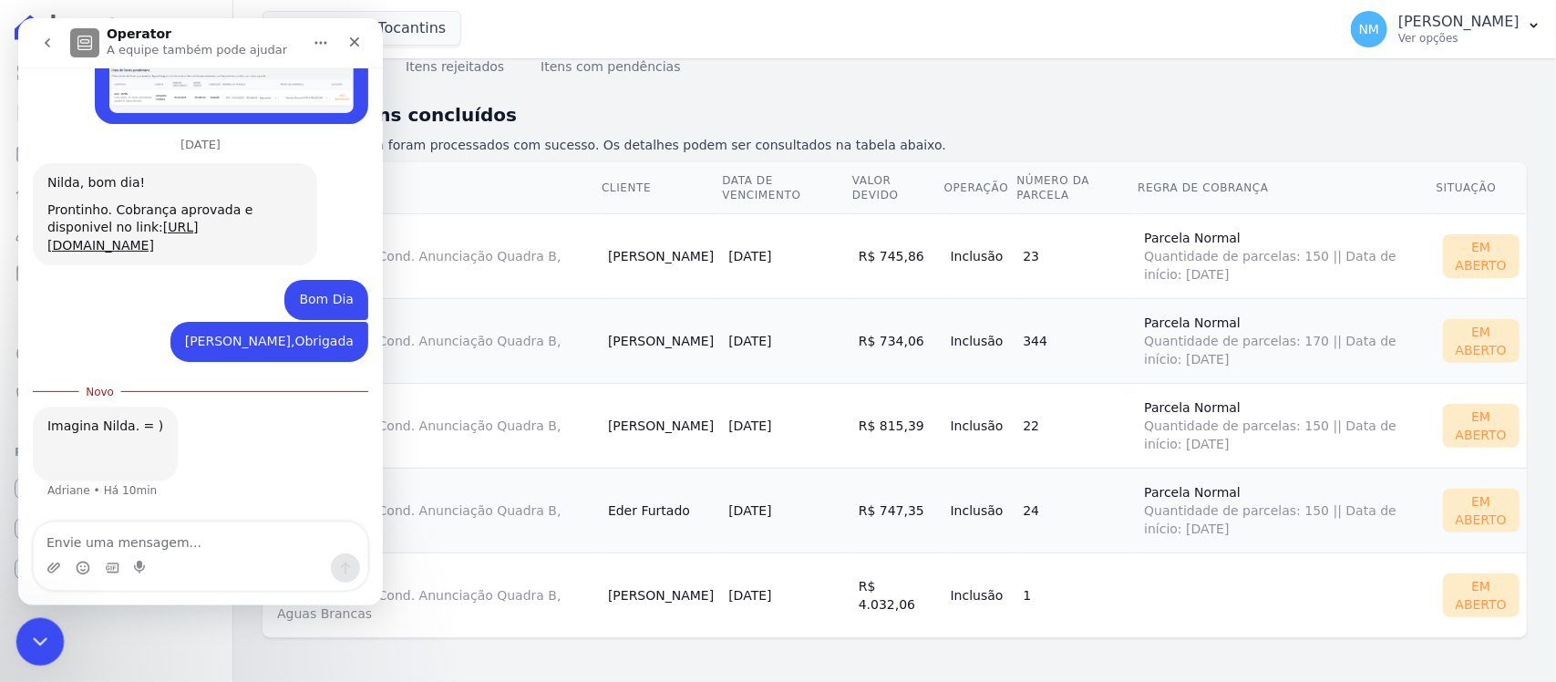
click at [19, 631] on div "Encerramento do Messenger da Intercom" at bounding box center [37, 639] width 44 height 44
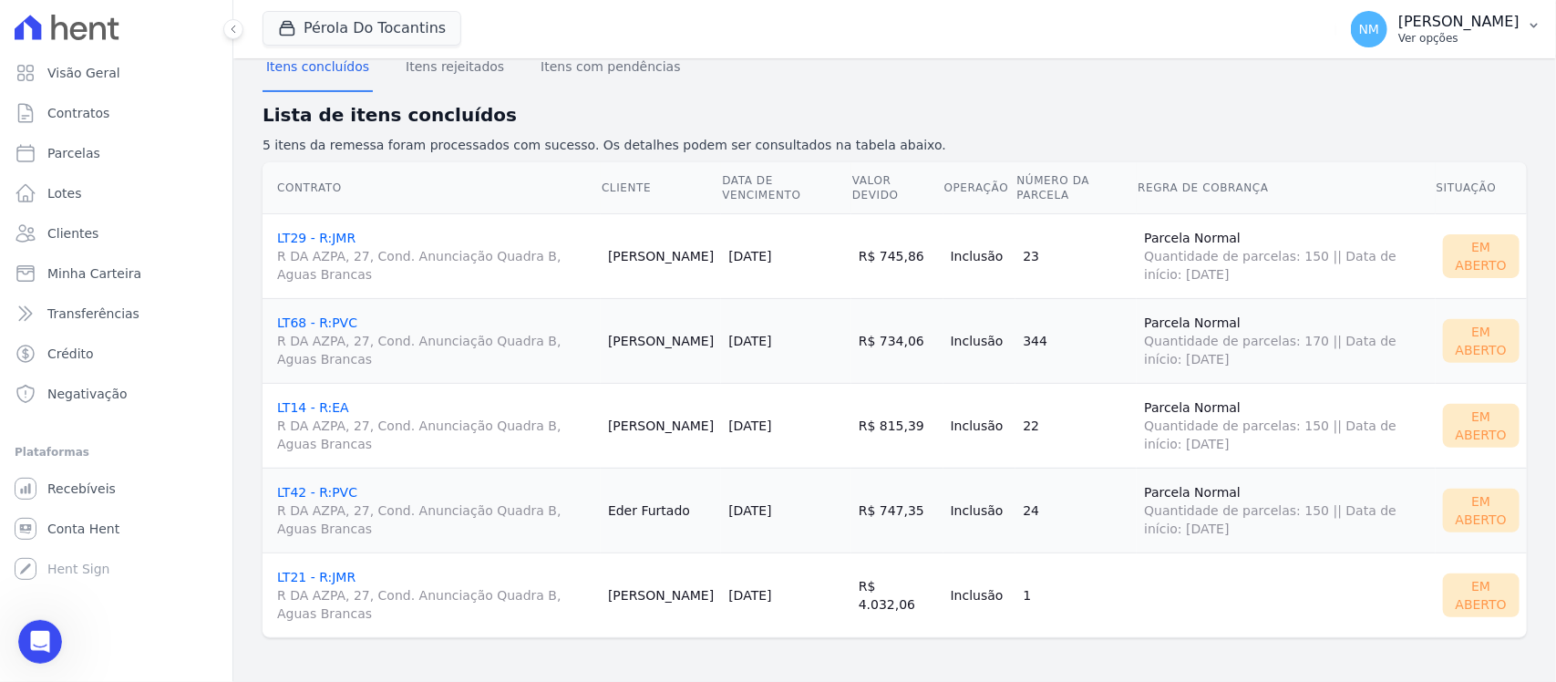
click at [1527, 28] on icon "button" at bounding box center [1534, 25] width 15 height 15
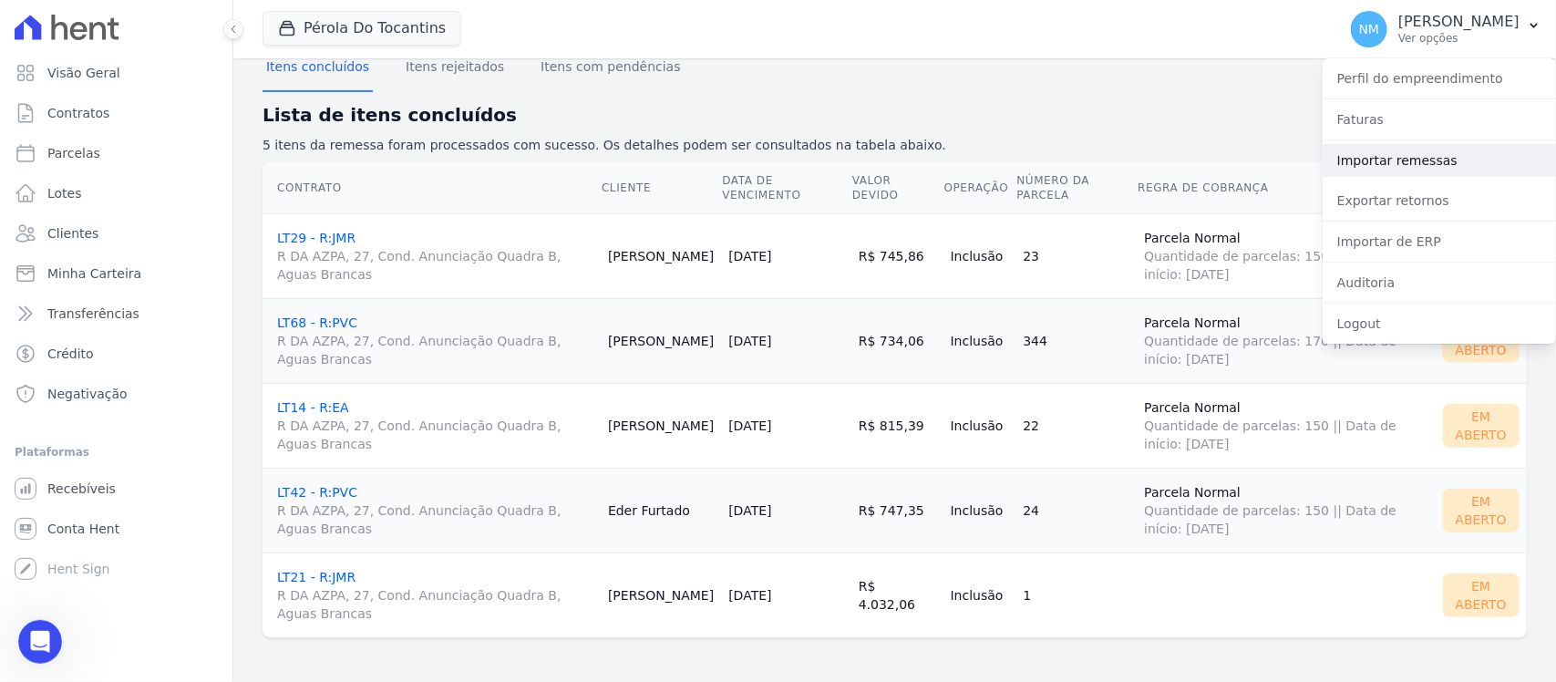
drag, startPoint x: 1399, startPoint y: 158, endPoint x: 1258, endPoint y: 199, distance: 147.1
click at [1399, 158] on link "Importar remessas" at bounding box center [1439, 160] width 233 height 33
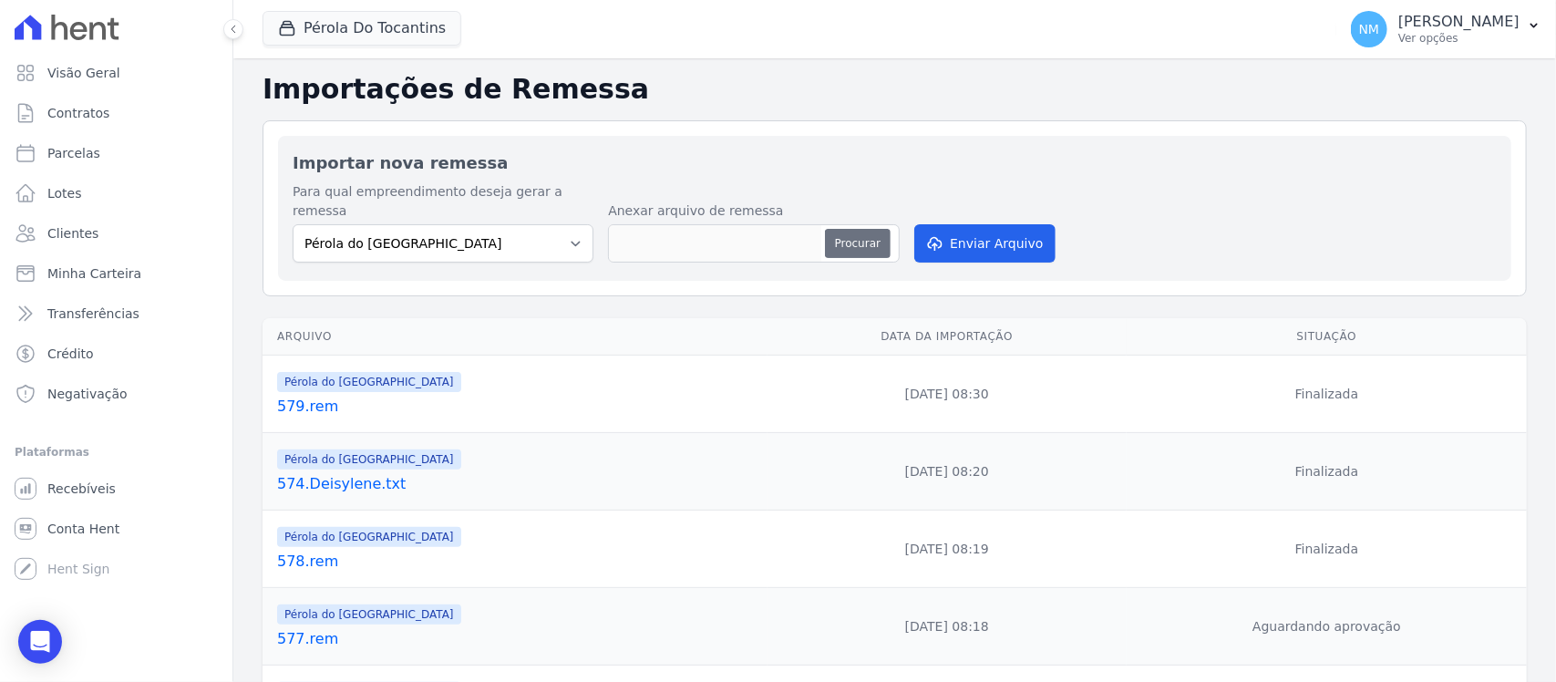
click at [863, 232] on button "Procurar" at bounding box center [858, 243] width 66 height 29
type input "580.rem"
click at [1004, 233] on button "Enviar Arquivo" at bounding box center [984, 243] width 140 height 38
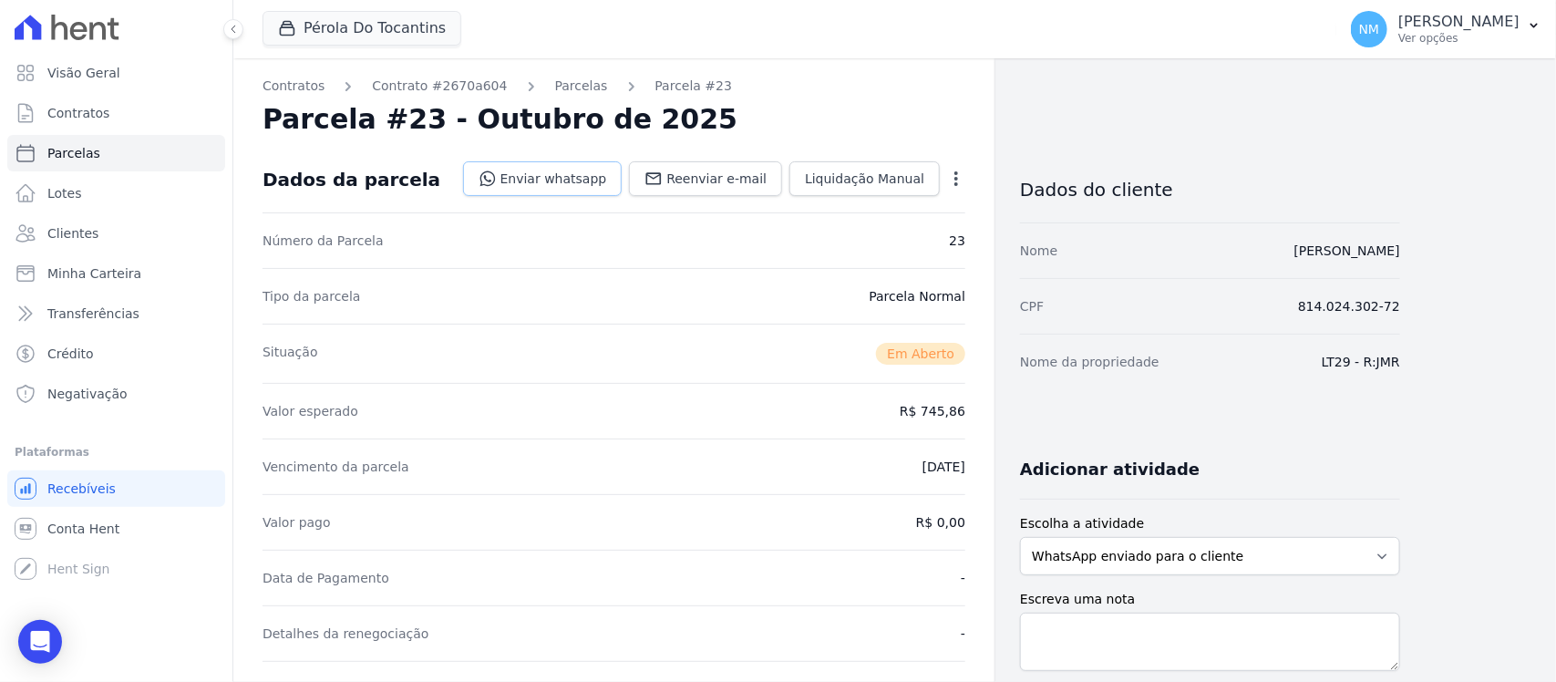
click at [577, 183] on link "Enviar whatsapp" at bounding box center [543, 178] width 160 height 35
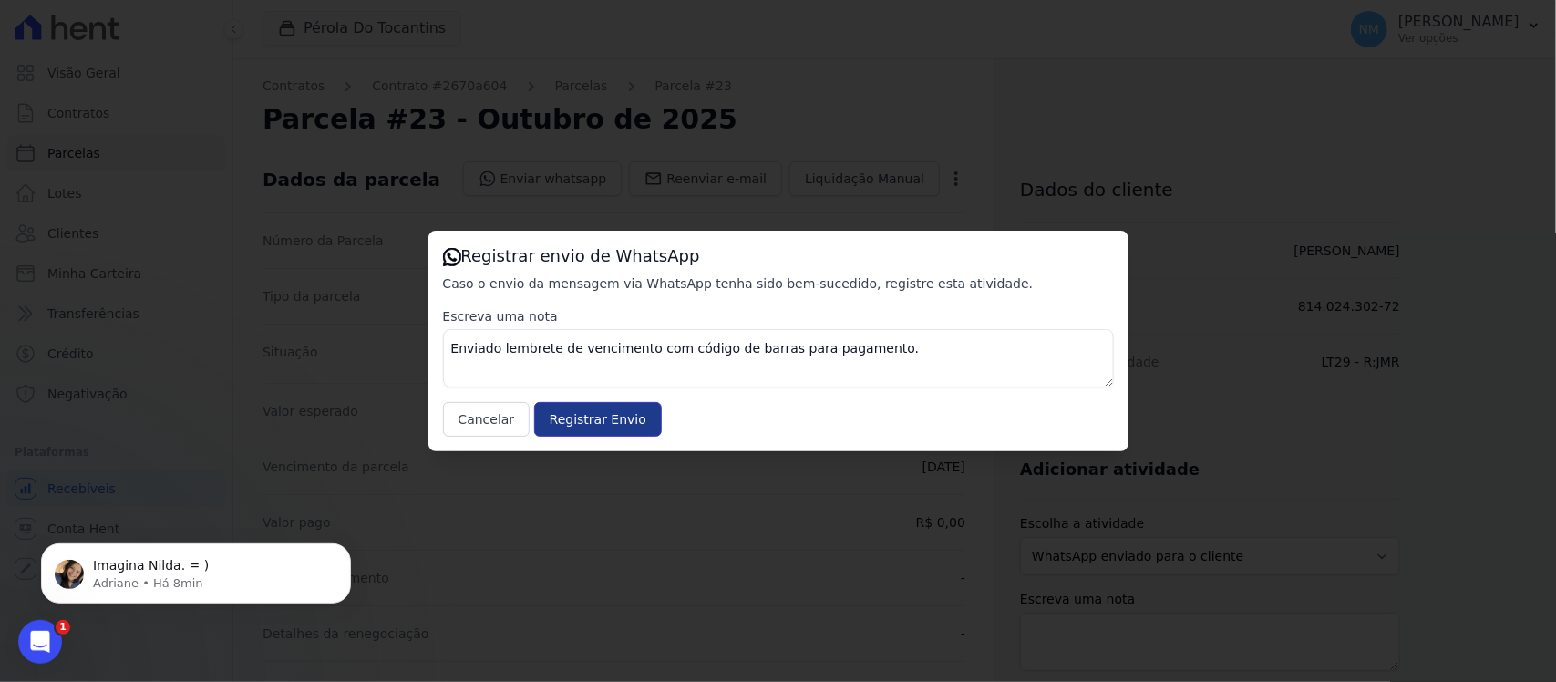
click at [618, 425] on input "Registrar Envio" at bounding box center [598, 419] width 128 height 35
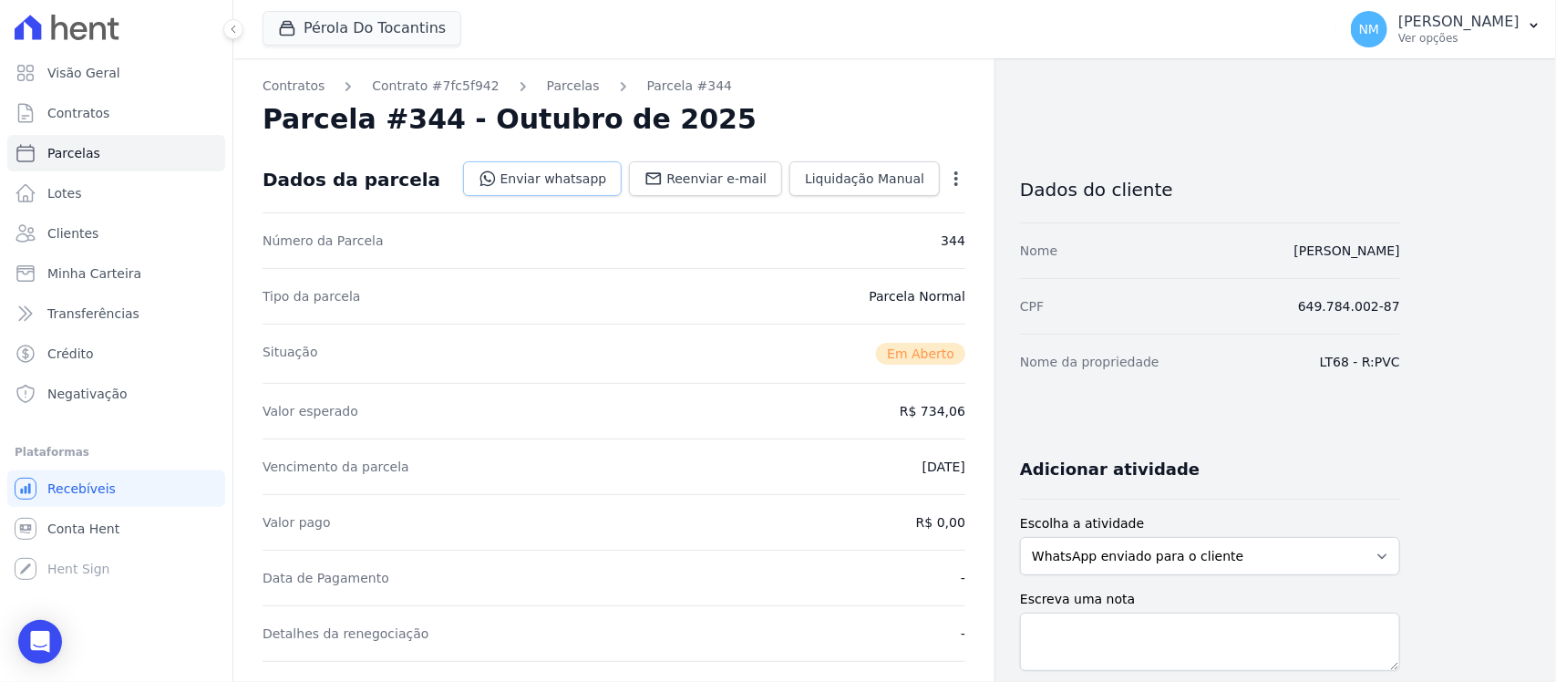
click at [589, 183] on link "Enviar whatsapp" at bounding box center [543, 178] width 160 height 35
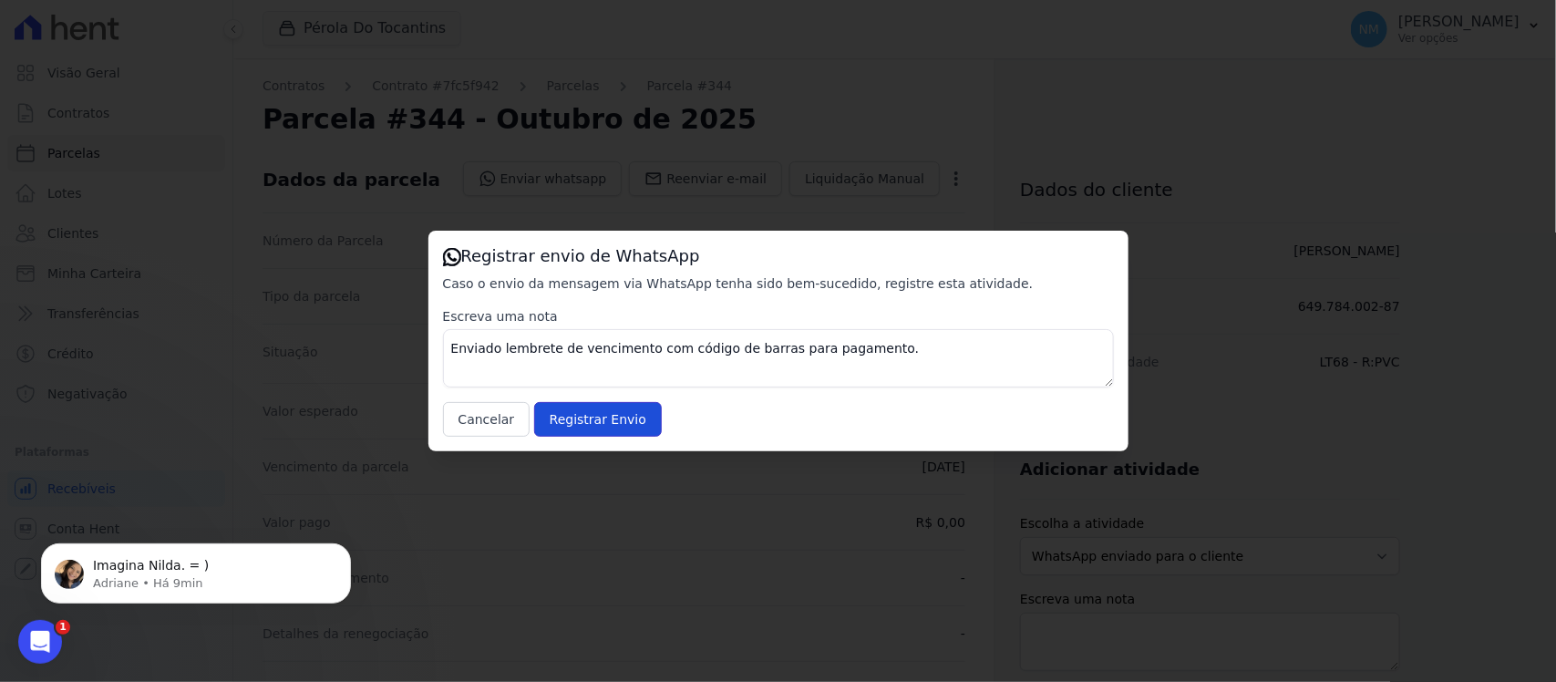
drag, startPoint x: 582, startPoint y: 418, endPoint x: 612, endPoint y: 399, distance: 35.2
click at [583, 418] on input "Registrar Envio" at bounding box center [598, 419] width 128 height 35
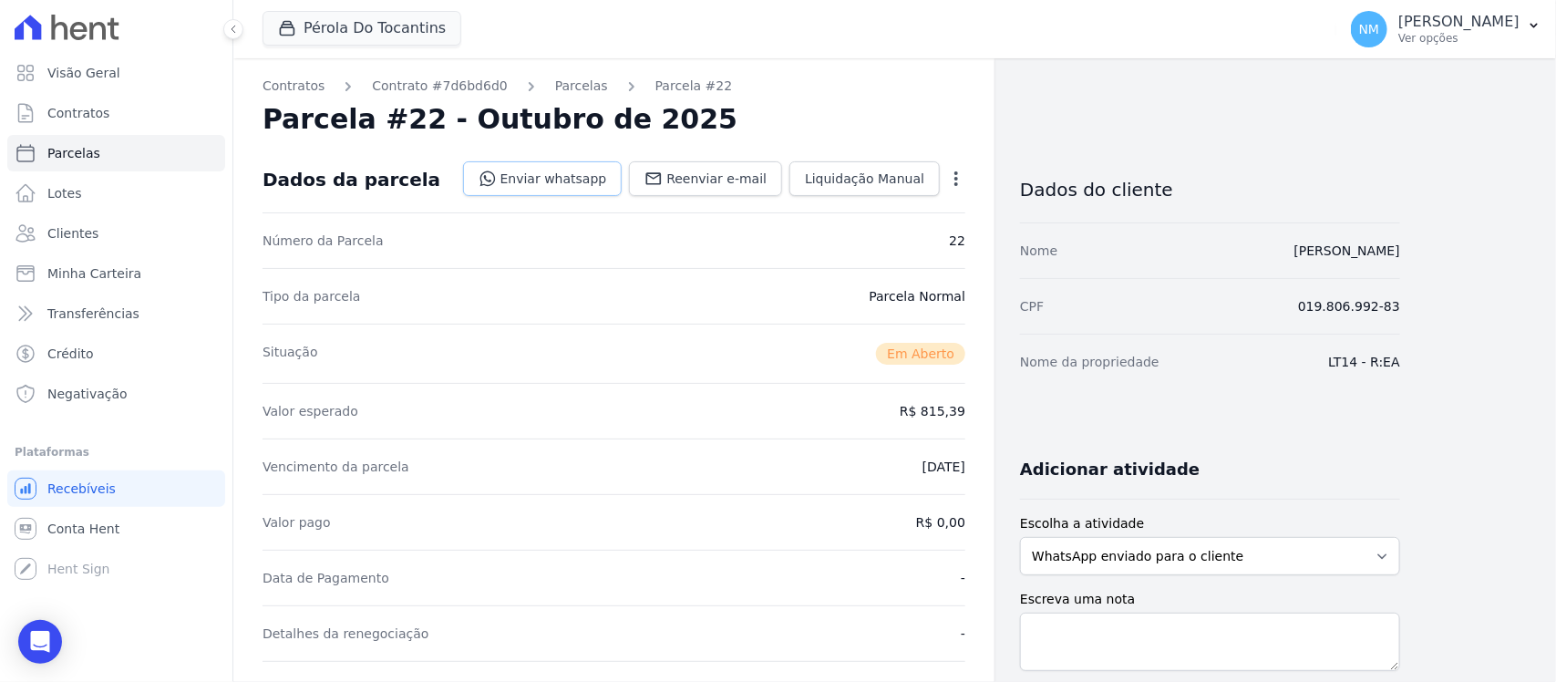
click at [575, 173] on link "Enviar whatsapp" at bounding box center [543, 178] width 160 height 35
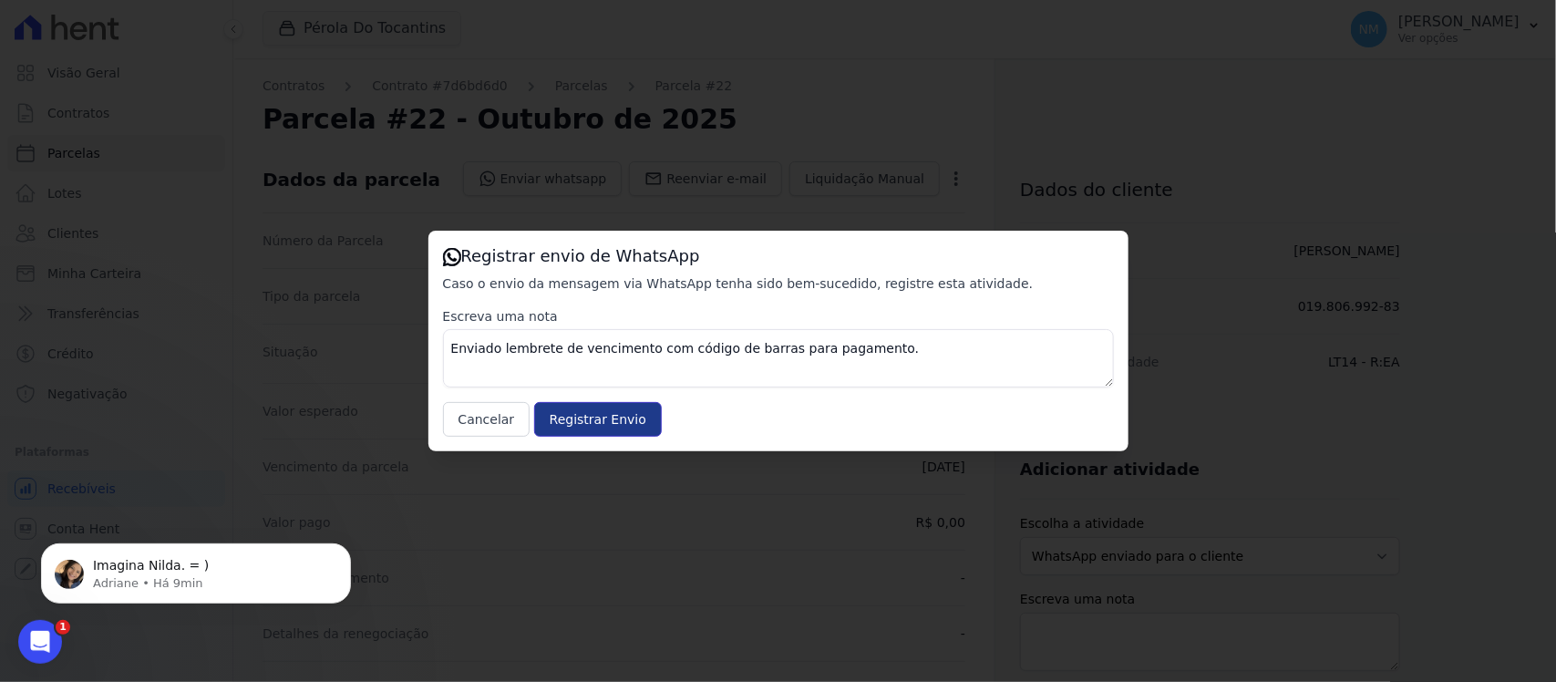
click at [602, 428] on input "Registrar Envio" at bounding box center [598, 419] width 128 height 35
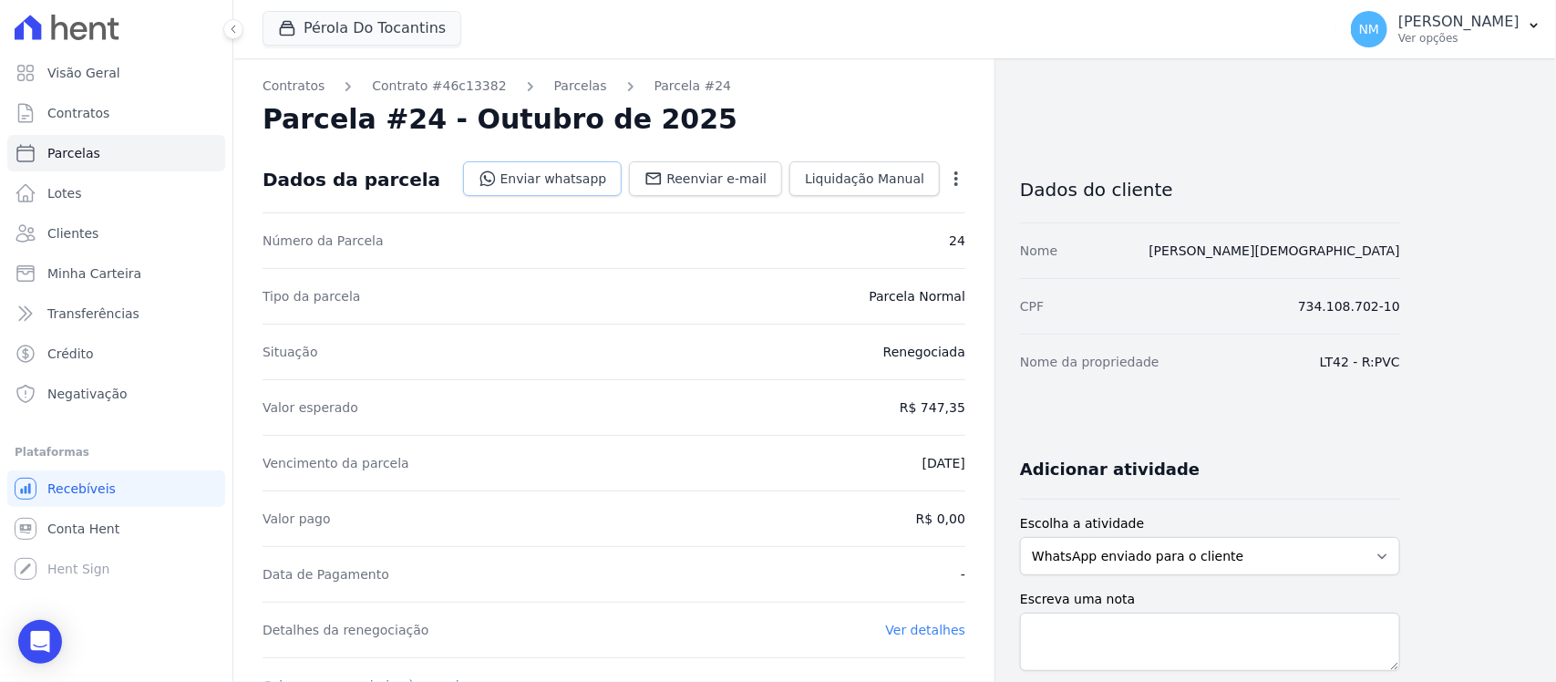
click at [575, 174] on link "Enviar whatsapp" at bounding box center [543, 178] width 160 height 35
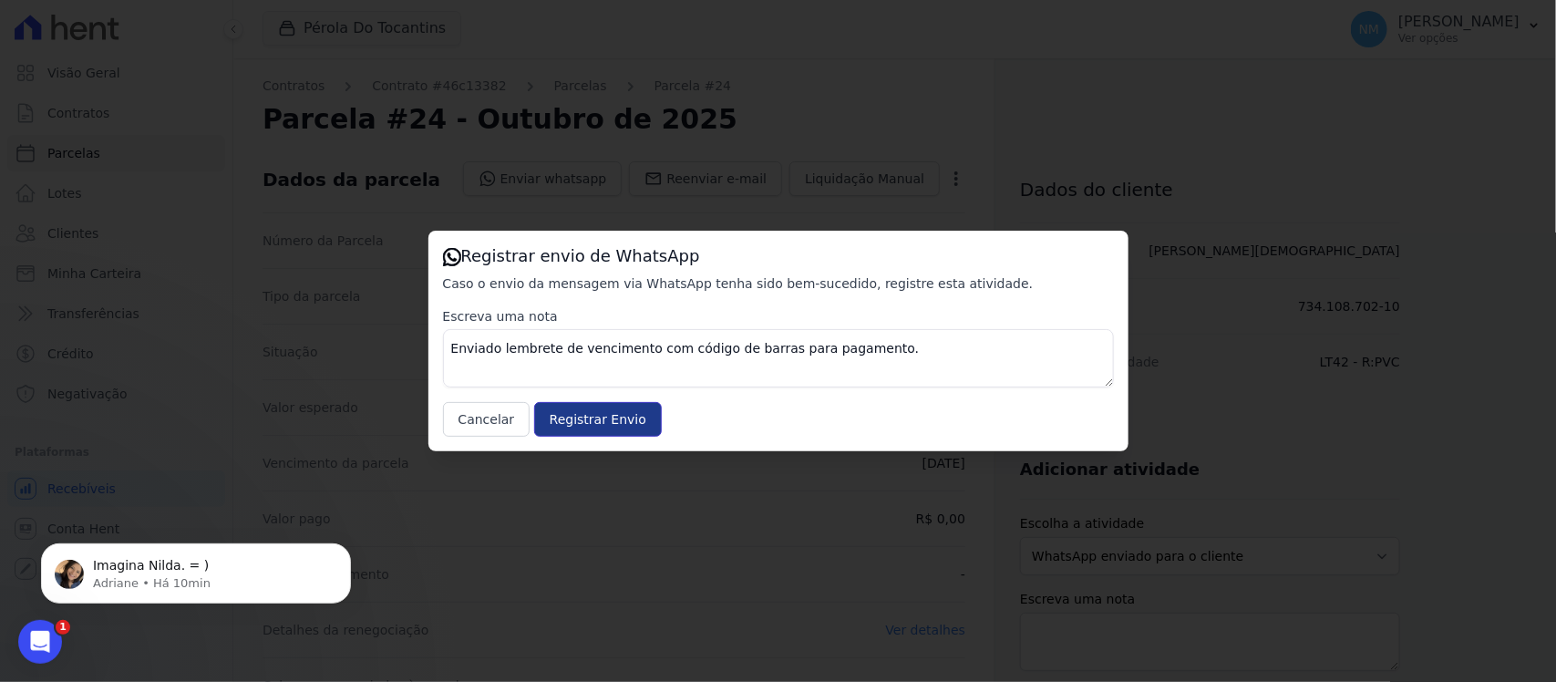
click at [615, 413] on input "Registrar Envio" at bounding box center [598, 419] width 128 height 35
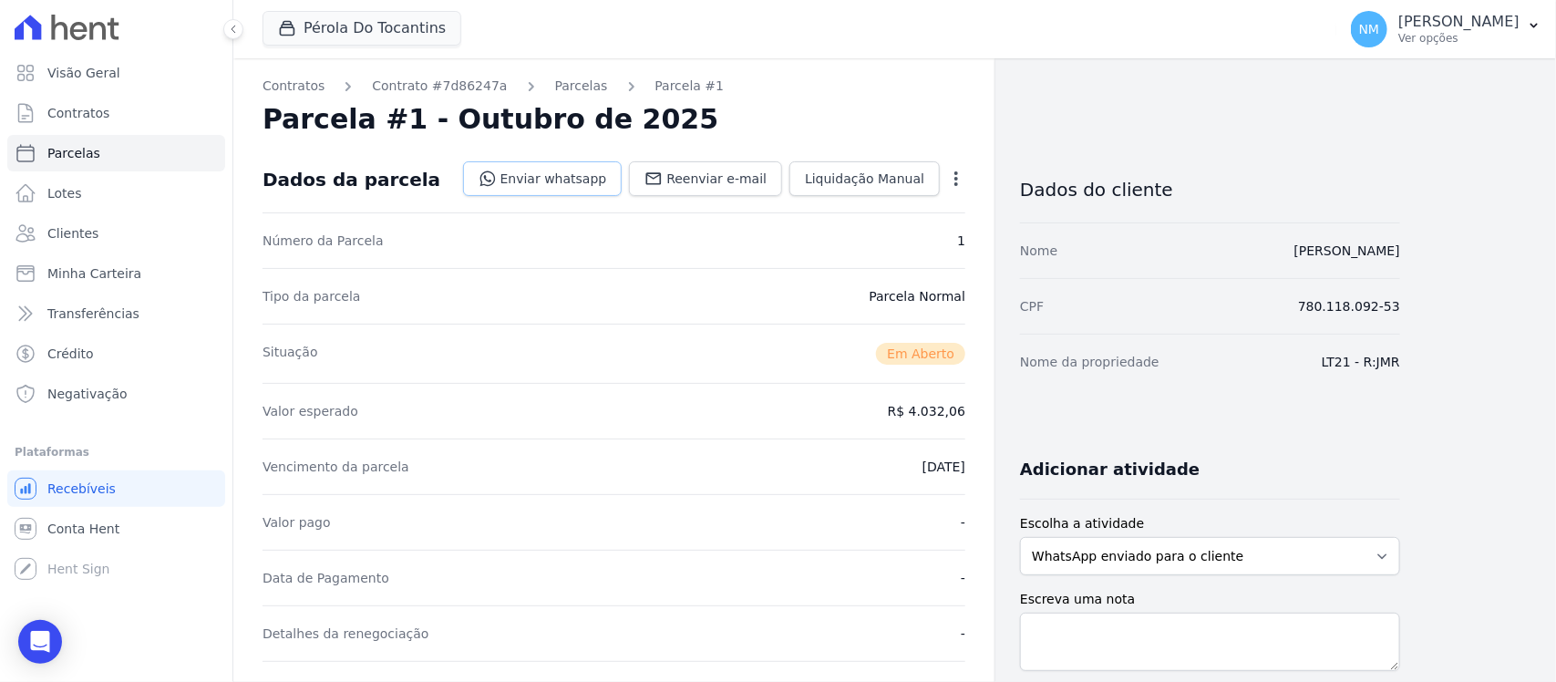
click at [580, 176] on link "Enviar whatsapp" at bounding box center [543, 178] width 160 height 35
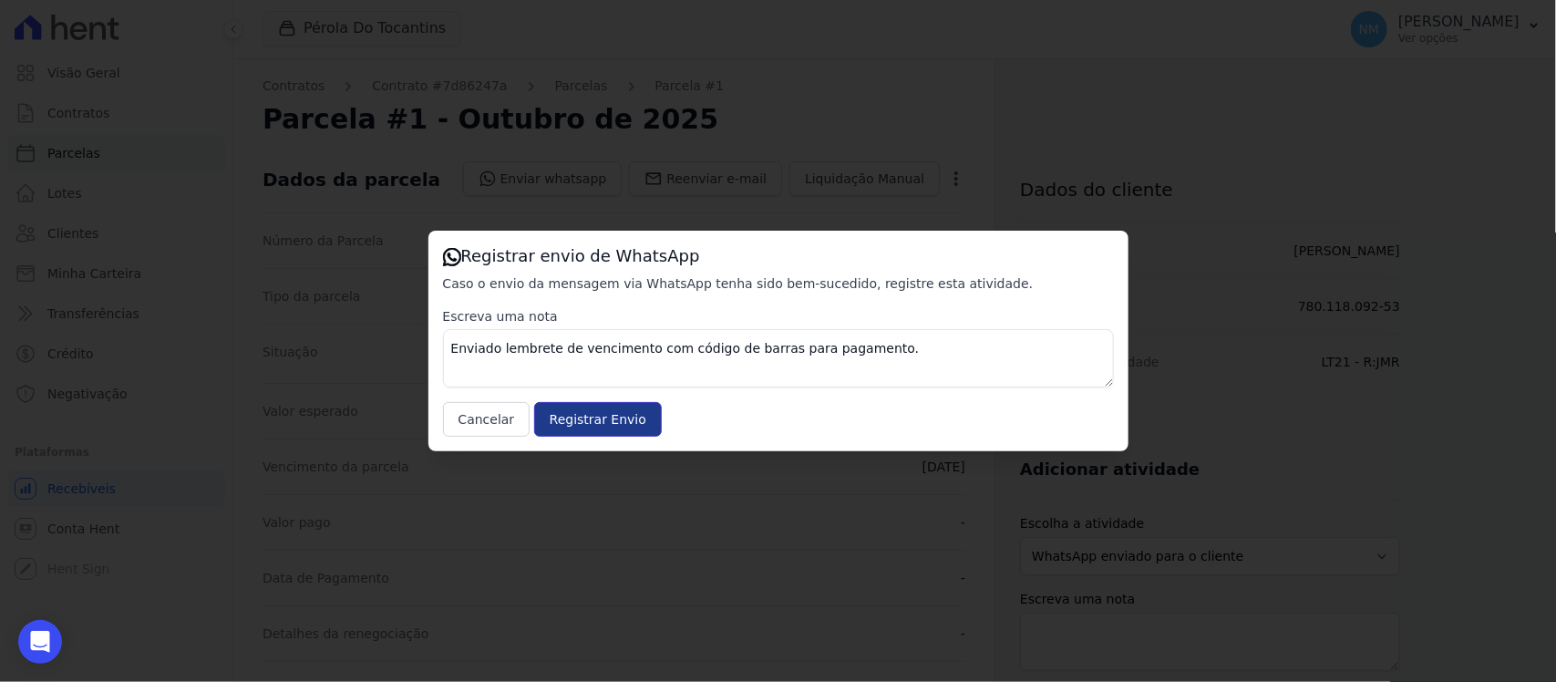
drag, startPoint x: 593, startPoint y: 408, endPoint x: 1041, endPoint y: 105, distance: 541.6
click at [593, 408] on input "Registrar Envio" at bounding box center [598, 419] width 128 height 35
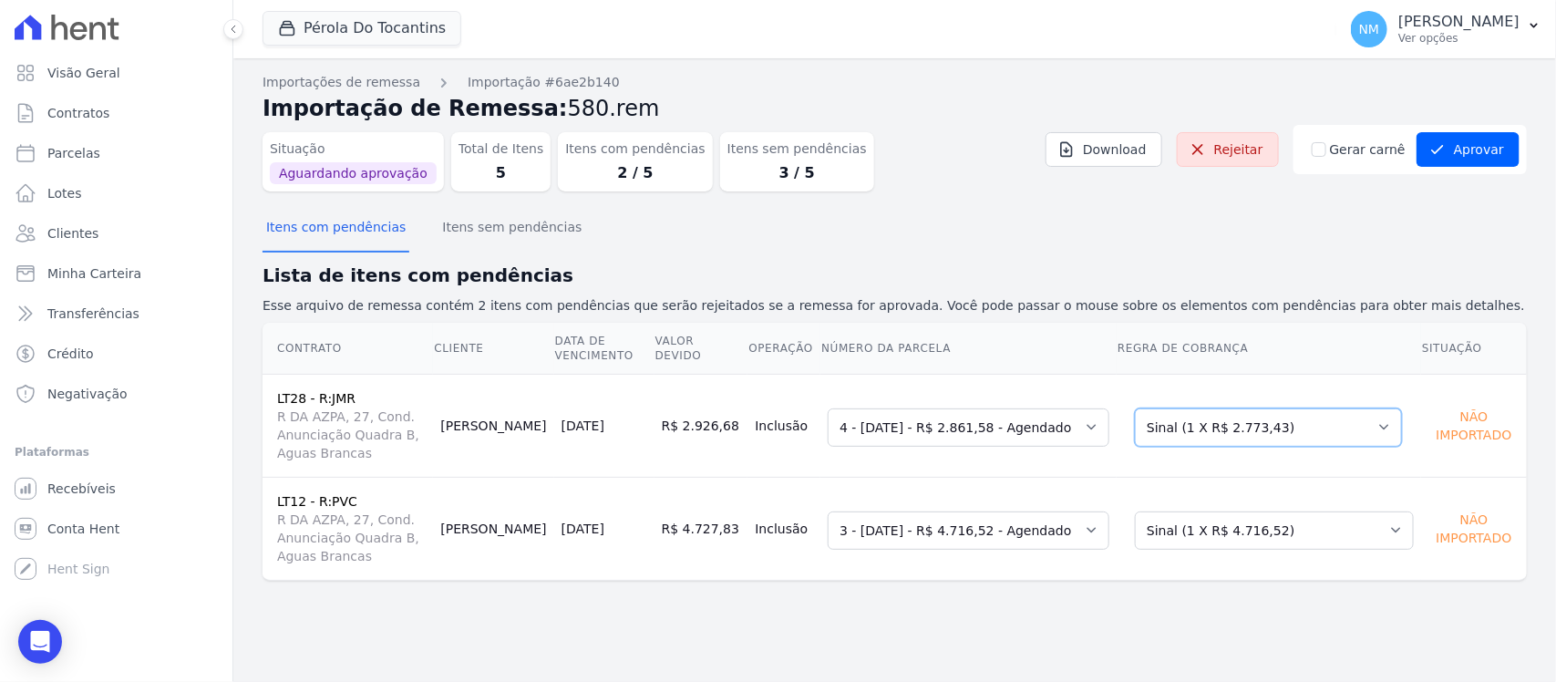
click at [1387, 428] on select "Selecione uma Nova Parcela Avulsa Parcela Avulsa Existente Sinal (1 X R$ 2.773,…" at bounding box center [1268, 427] width 267 height 38
click at [1387, 522] on select "Selecione uma Nova Parcela Avulsa Parcela Avulsa Existente Sinal (1 X R$ 4.716,…" at bounding box center [1274, 530] width 279 height 38
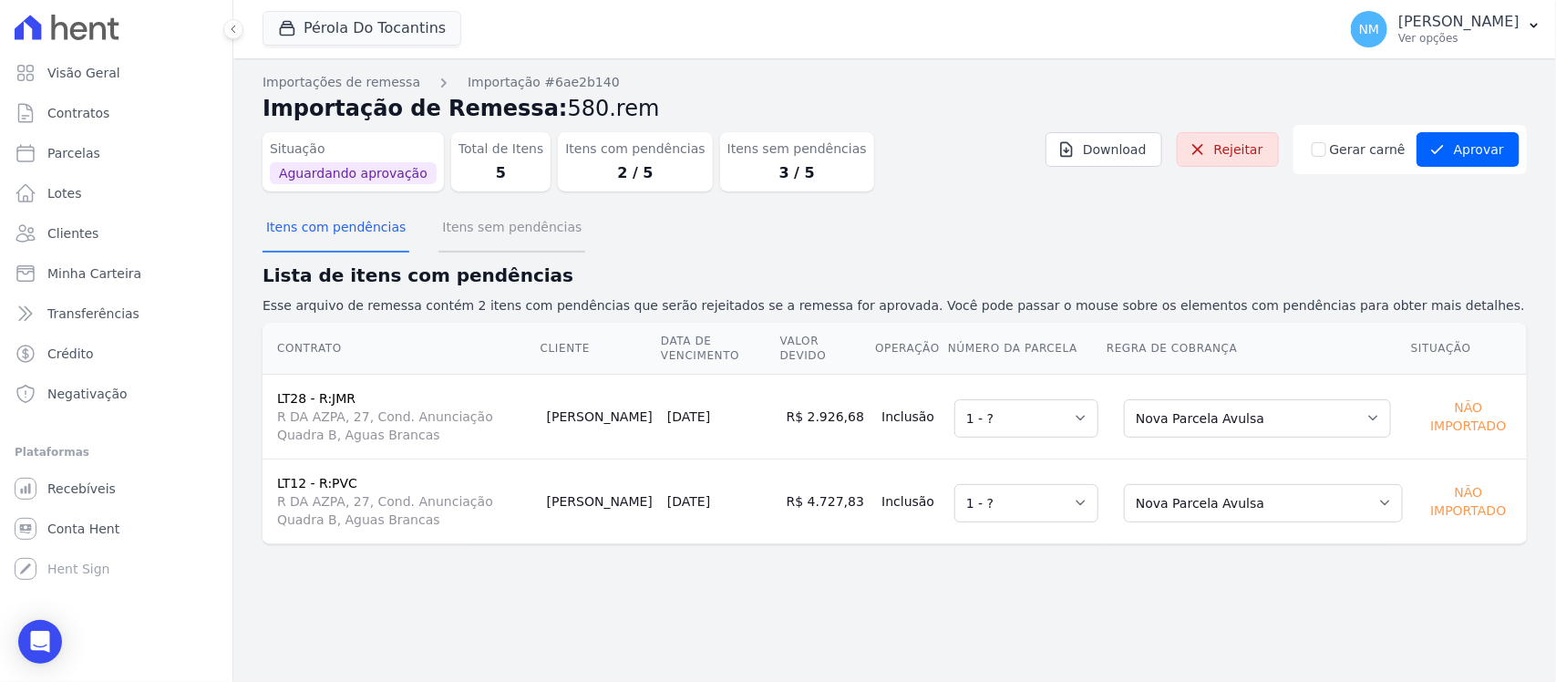
click at [508, 235] on button "Itens sem pendências" at bounding box center [511, 228] width 147 height 47
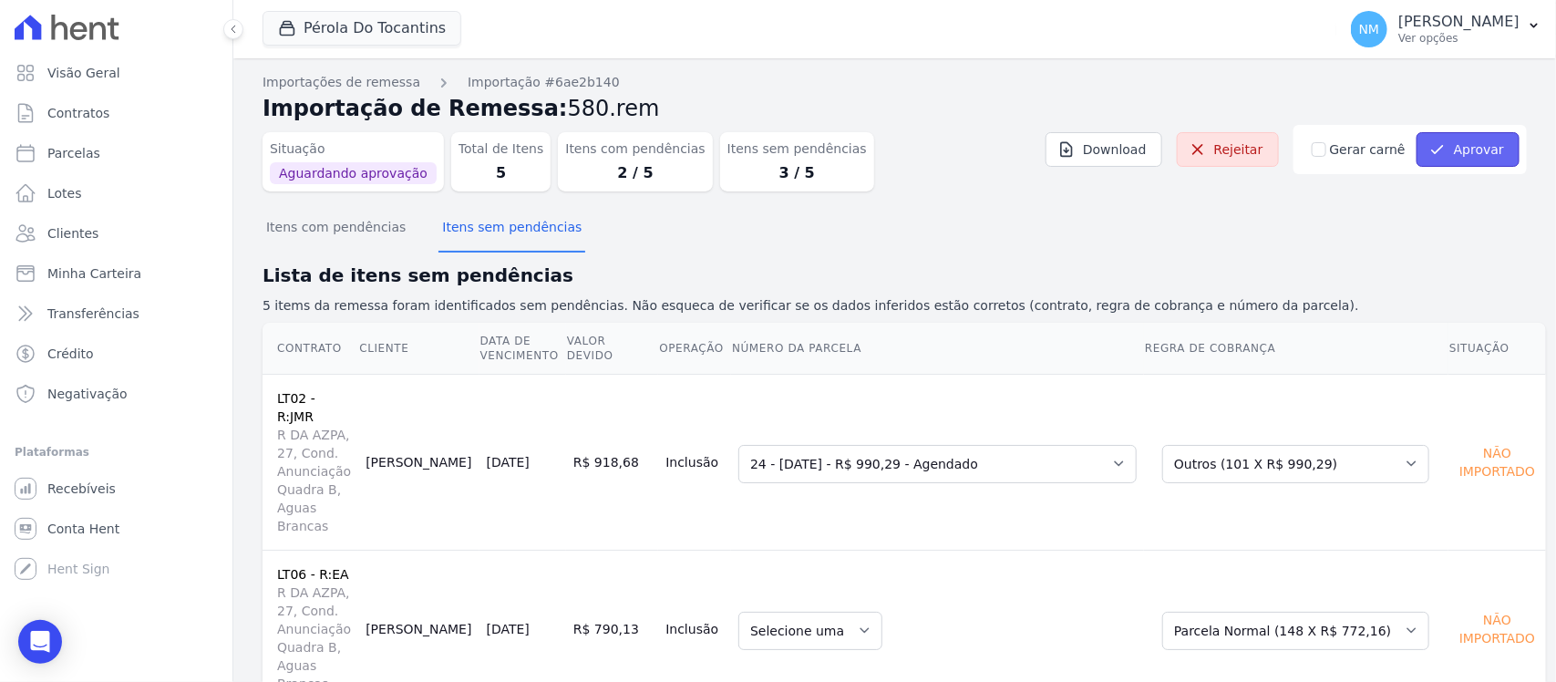
click at [1460, 151] on button "Aprovar" at bounding box center [1468, 149] width 103 height 35
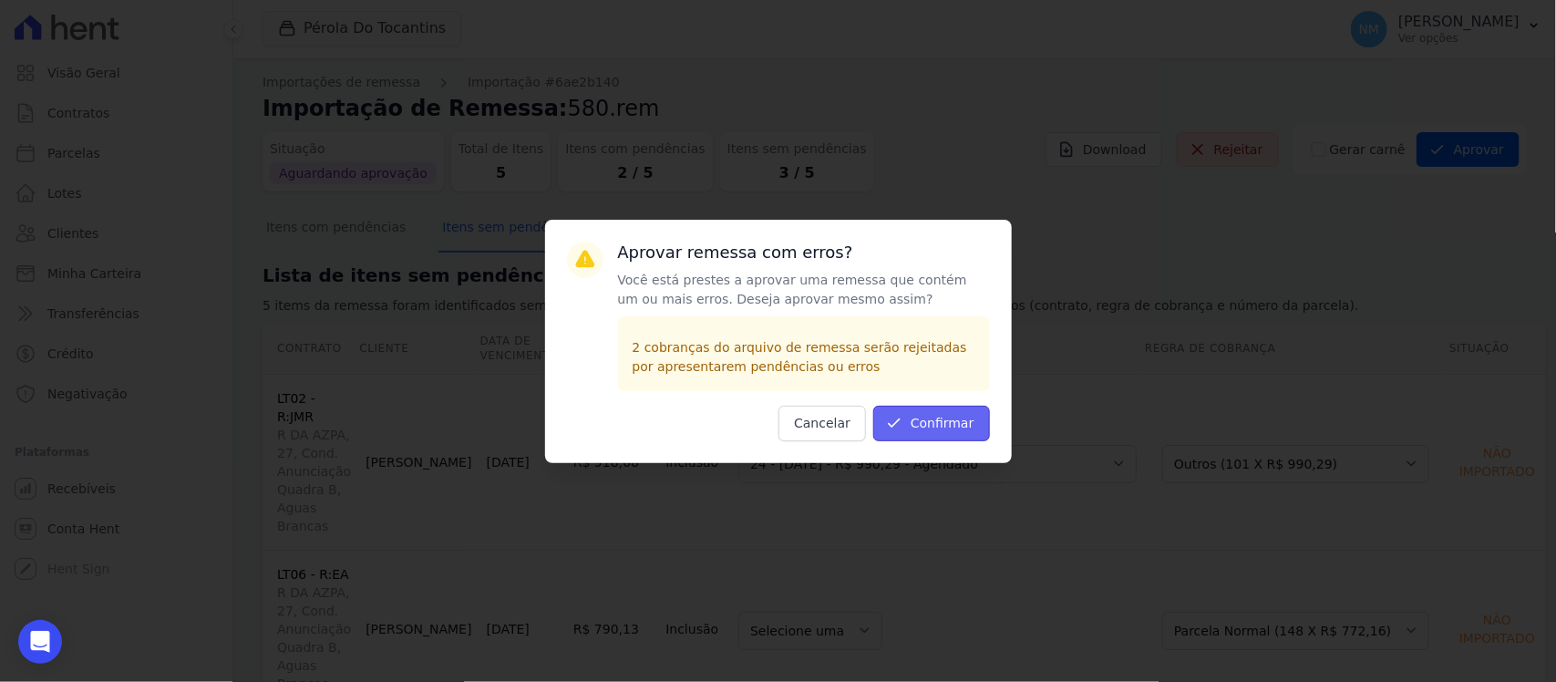
click at [968, 424] on button "Confirmar" at bounding box center [931, 424] width 117 height 36
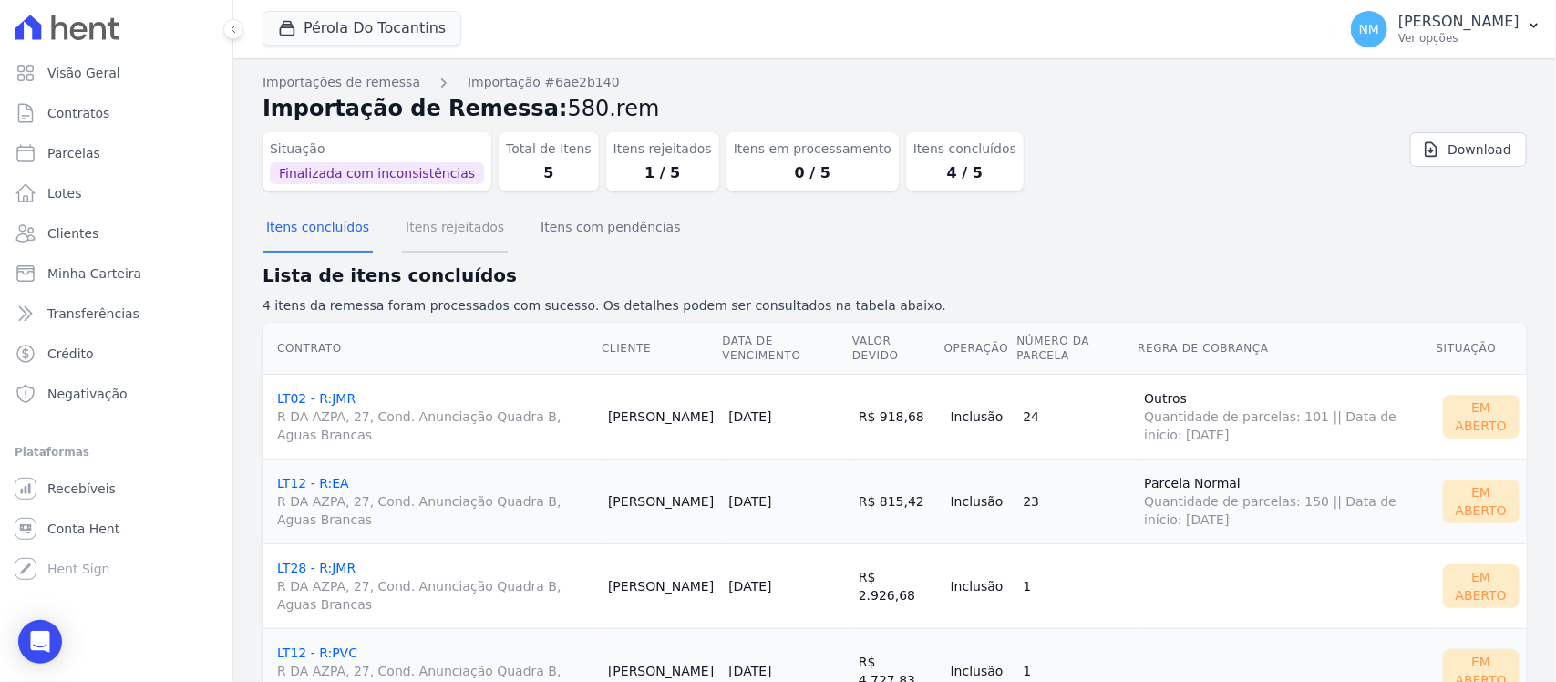
click at [422, 230] on button "Itens rejeitados" at bounding box center [455, 228] width 106 height 47
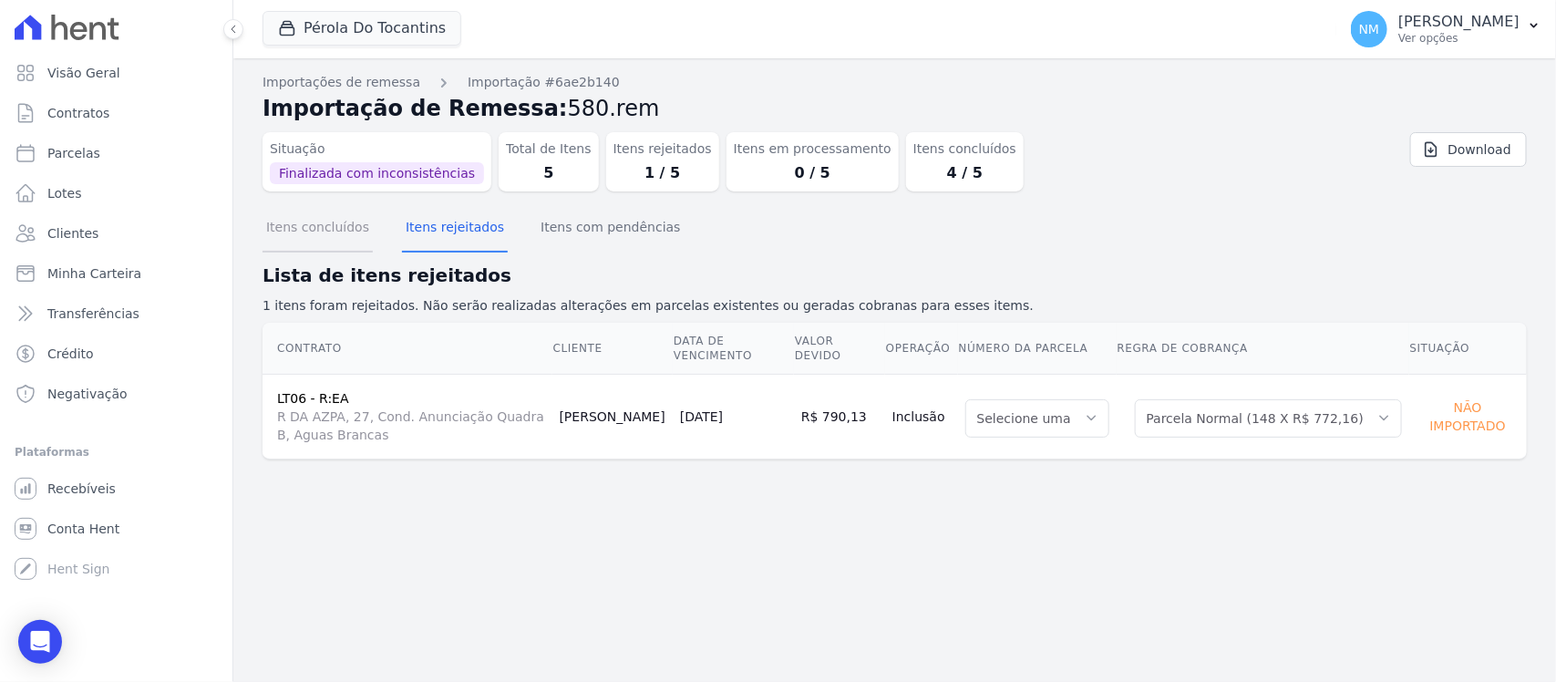
click at [301, 229] on button "Itens concluídos" at bounding box center [318, 228] width 110 height 47
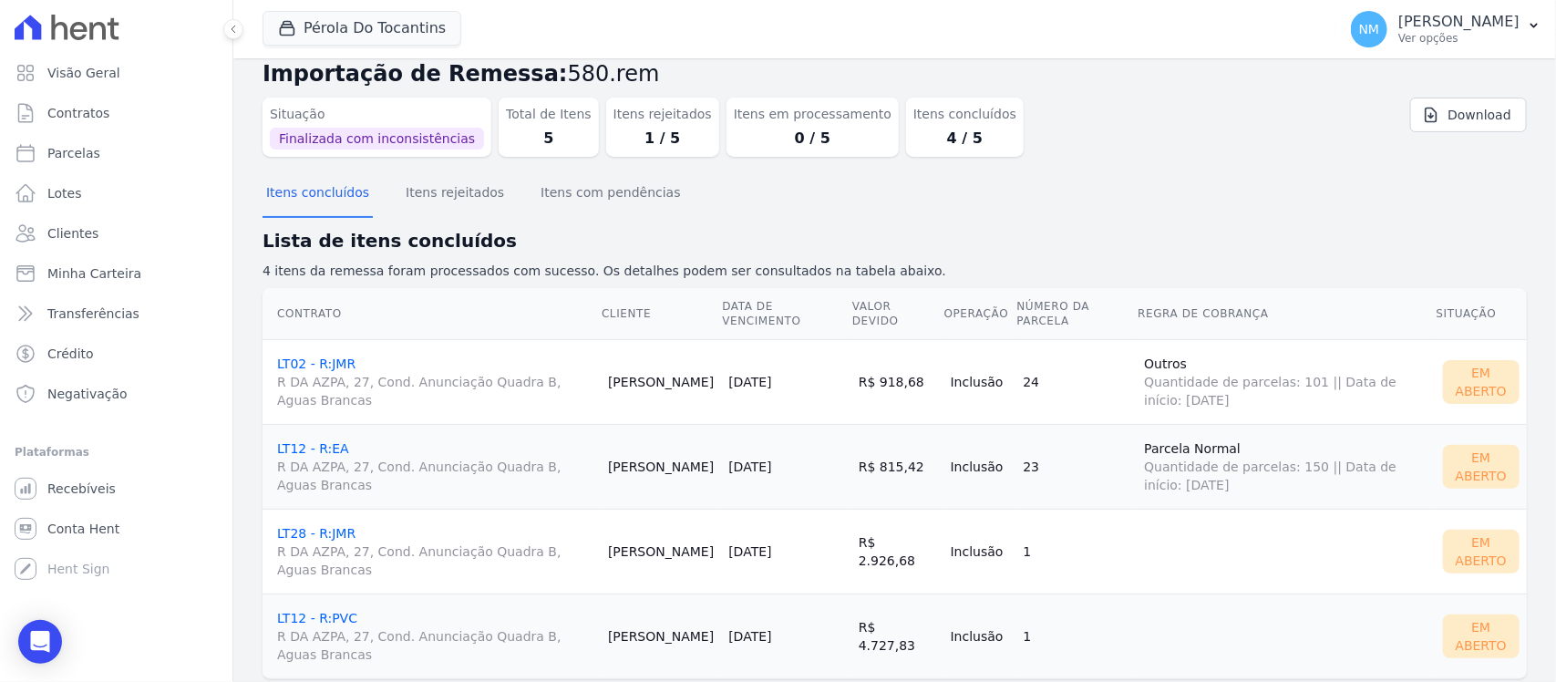
scroll to position [76, 0]
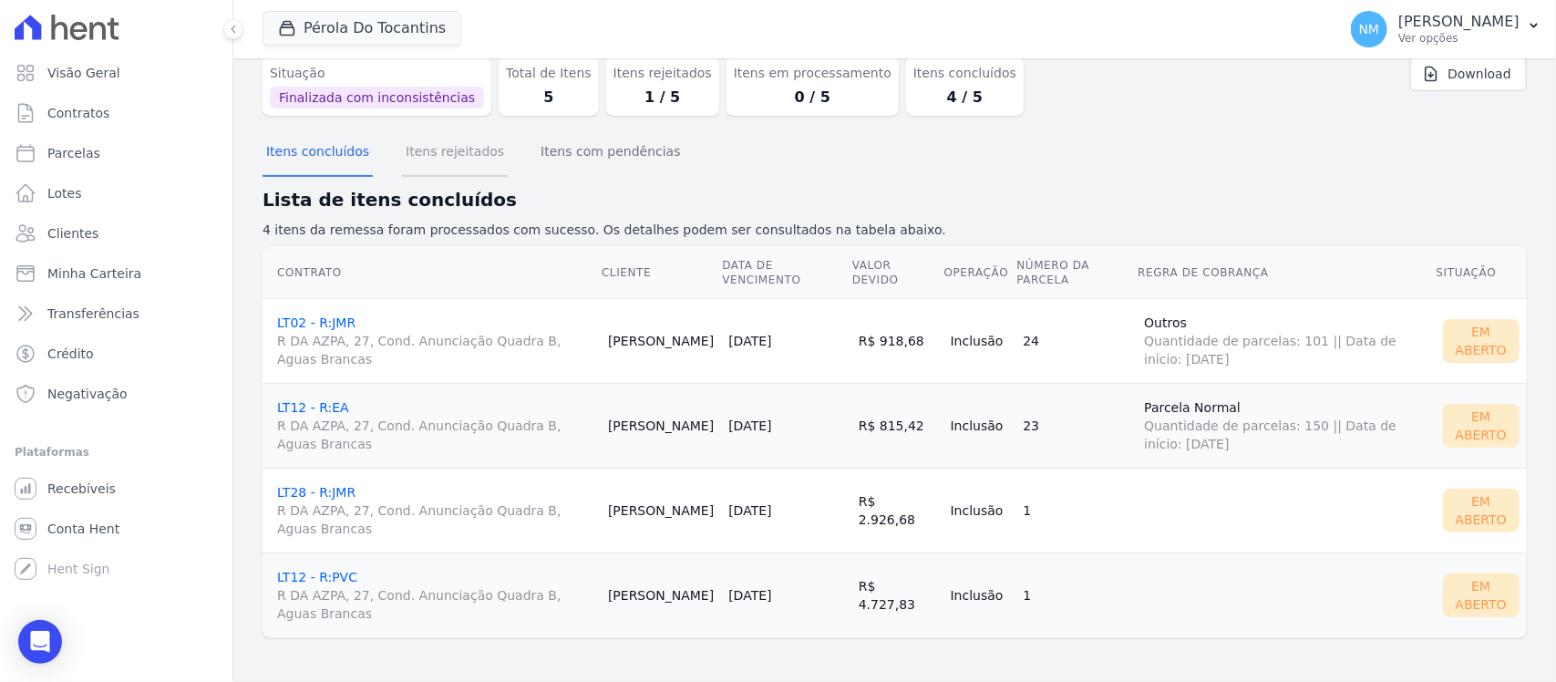
click at [421, 143] on button "Itens rejeitados" at bounding box center [455, 152] width 106 height 47
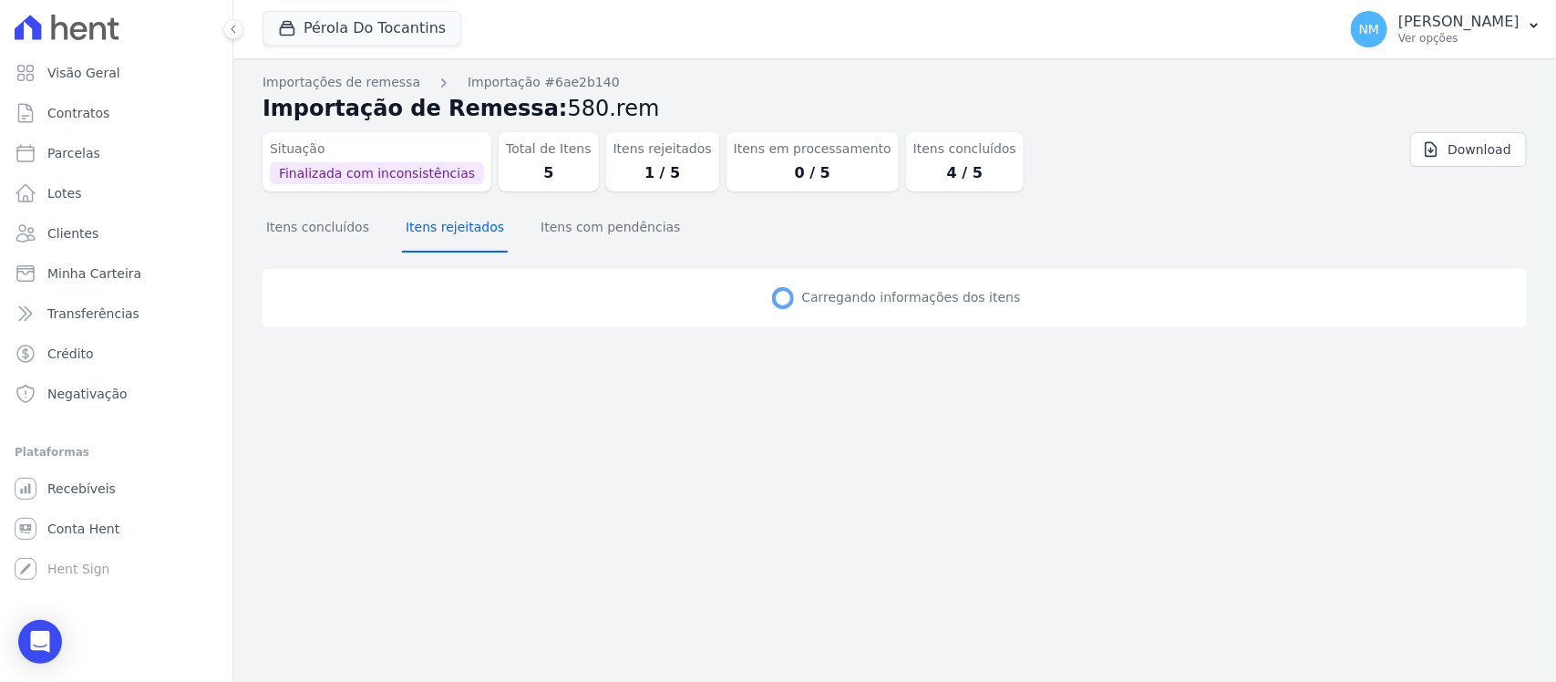
scroll to position [0, 0]
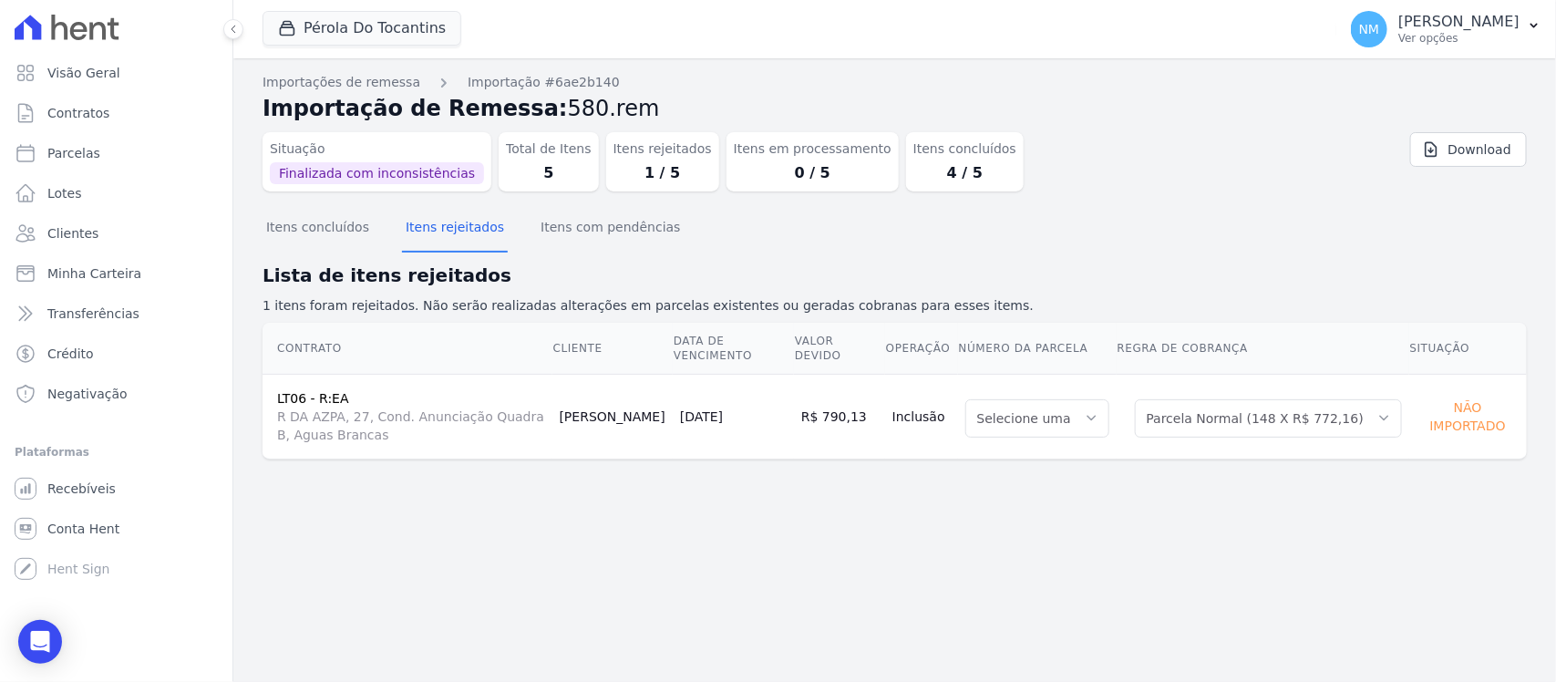
click at [969, 220] on div "Itens concluídos Itens rejeitados Itens com pendências" at bounding box center [895, 228] width 1264 height 45
click at [1528, 20] on icon "button" at bounding box center [1534, 25] width 15 height 15
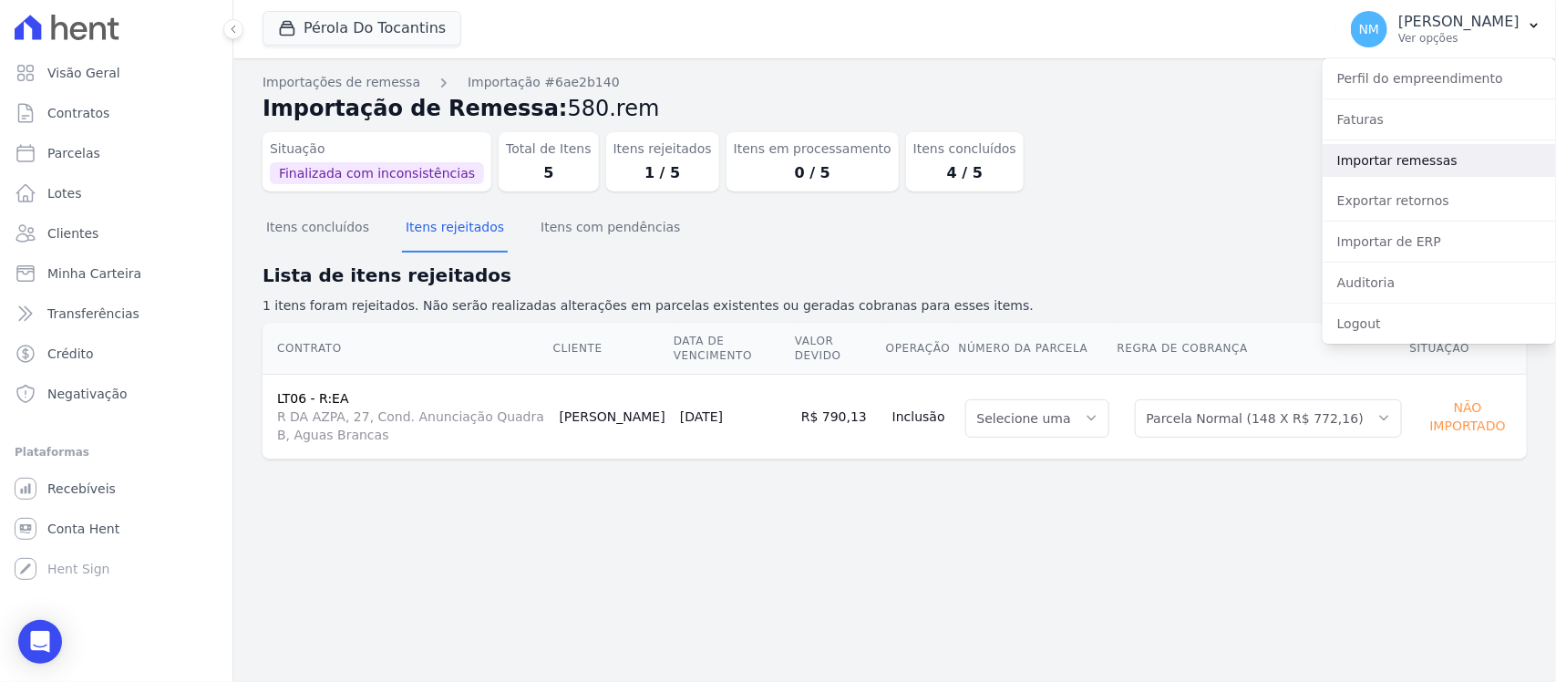
click at [1416, 160] on link "Importar remessas" at bounding box center [1439, 160] width 233 height 33
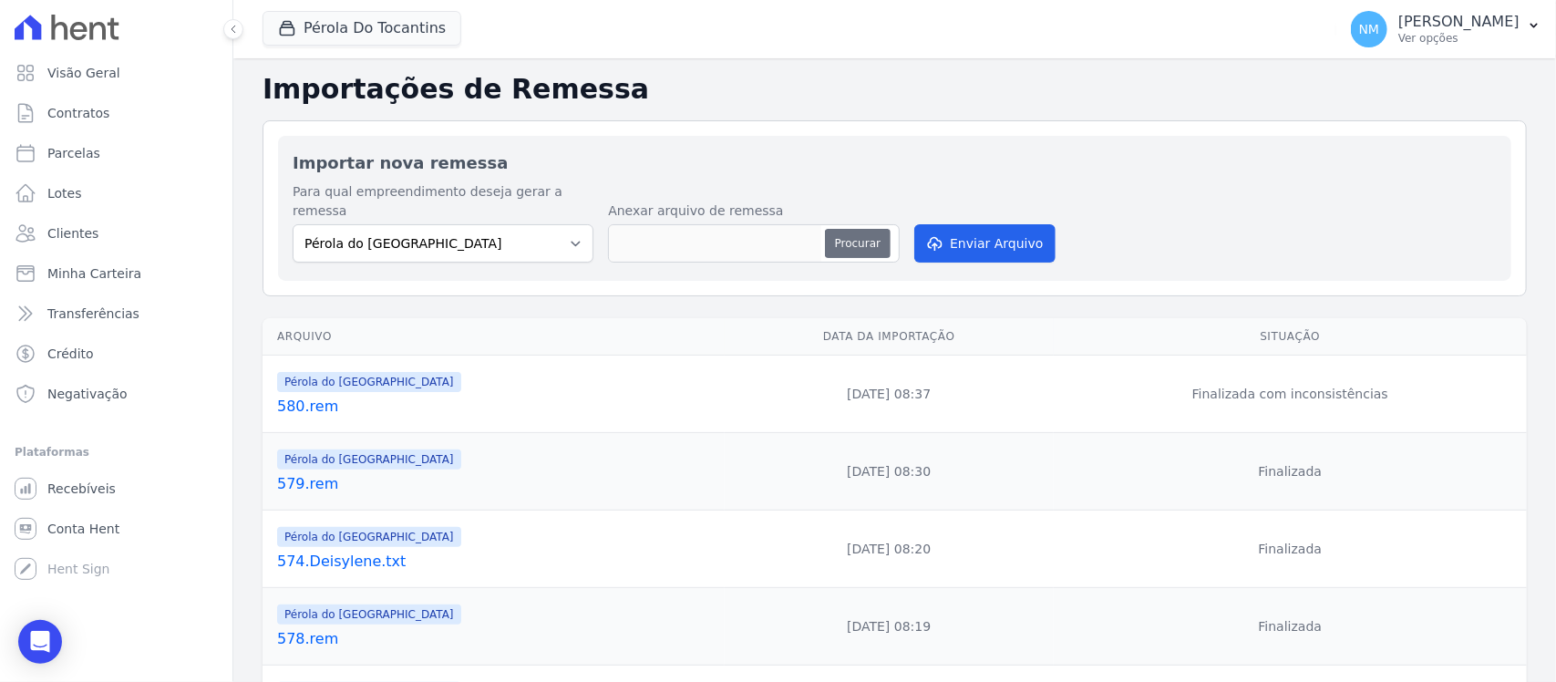
click at [853, 229] on button "Procurar" at bounding box center [858, 243] width 66 height 29
type input "581.rem"
click at [995, 224] on button "Enviar Arquivo" at bounding box center [984, 243] width 140 height 38
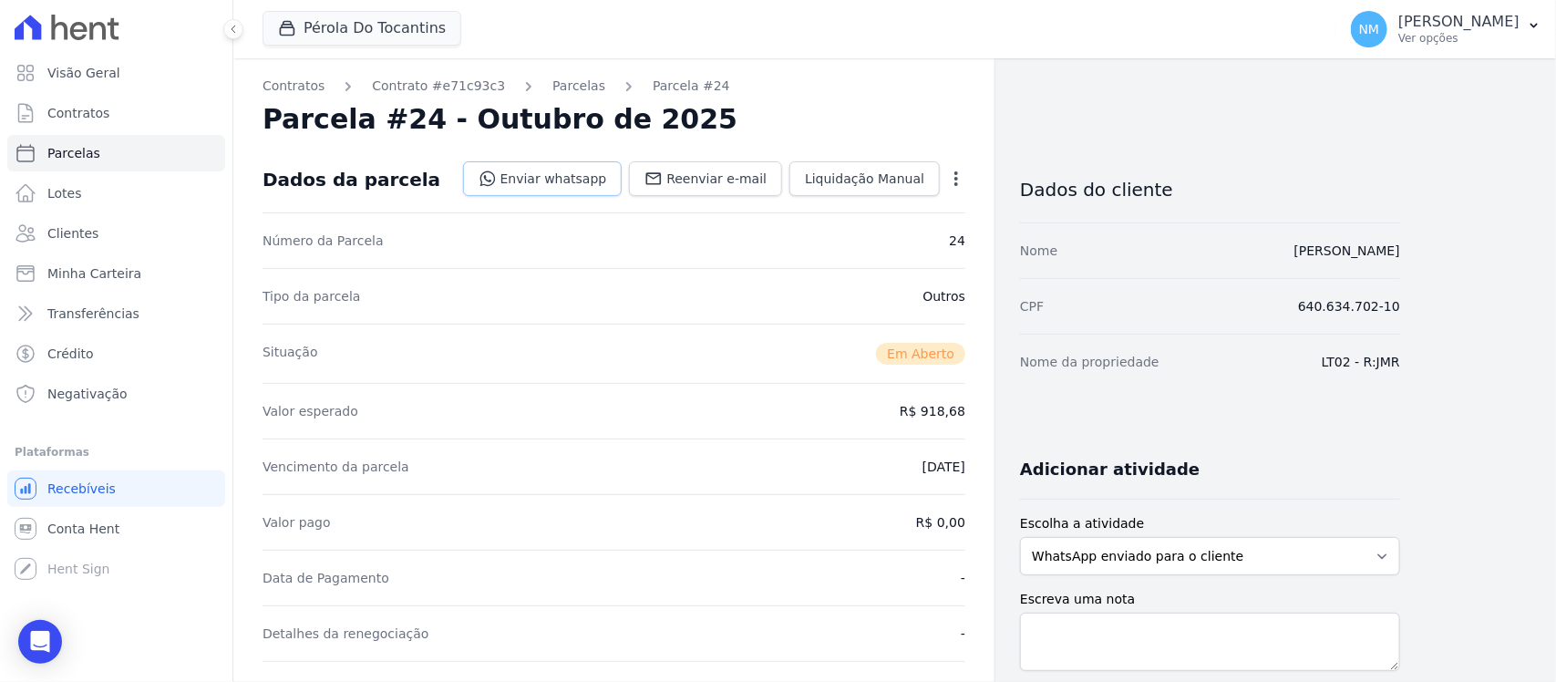
click at [606, 182] on link "Enviar whatsapp" at bounding box center [543, 178] width 160 height 35
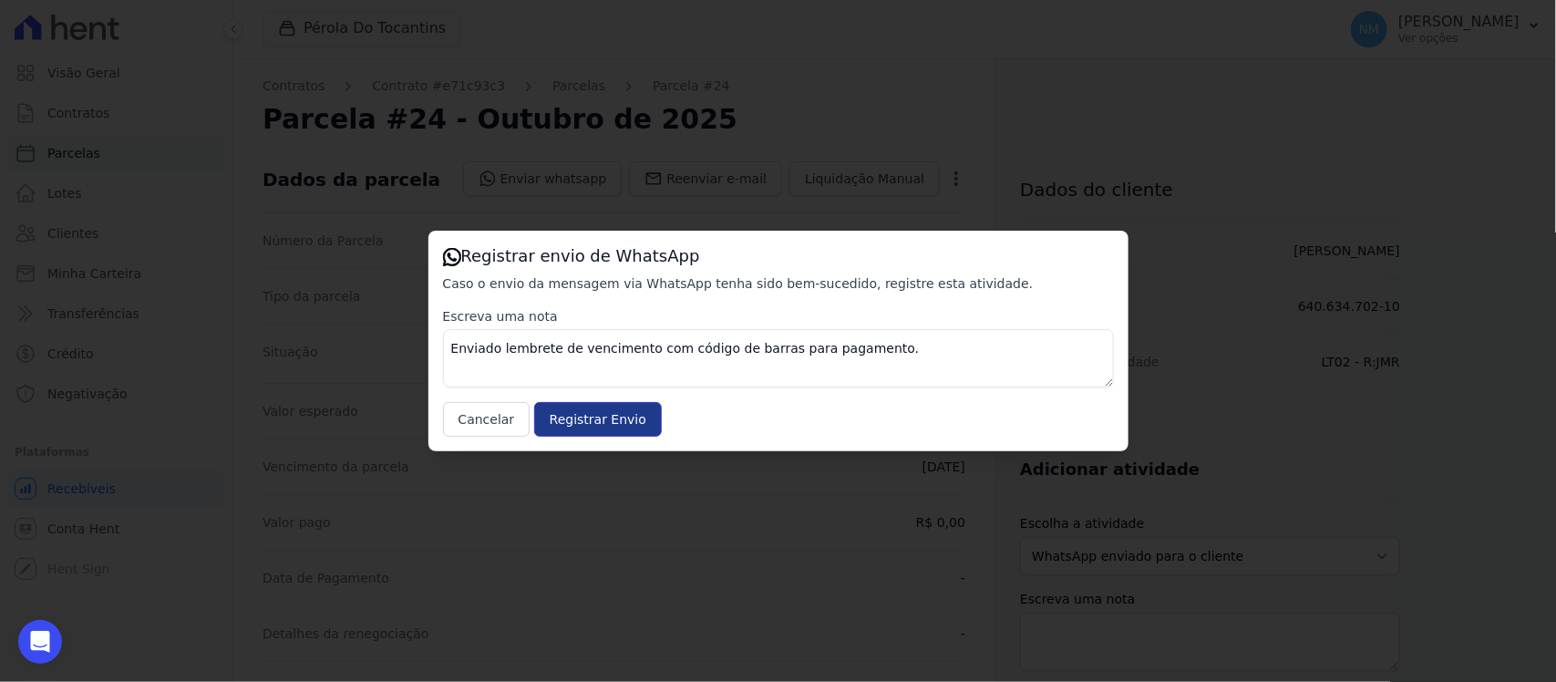
click at [616, 421] on input "Registrar Envio" at bounding box center [598, 419] width 128 height 35
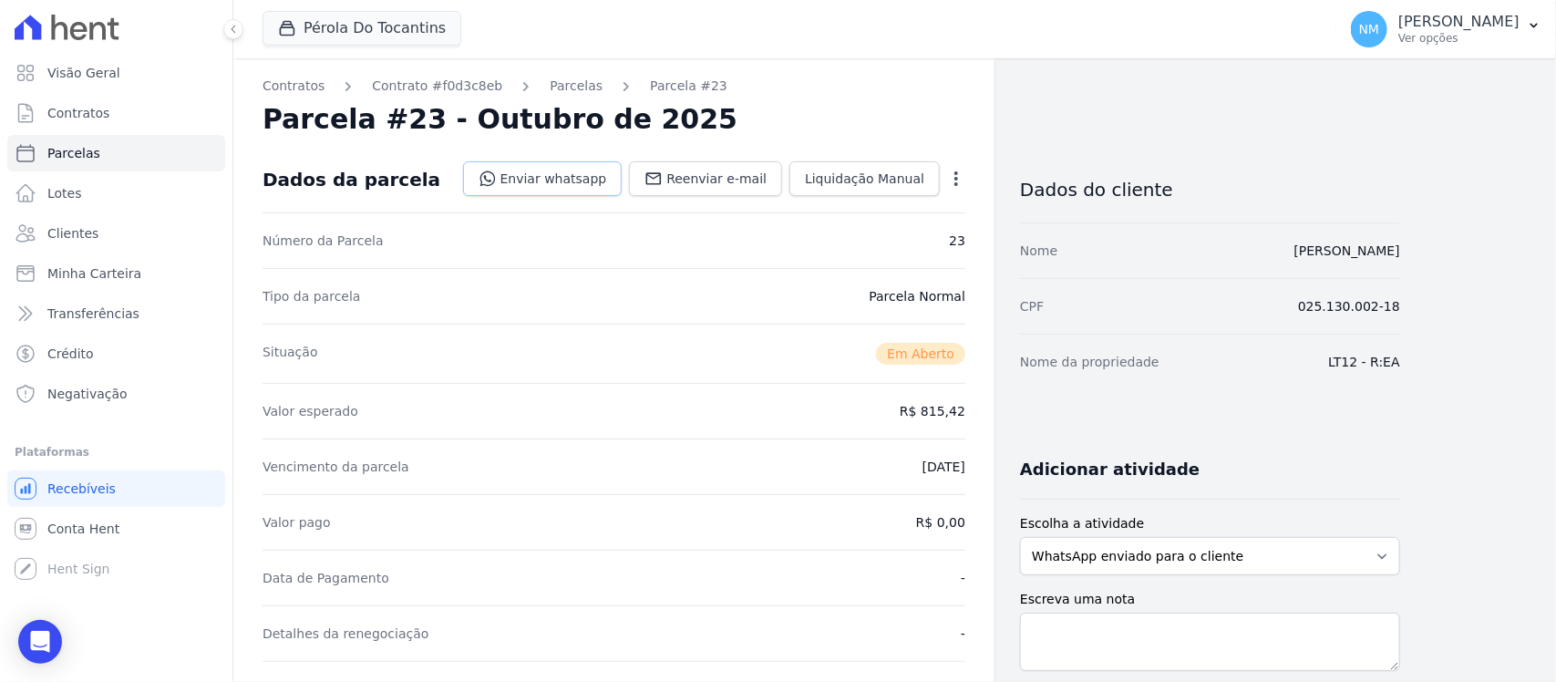
click at [571, 181] on link "Enviar whatsapp" at bounding box center [543, 178] width 160 height 35
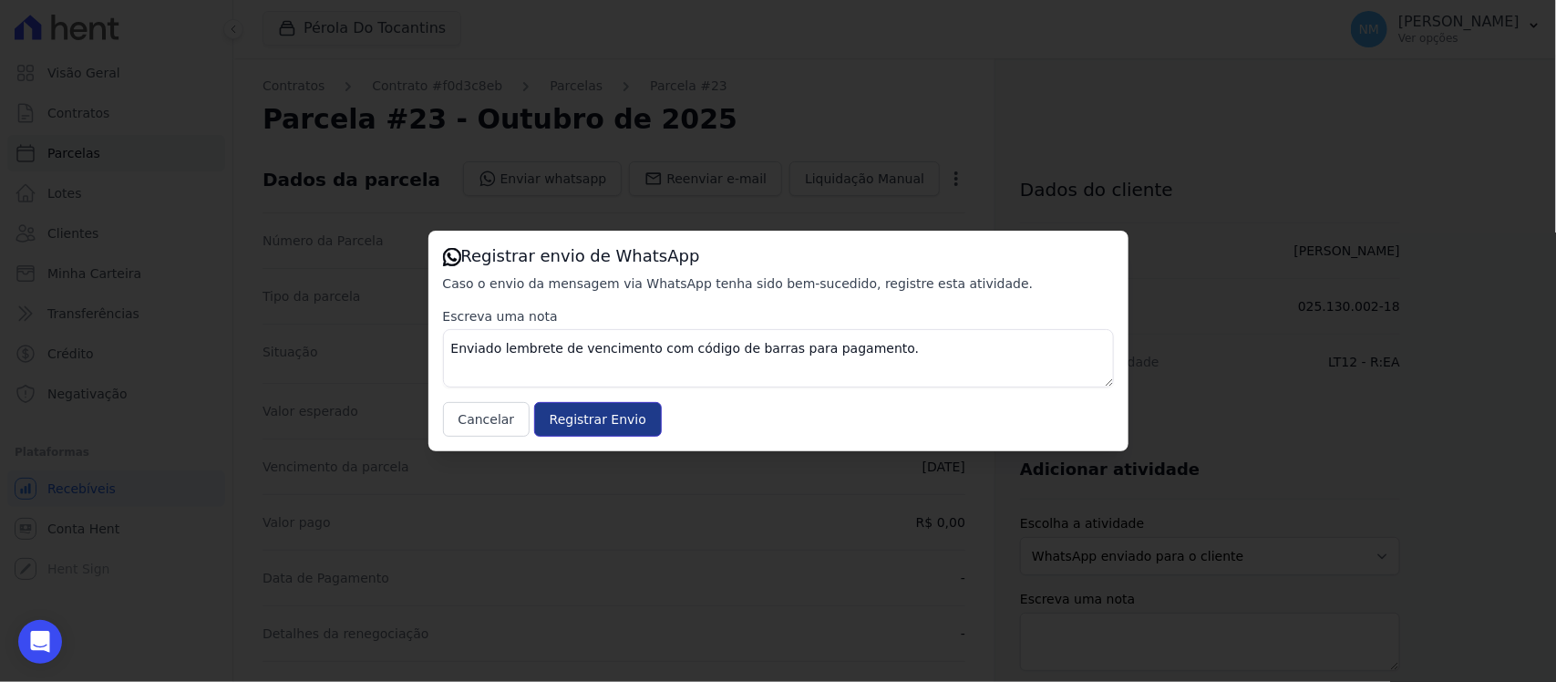
click at [609, 410] on input "Registrar Envio" at bounding box center [598, 419] width 128 height 35
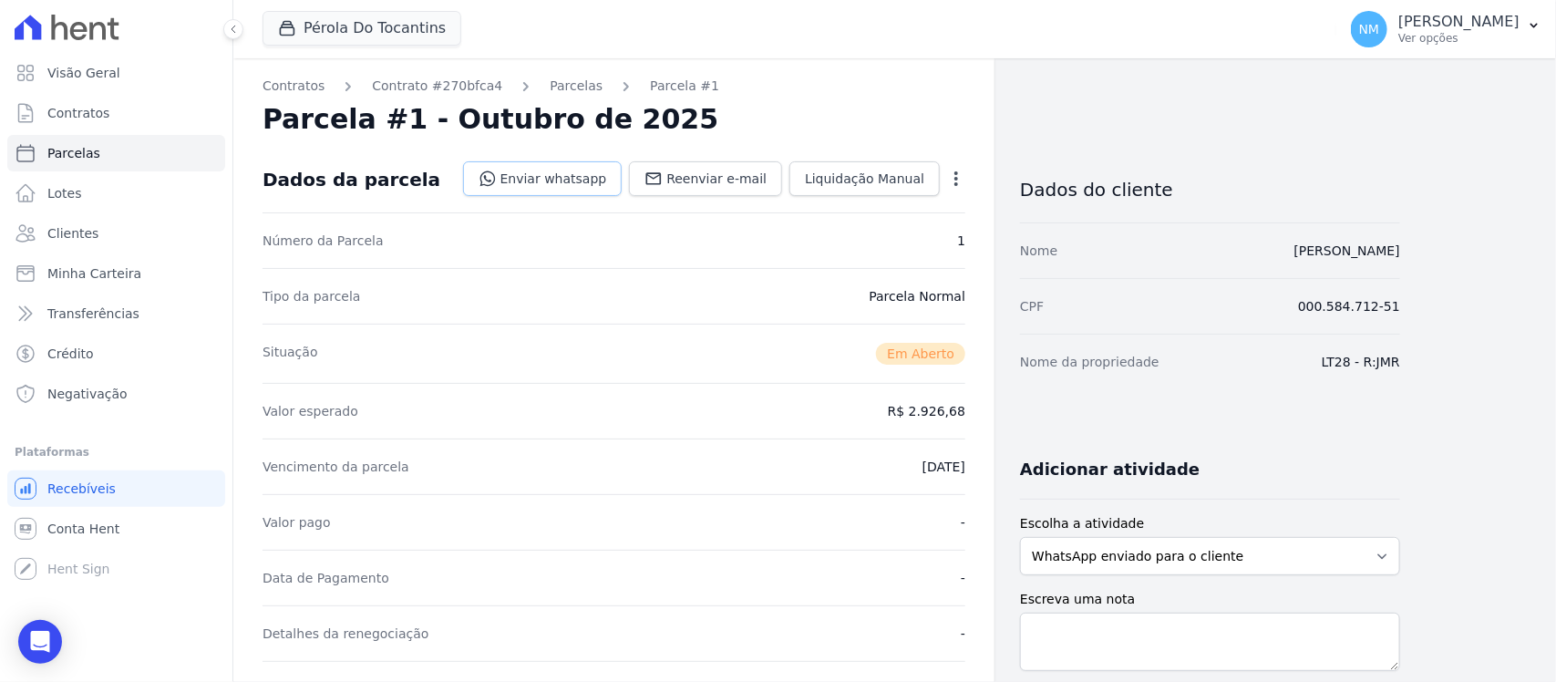
click at [593, 181] on link "Enviar whatsapp" at bounding box center [543, 178] width 160 height 35
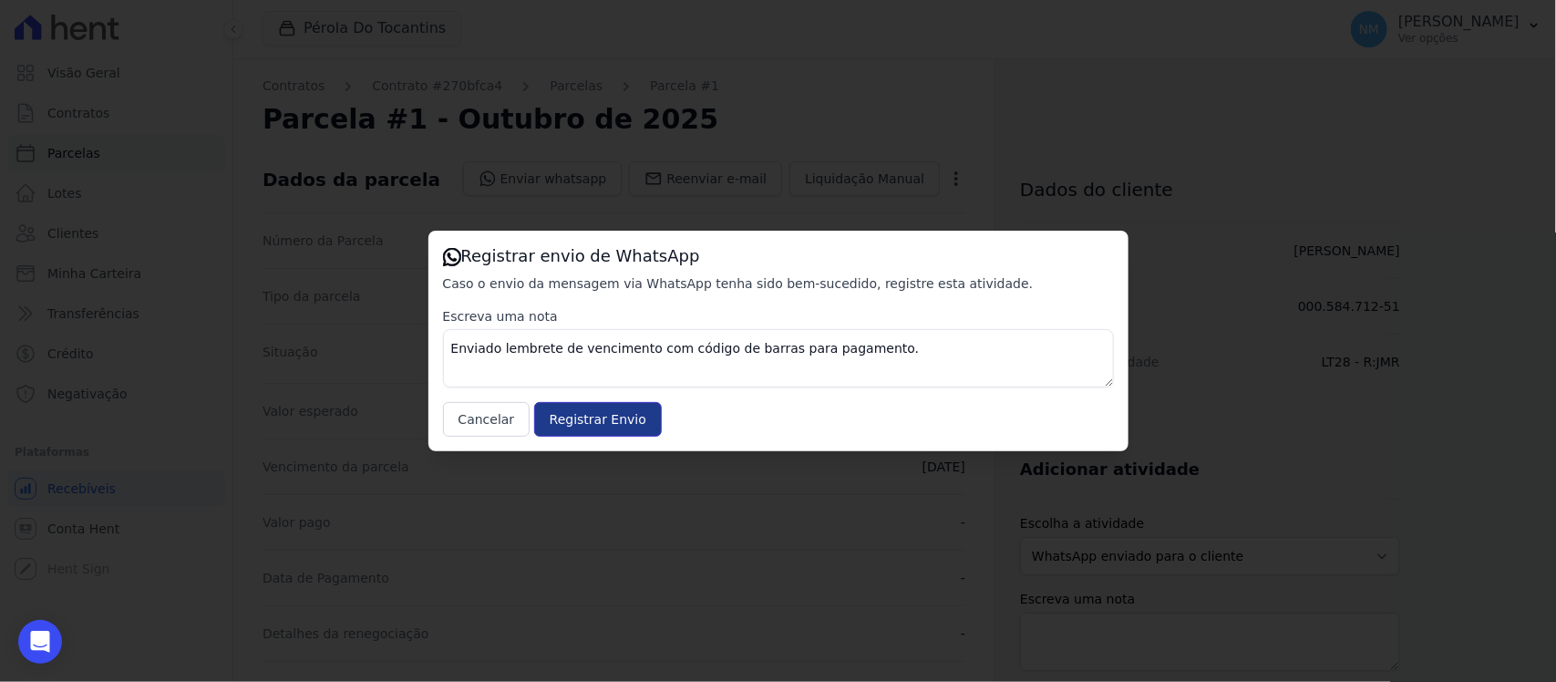
click at [622, 416] on input "Registrar Envio" at bounding box center [598, 419] width 128 height 35
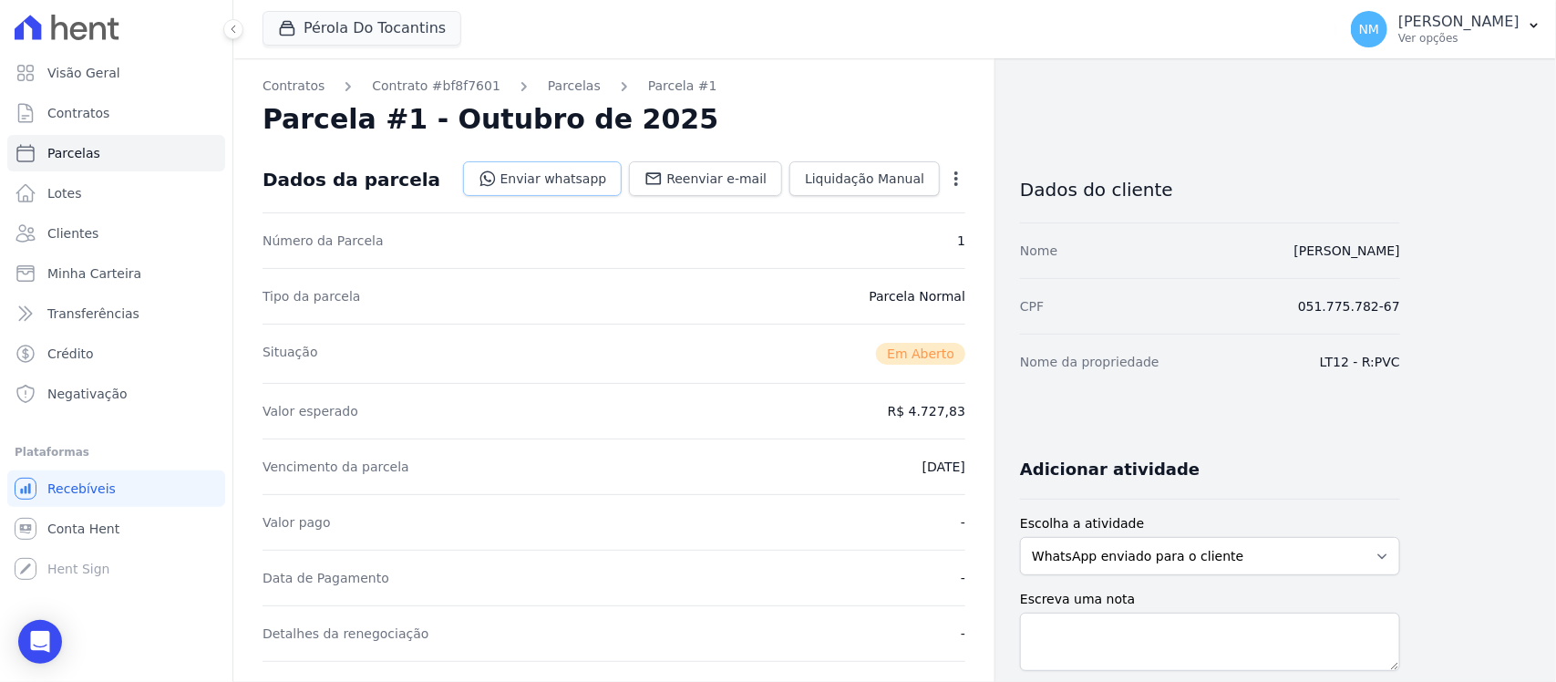
click at [602, 173] on link "Enviar whatsapp" at bounding box center [543, 178] width 160 height 35
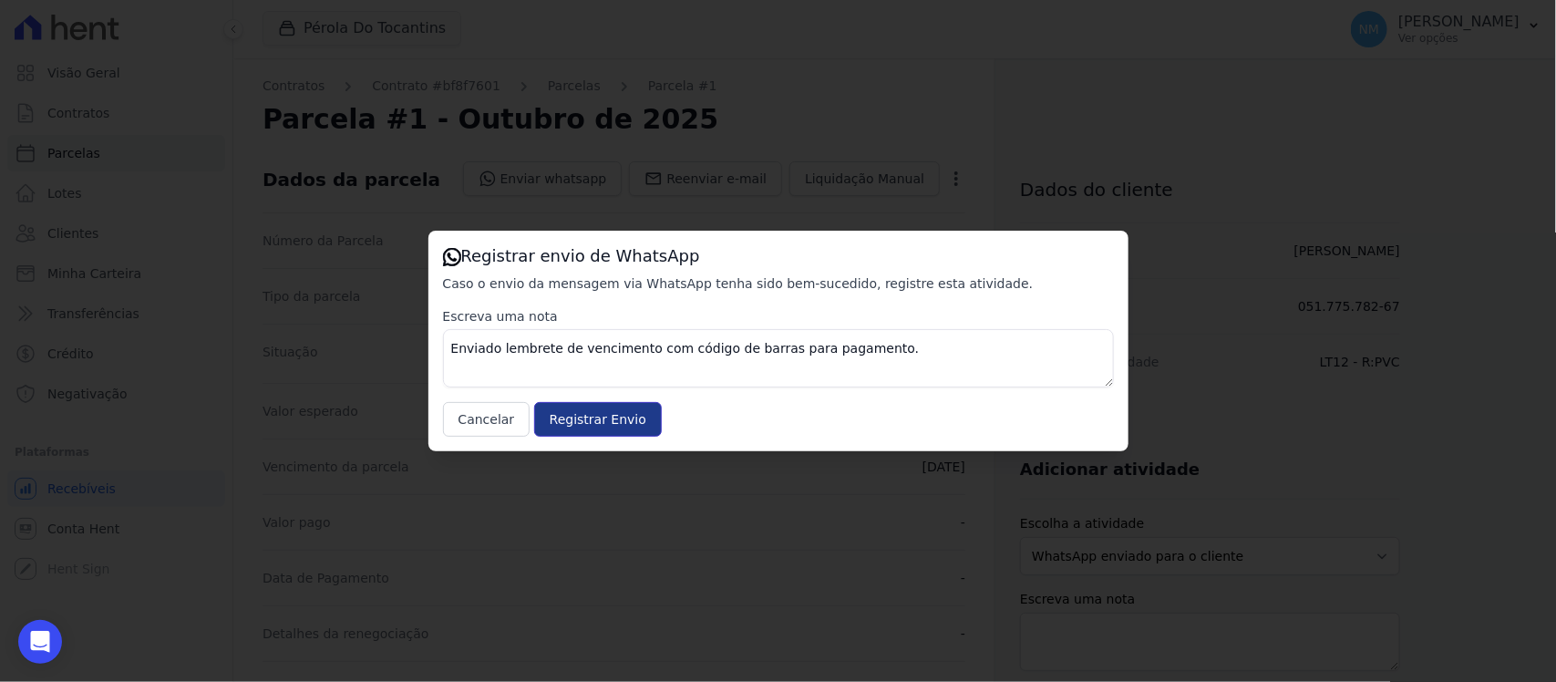
drag, startPoint x: 615, startPoint y: 413, endPoint x: 900, endPoint y: 246, distance: 329.7
click at [621, 408] on input "Registrar Envio" at bounding box center [598, 419] width 128 height 35
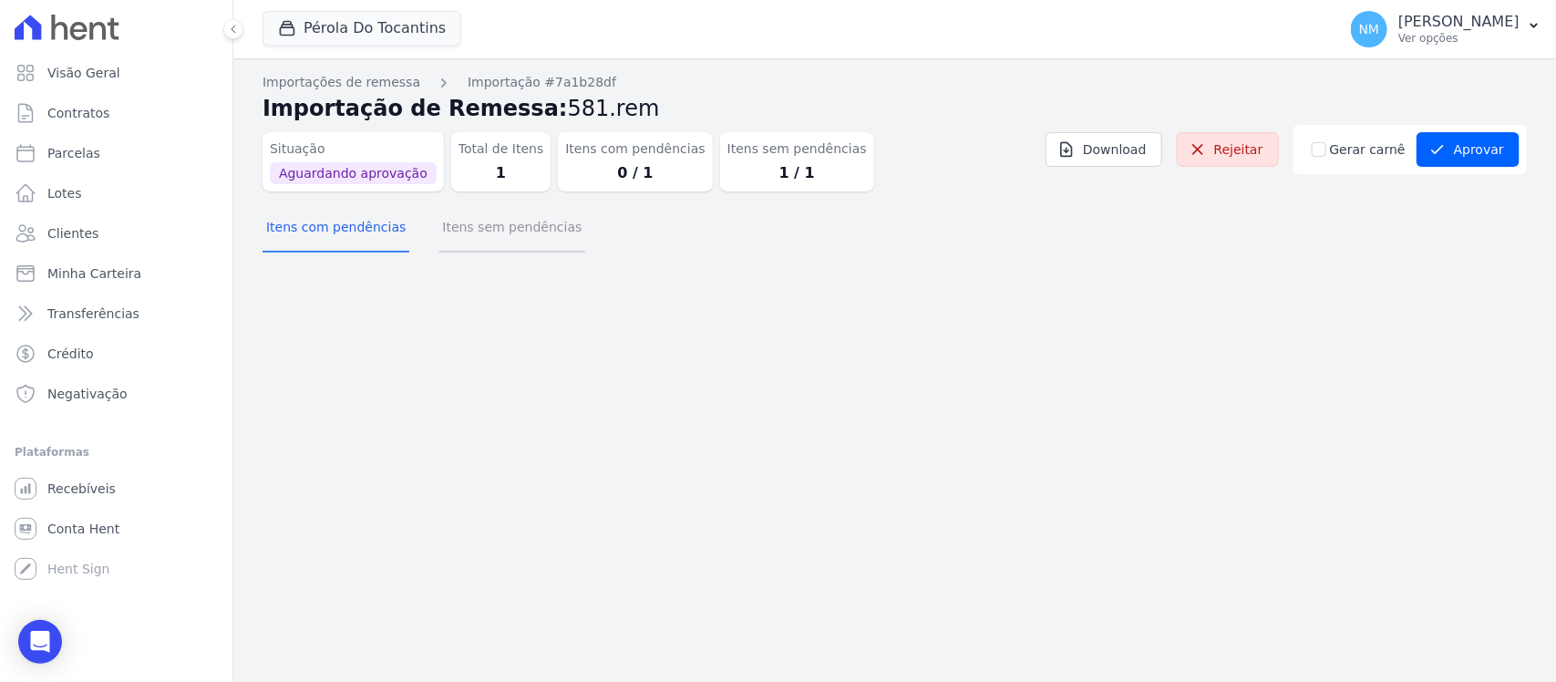
click at [524, 231] on button "Itens sem pendências" at bounding box center [511, 228] width 147 height 47
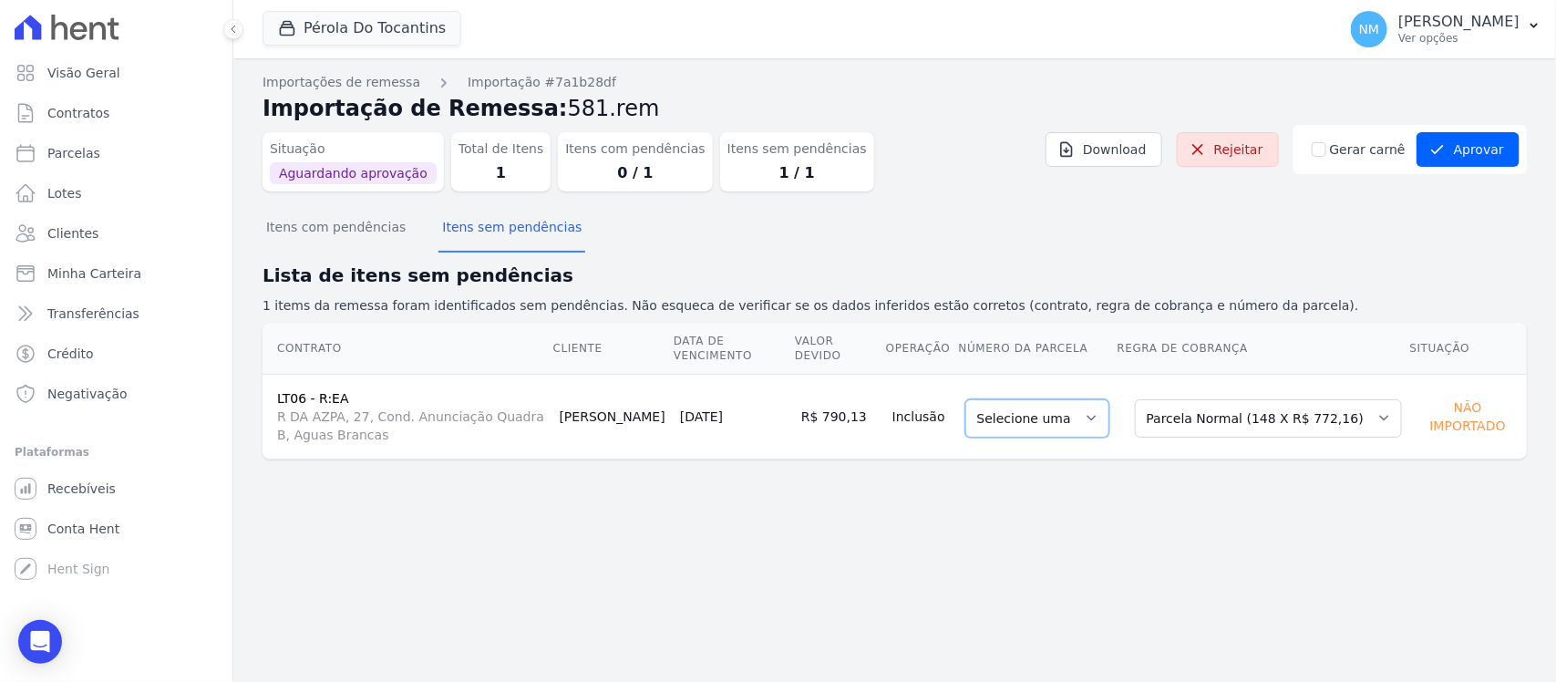
click at [1109, 416] on select "Selecione uma" at bounding box center [1037, 418] width 144 height 38
click at [1374, 417] on select "Selecione uma Nova Parcela Avulsa Parcela Avulsa Existente Quitação (1 X R$ 1.5…" at bounding box center [1268, 418] width 267 height 38
drag, startPoint x: 1495, startPoint y: 146, endPoint x: 1470, endPoint y: 169, distance: 34.2
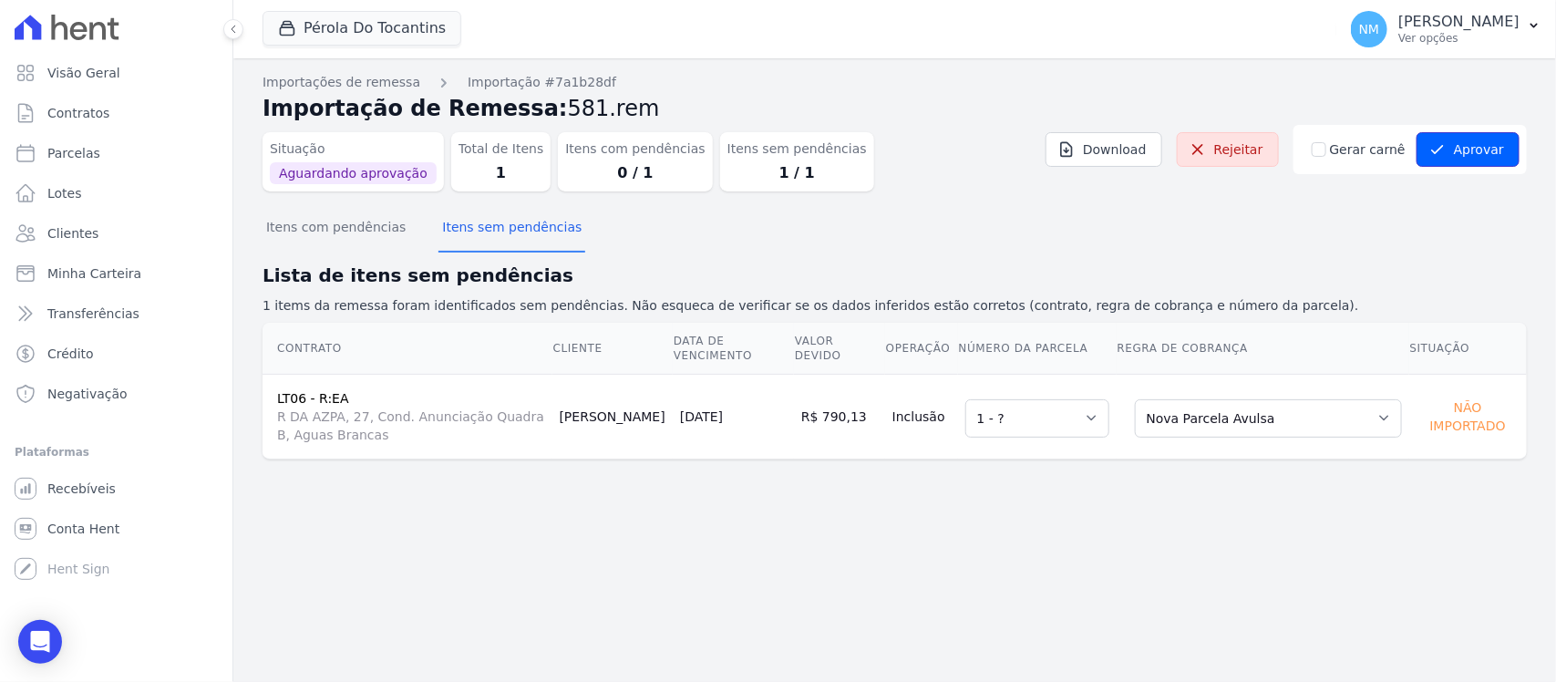
click at [1492, 149] on button "Aprovar" at bounding box center [1468, 149] width 103 height 35
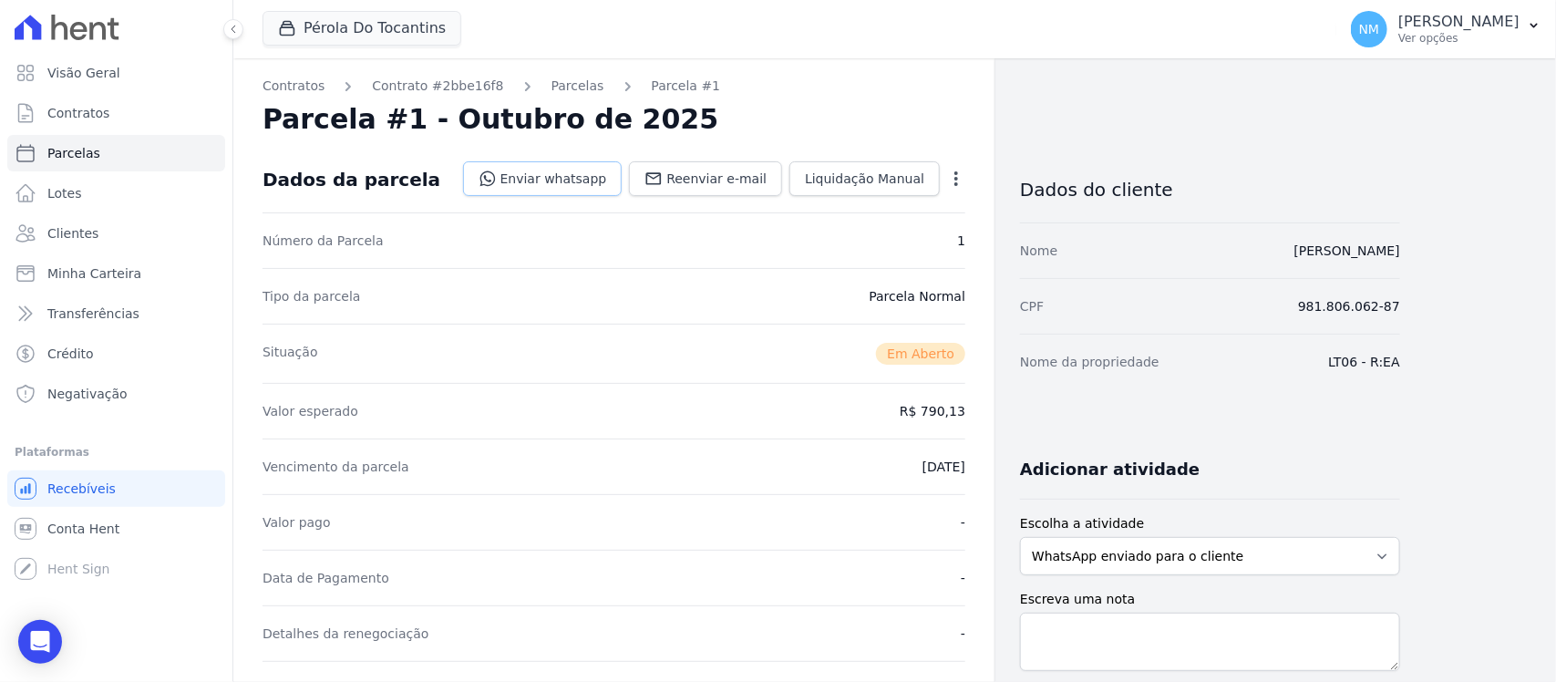
click at [561, 173] on link "Enviar whatsapp" at bounding box center [543, 178] width 160 height 35
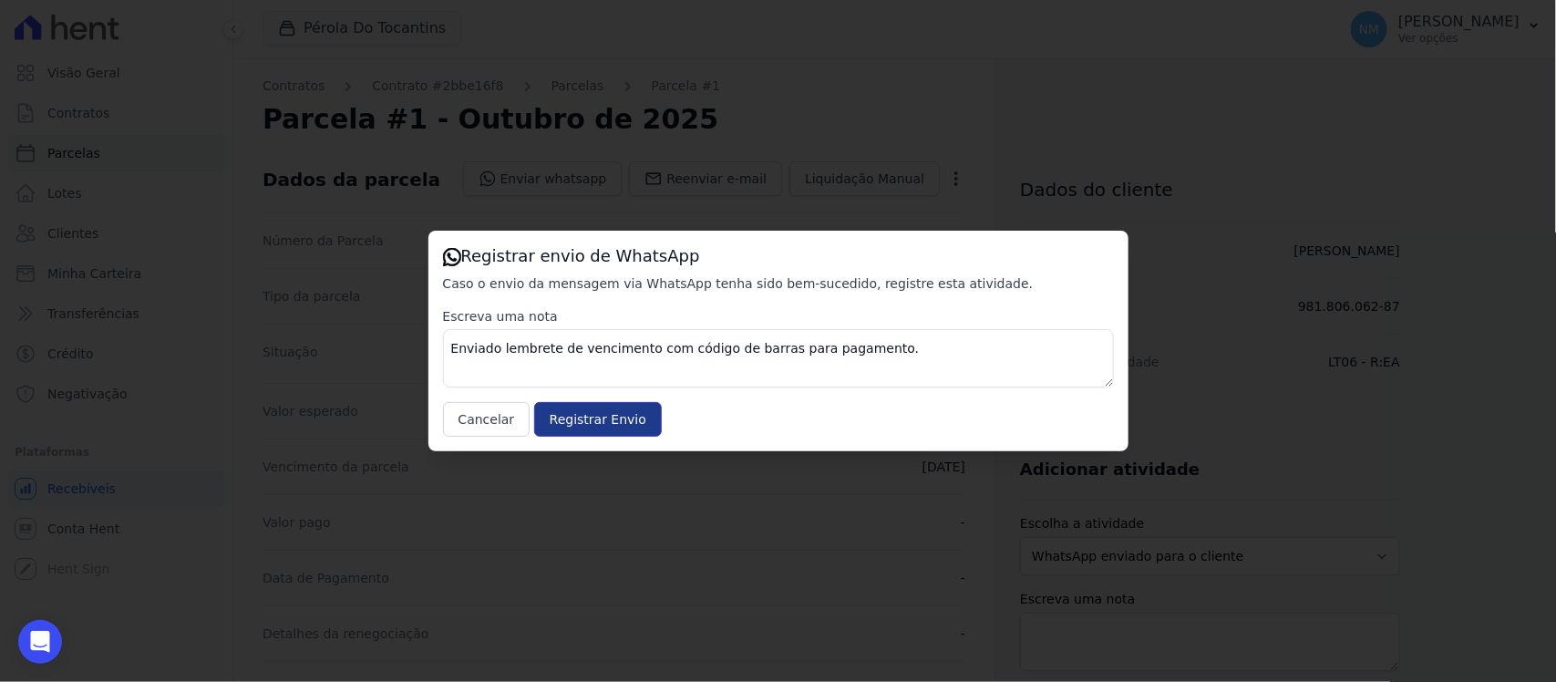
click at [567, 410] on input "Registrar Envio" at bounding box center [598, 419] width 128 height 35
